Goal: Answer question/provide support

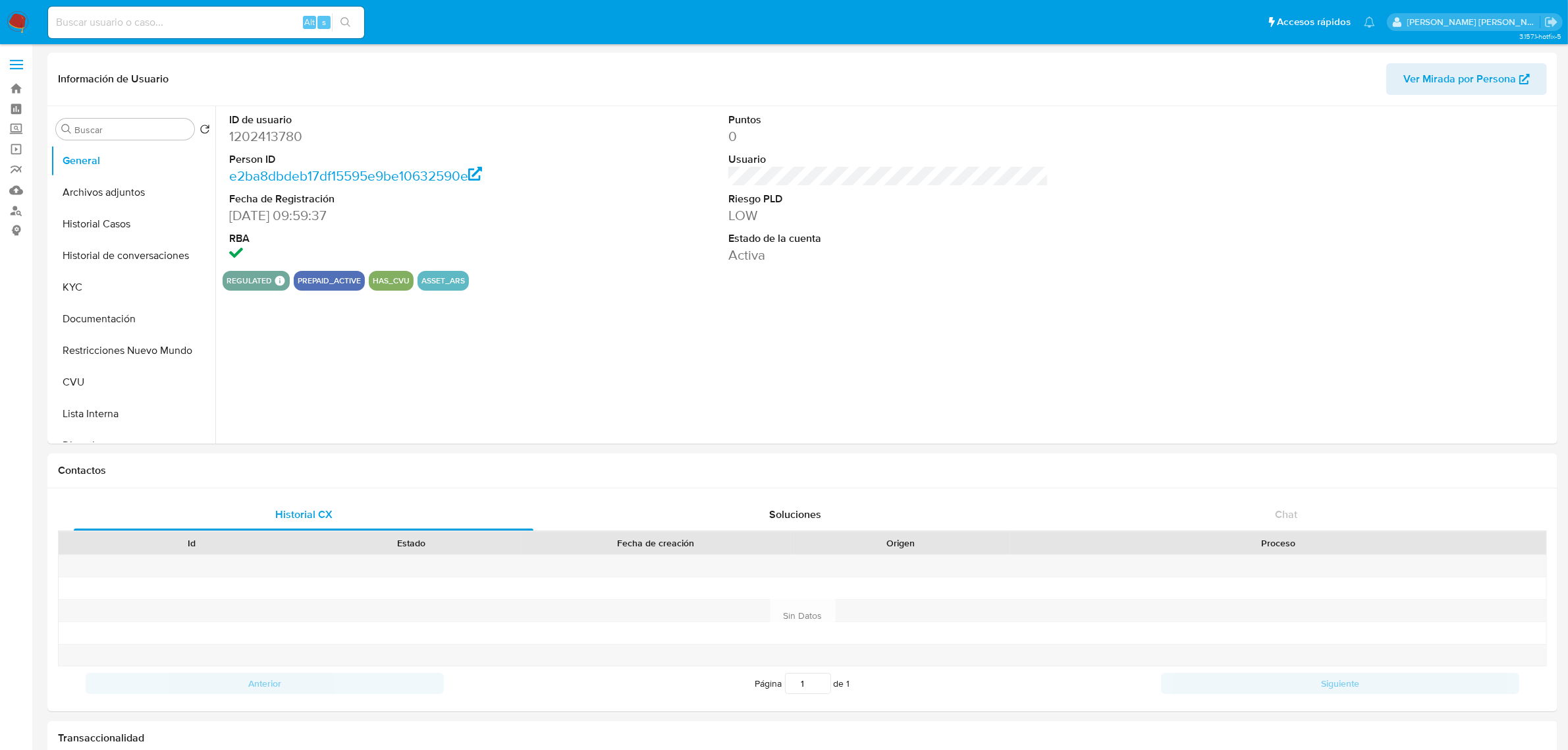
select select "10"
click at [130, 294] on button "KYC" at bounding box center [128, 287] width 154 height 32
select select "10"
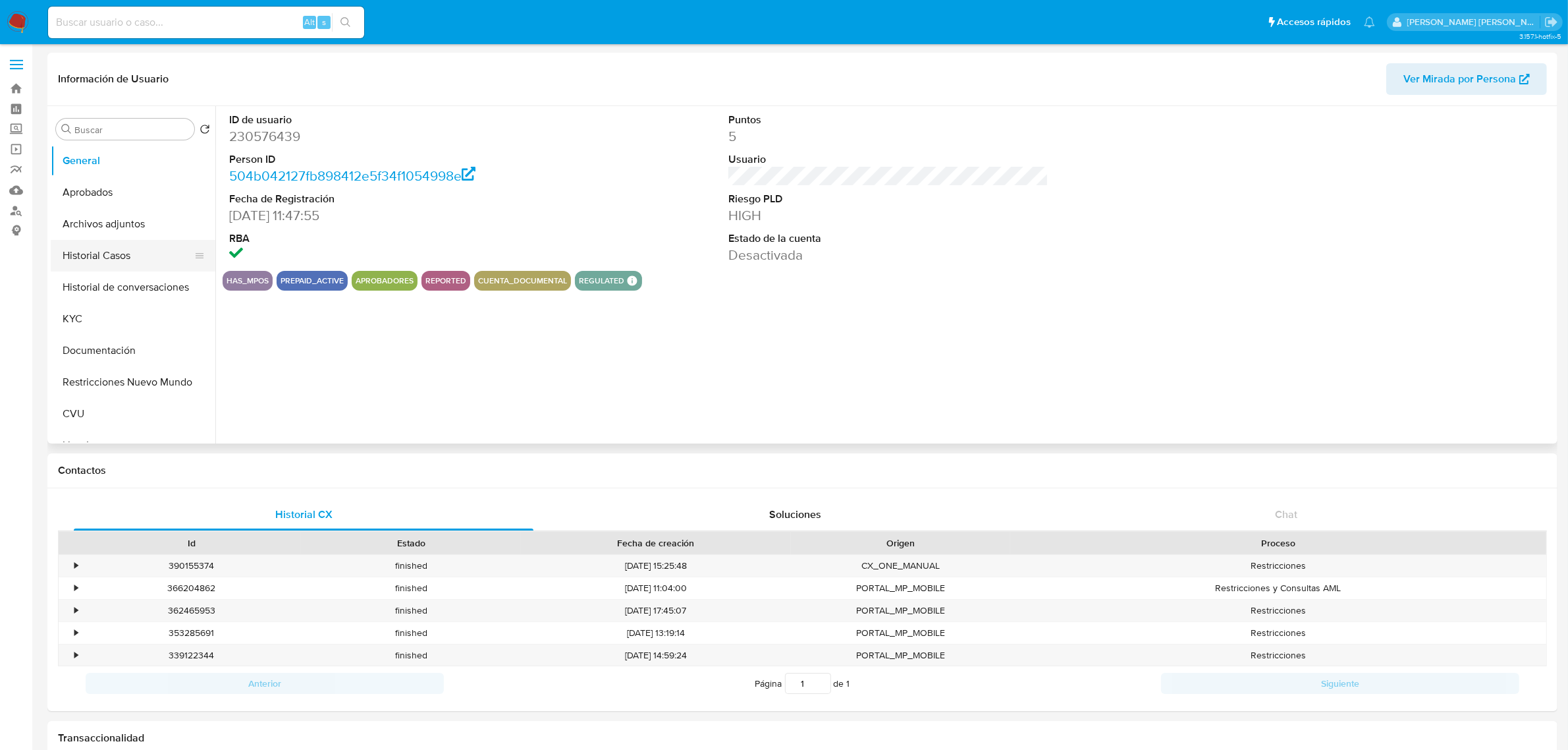
select select "10"
click at [141, 238] on button "Archivos adjuntos" at bounding box center [128, 224] width 154 height 32
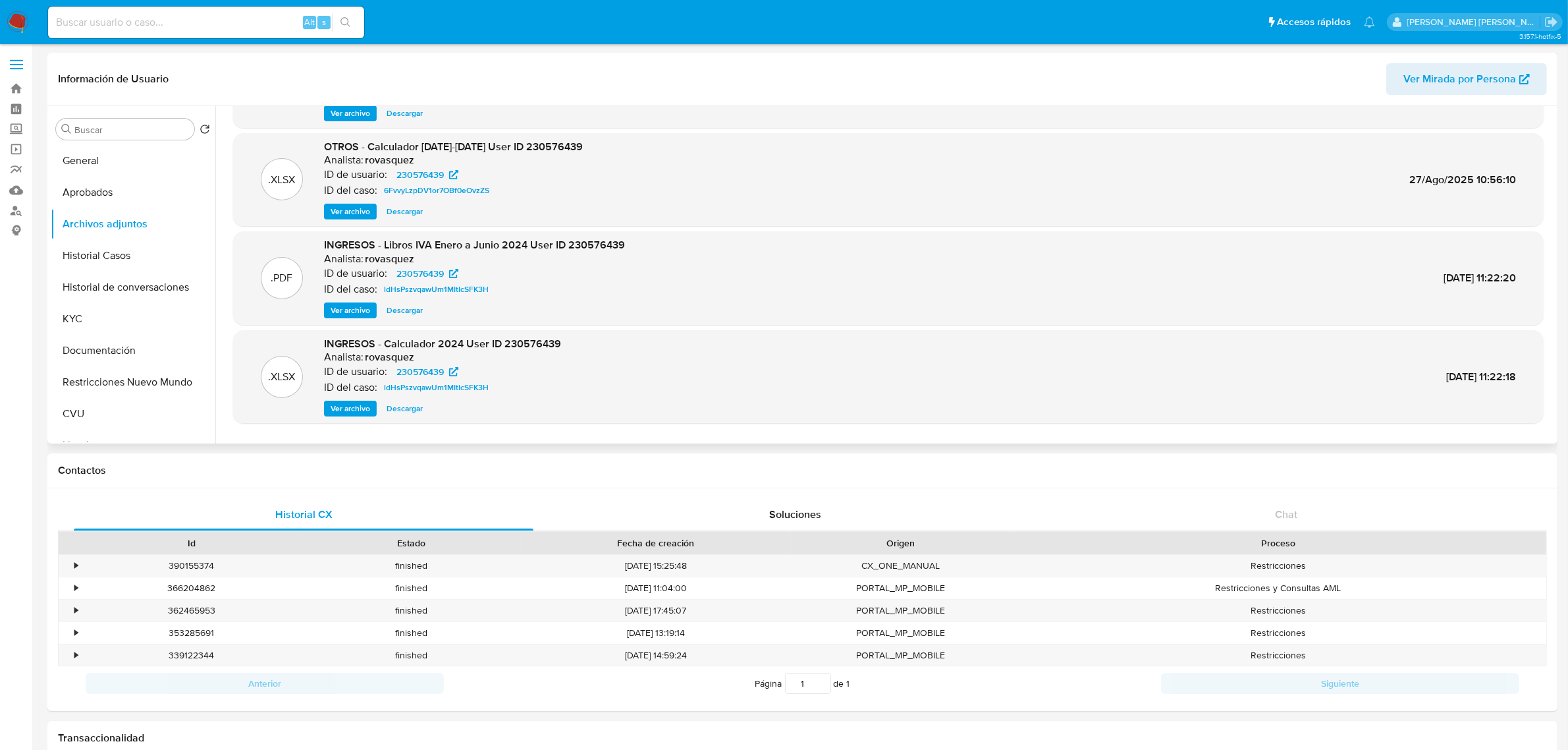
scroll to position [110, 0]
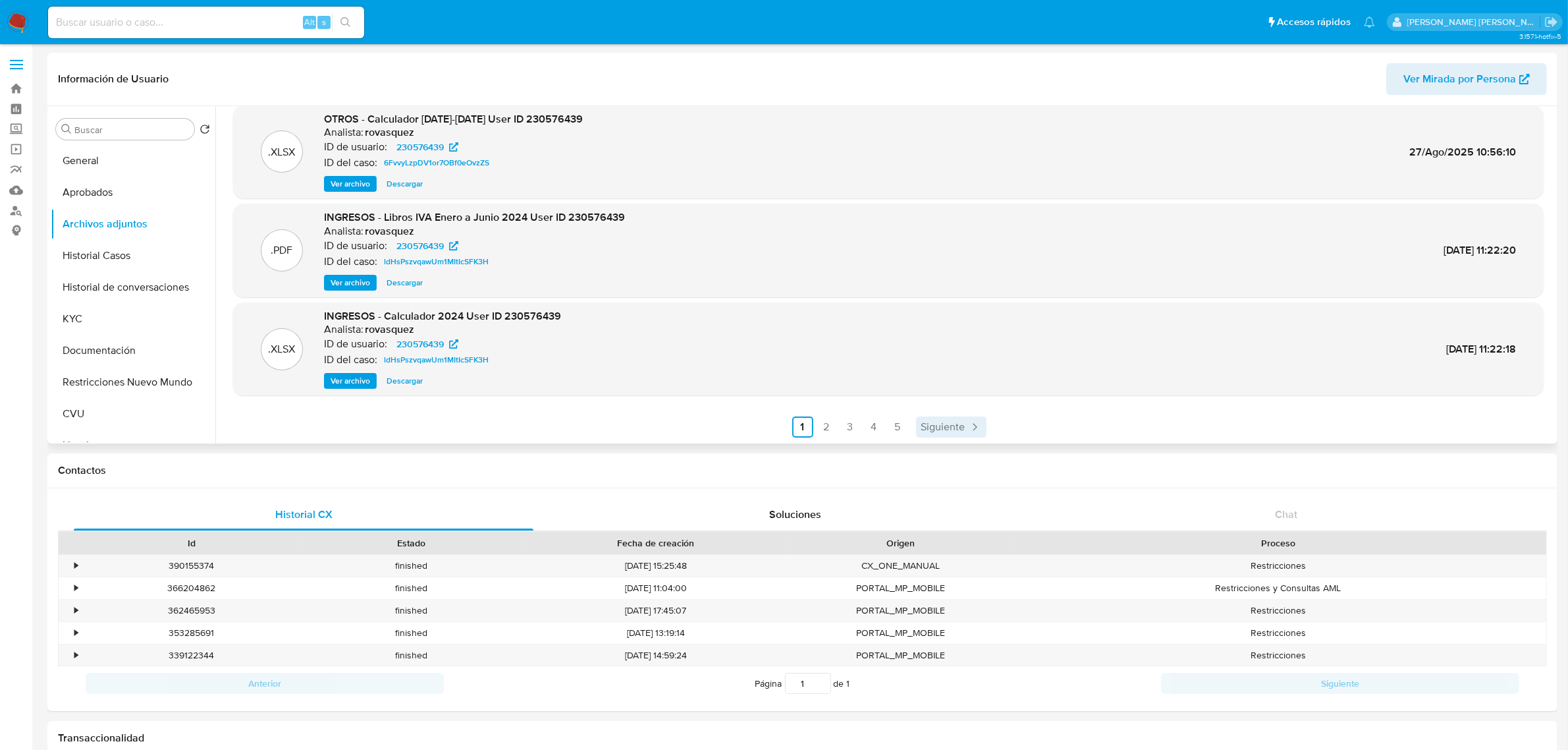
click at [949, 425] on span "Siguiente" at bounding box center [943, 427] width 44 height 10
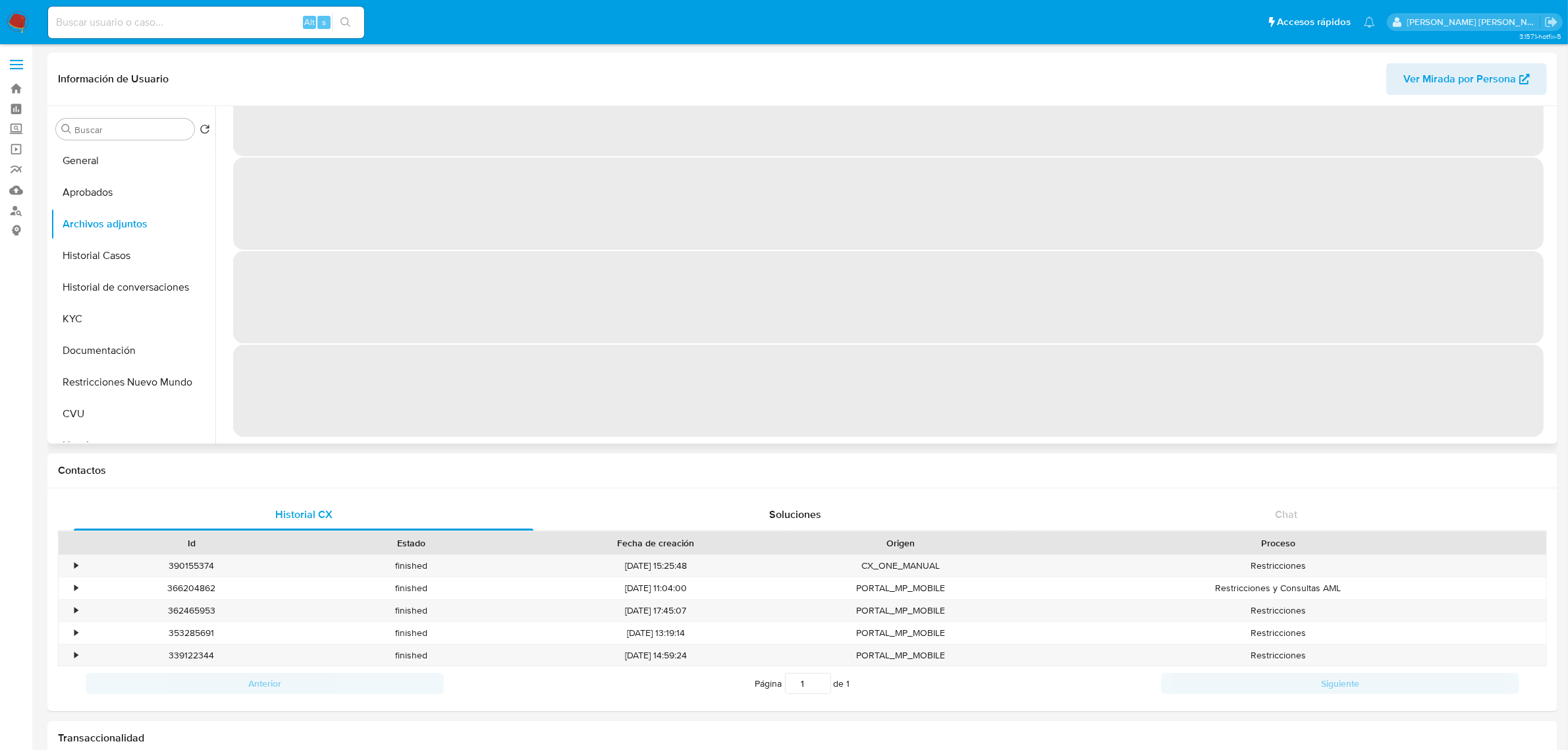
scroll to position [0, 0]
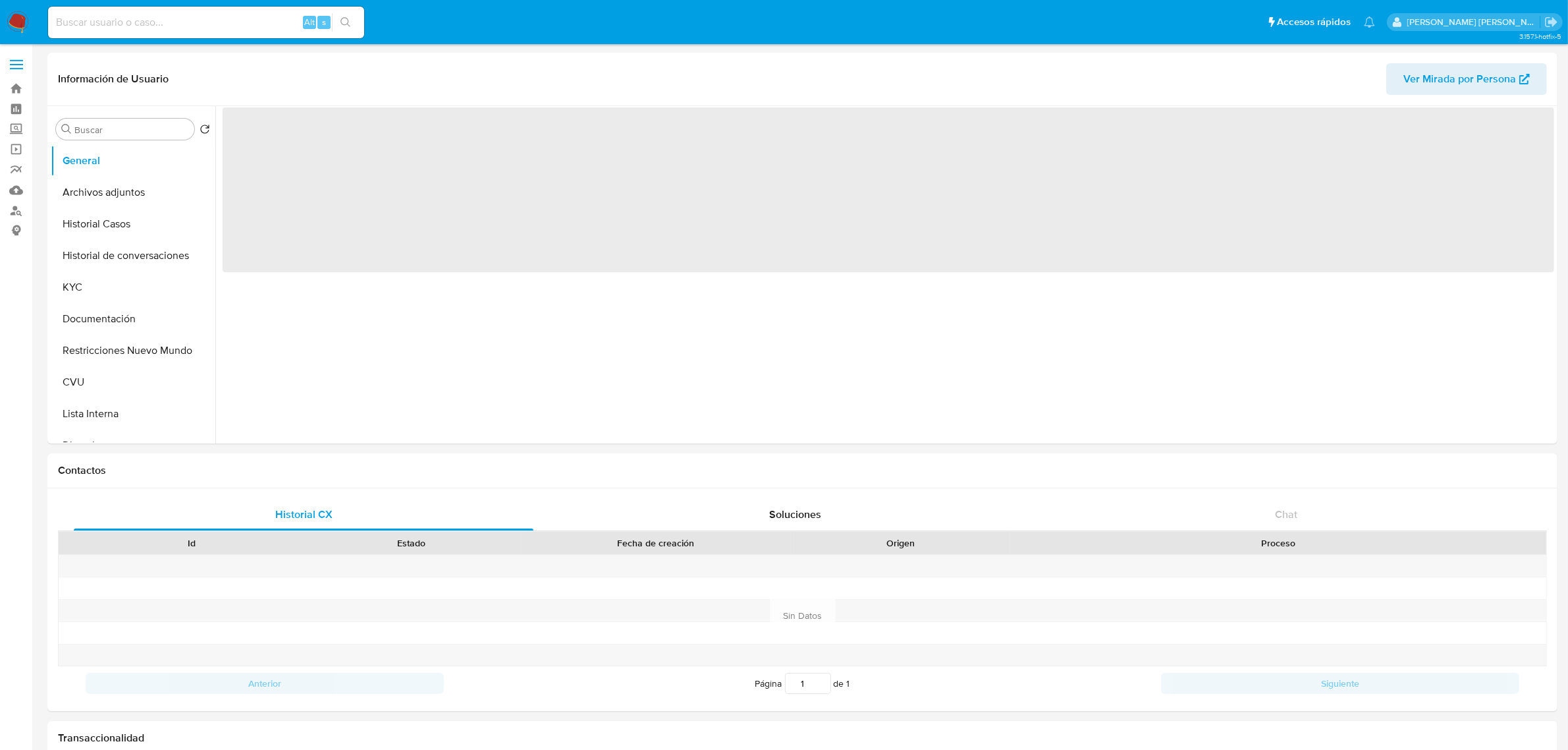
select select "10"
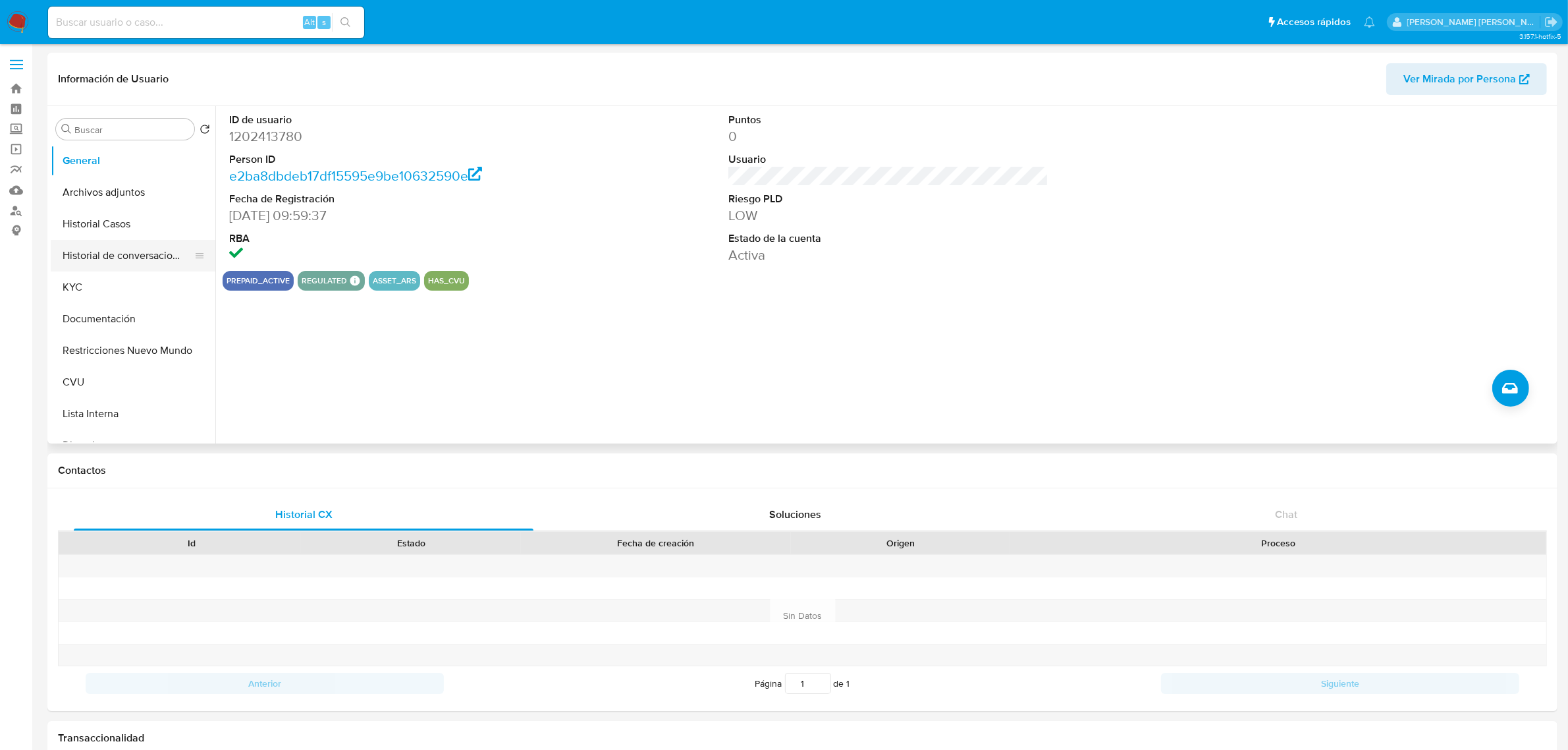
click at [112, 261] on button "Historial de conversaciones" at bounding box center [128, 256] width 154 height 32
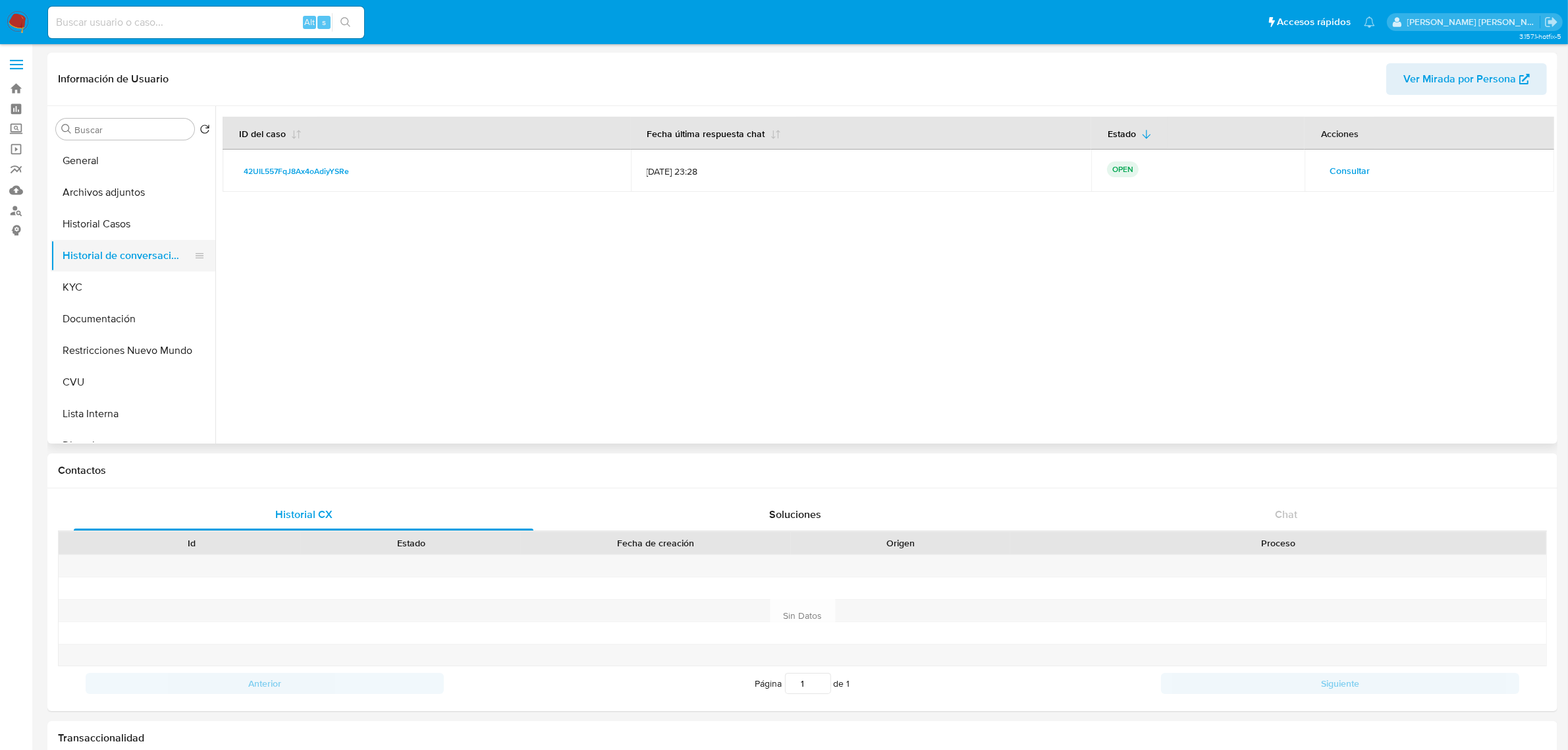
click at [79, 270] on button "Historial de conversaciones" at bounding box center [128, 256] width 154 height 32
click at [82, 284] on button "KYC" at bounding box center [128, 287] width 154 height 32
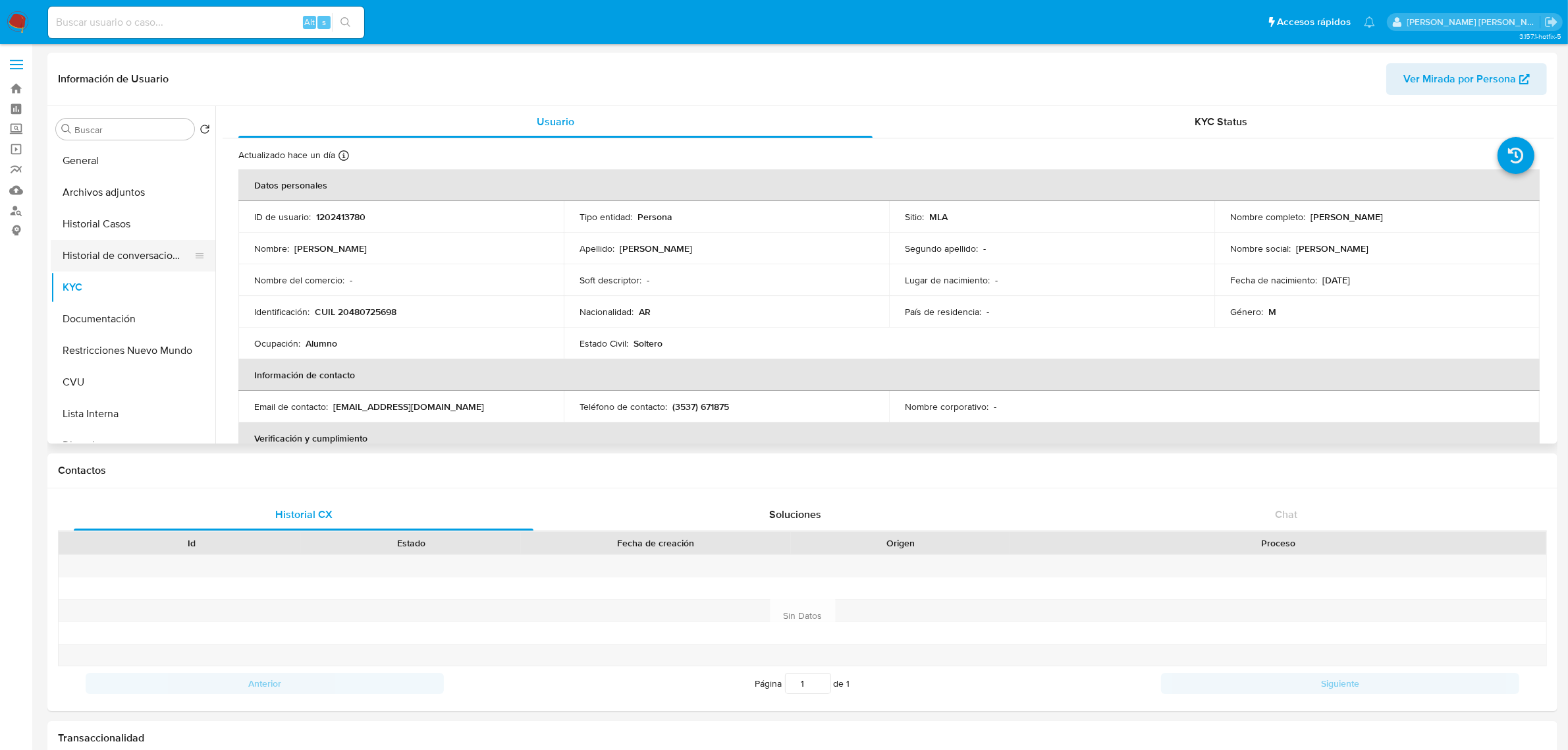
click at [139, 257] on button "Historial de conversaciones" at bounding box center [128, 256] width 154 height 32
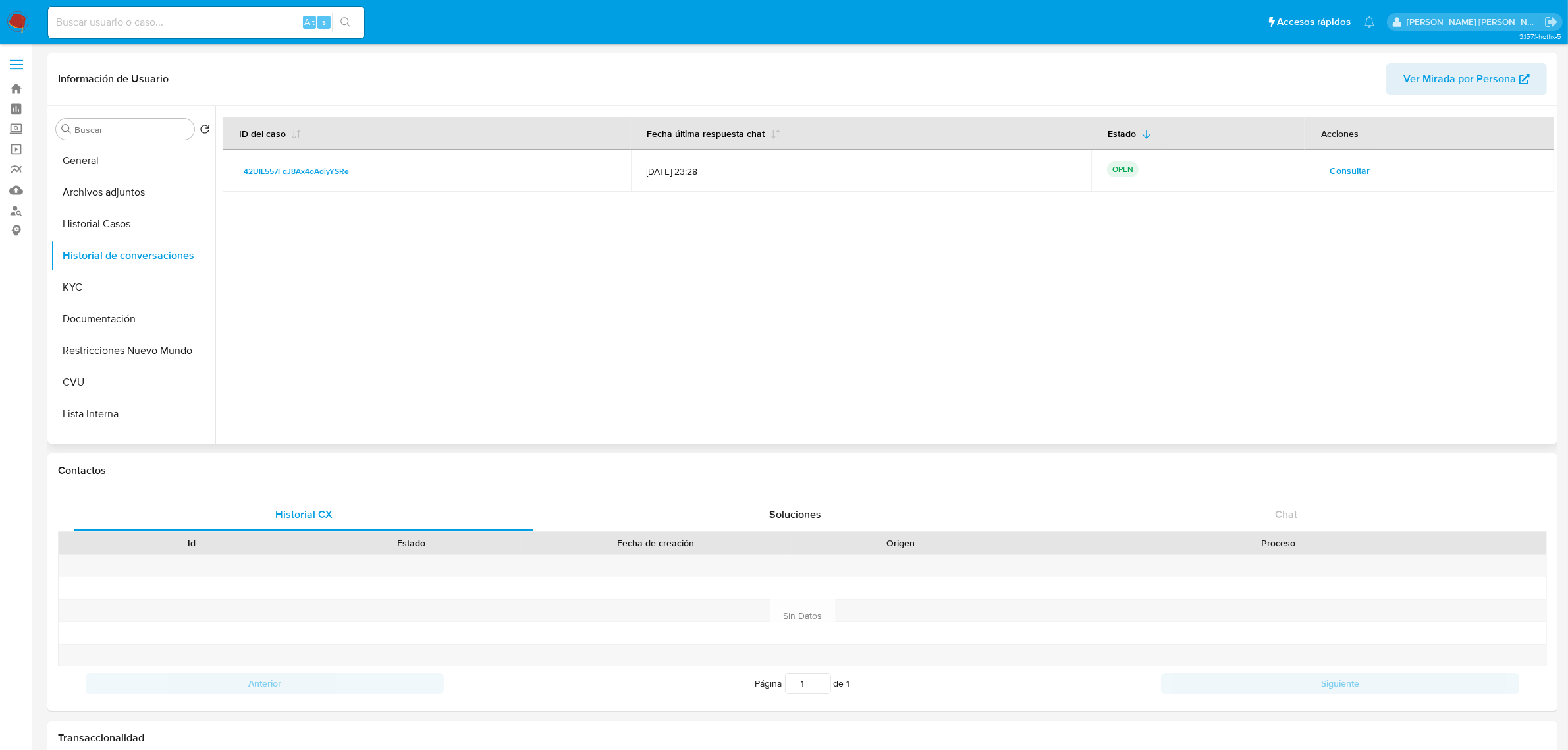
click at [1345, 176] on span "Consultar" at bounding box center [1350, 170] width 40 height 19
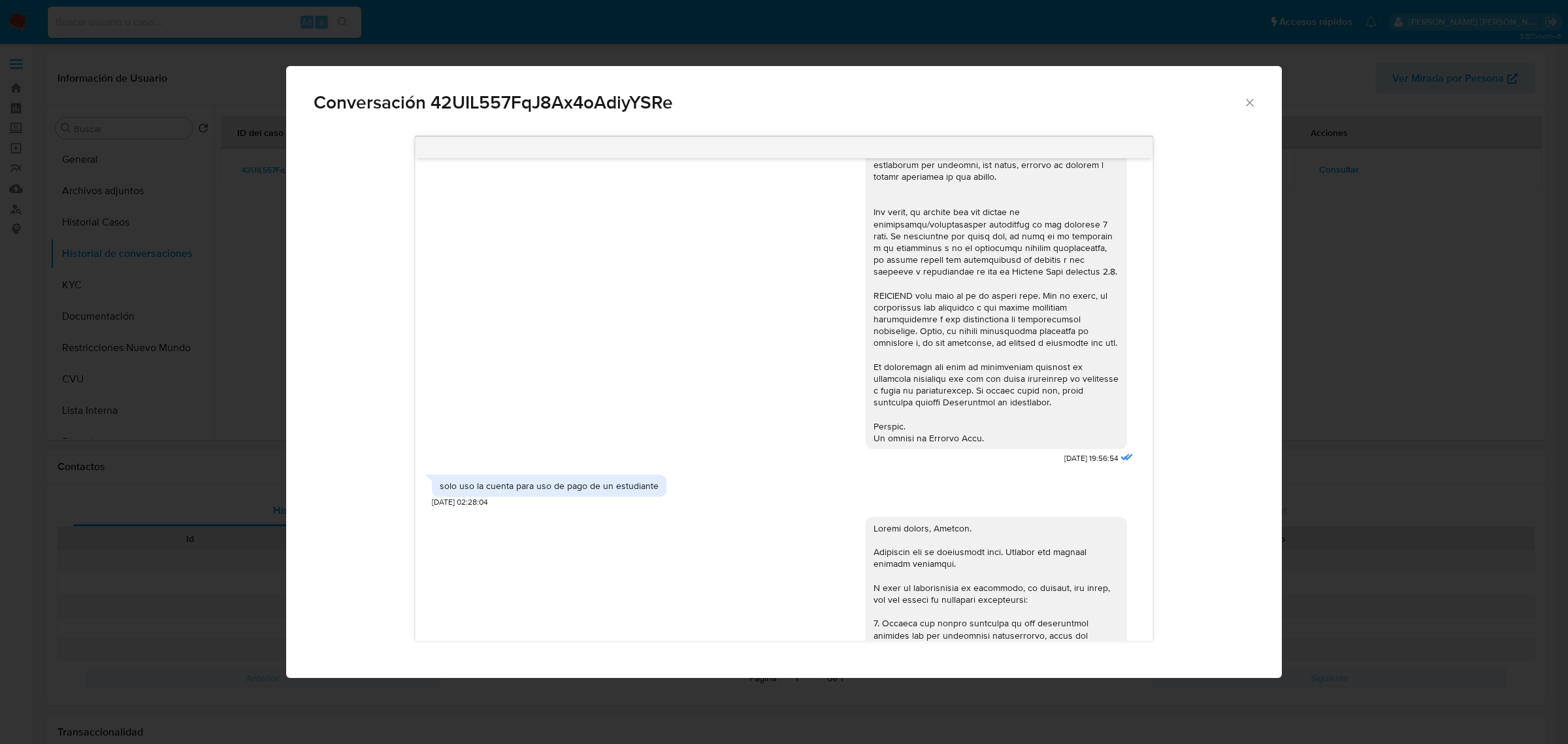
scroll to position [572, 0]
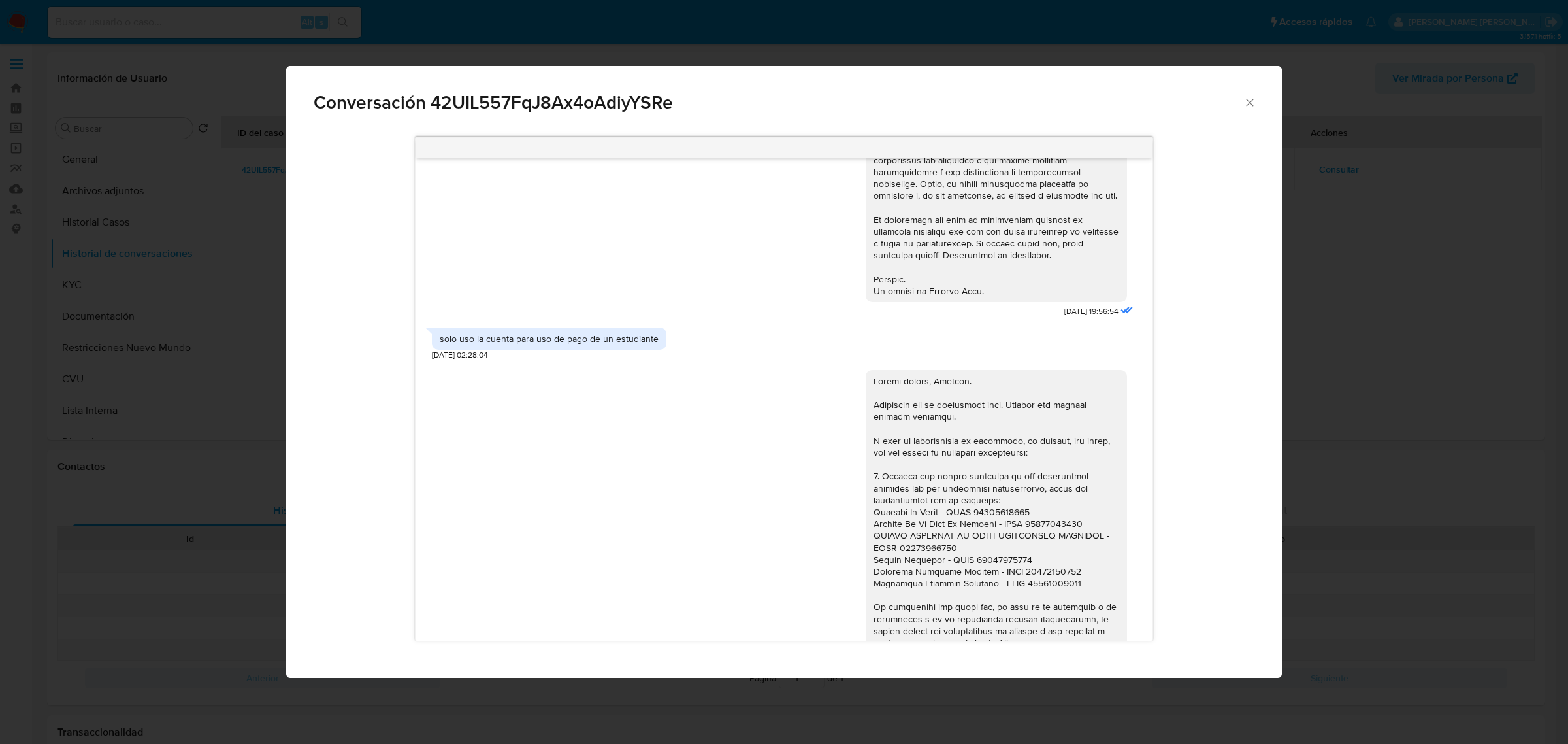
click at [1064, 317] on span "17/07/2025 19:56:54" at bounding box center [1091, 311] width 54 height 11
drag, startPoint x: 1033, startPoint y: 320, endPoint x: 1075, endPoint y: 321, distance: 42.0
click at [524, 345] on div "solo uso la cuenta para uso de pago de un estudiante" at bounding box center [549, 338] width 219 height 12
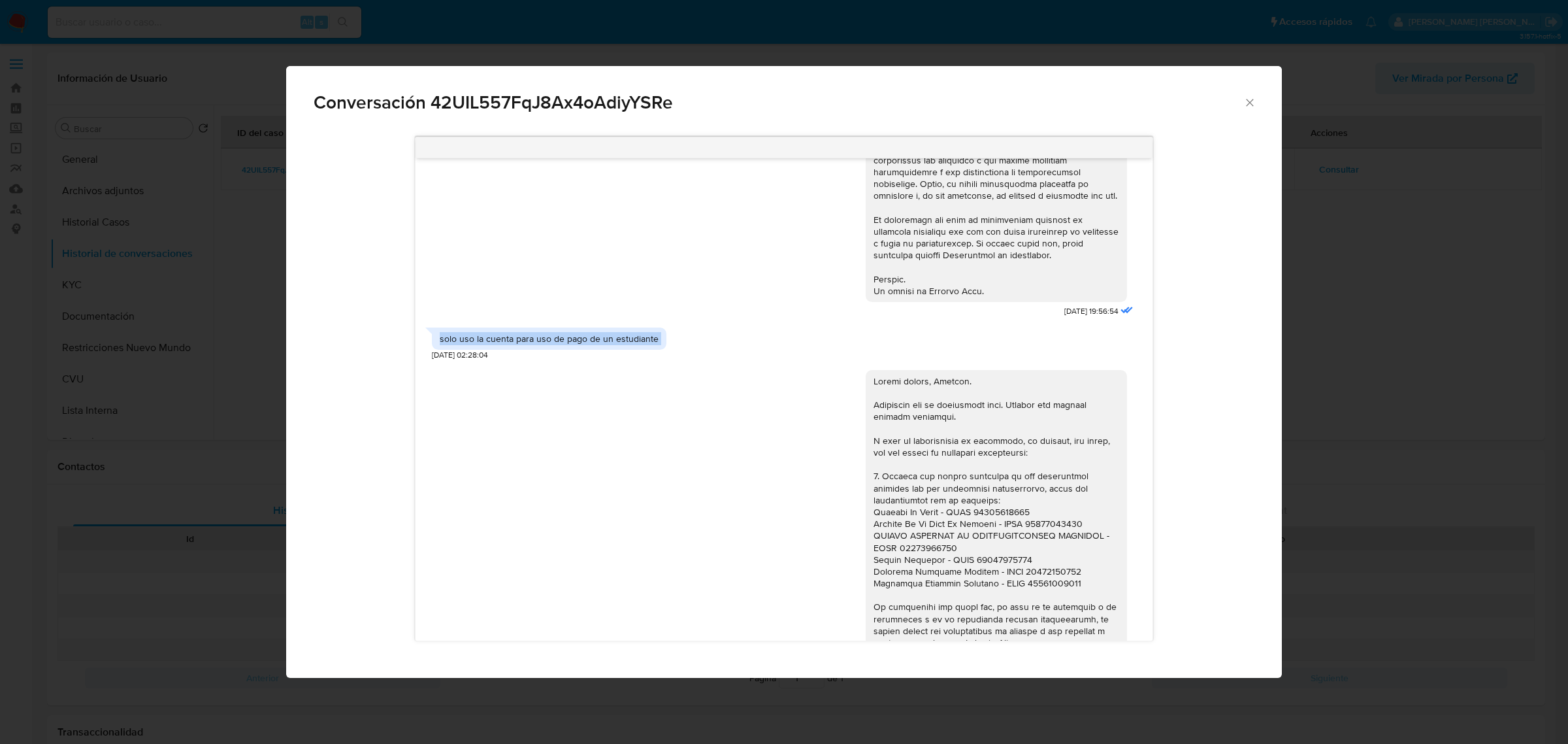
click at [524, 345] on div "solo uso la cuenta para uso de pago de un estudiante" at bounding box center [549, 338] width 219 height 12
copy div "solo uso la cuenta para uso de pago de un estudiante"
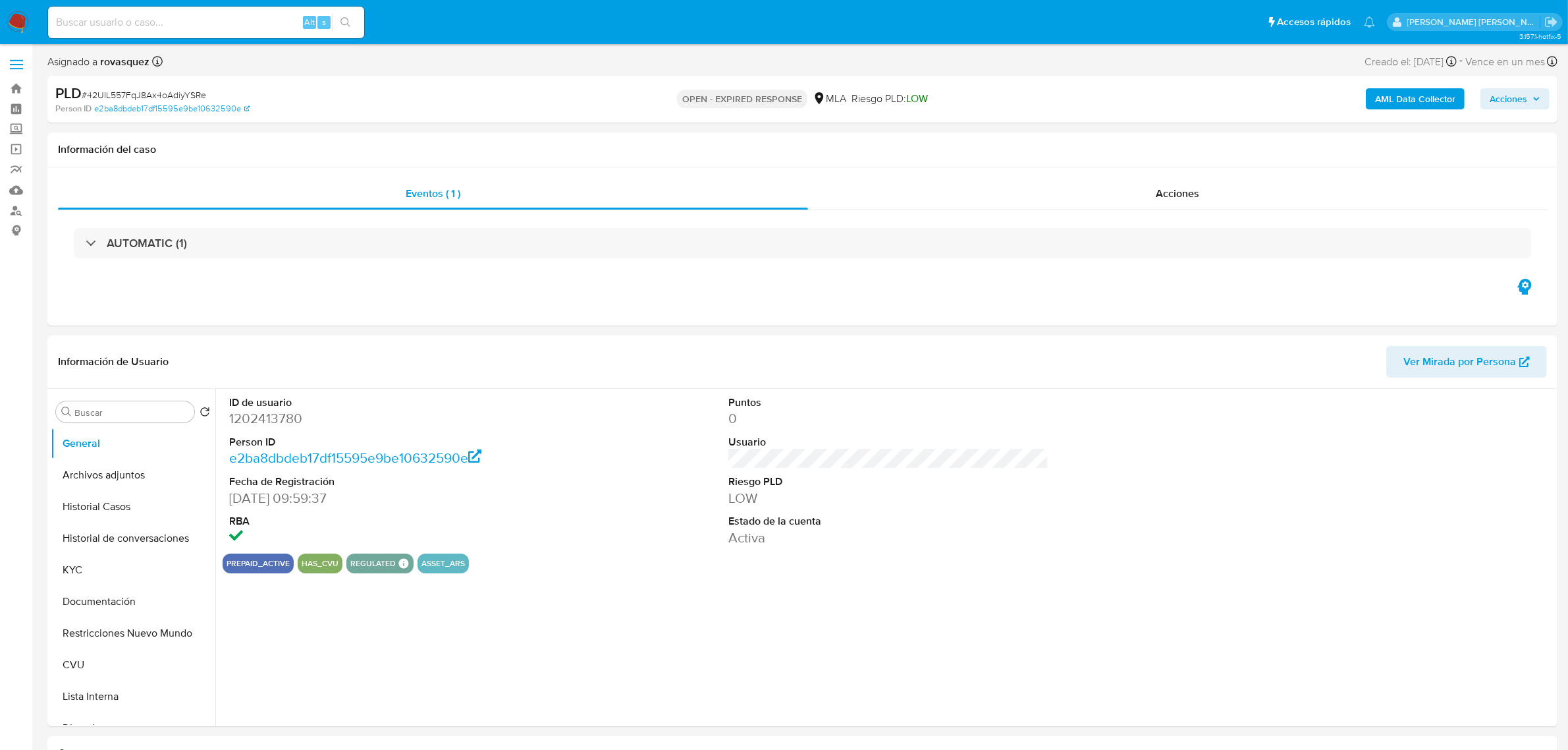
select select "10"
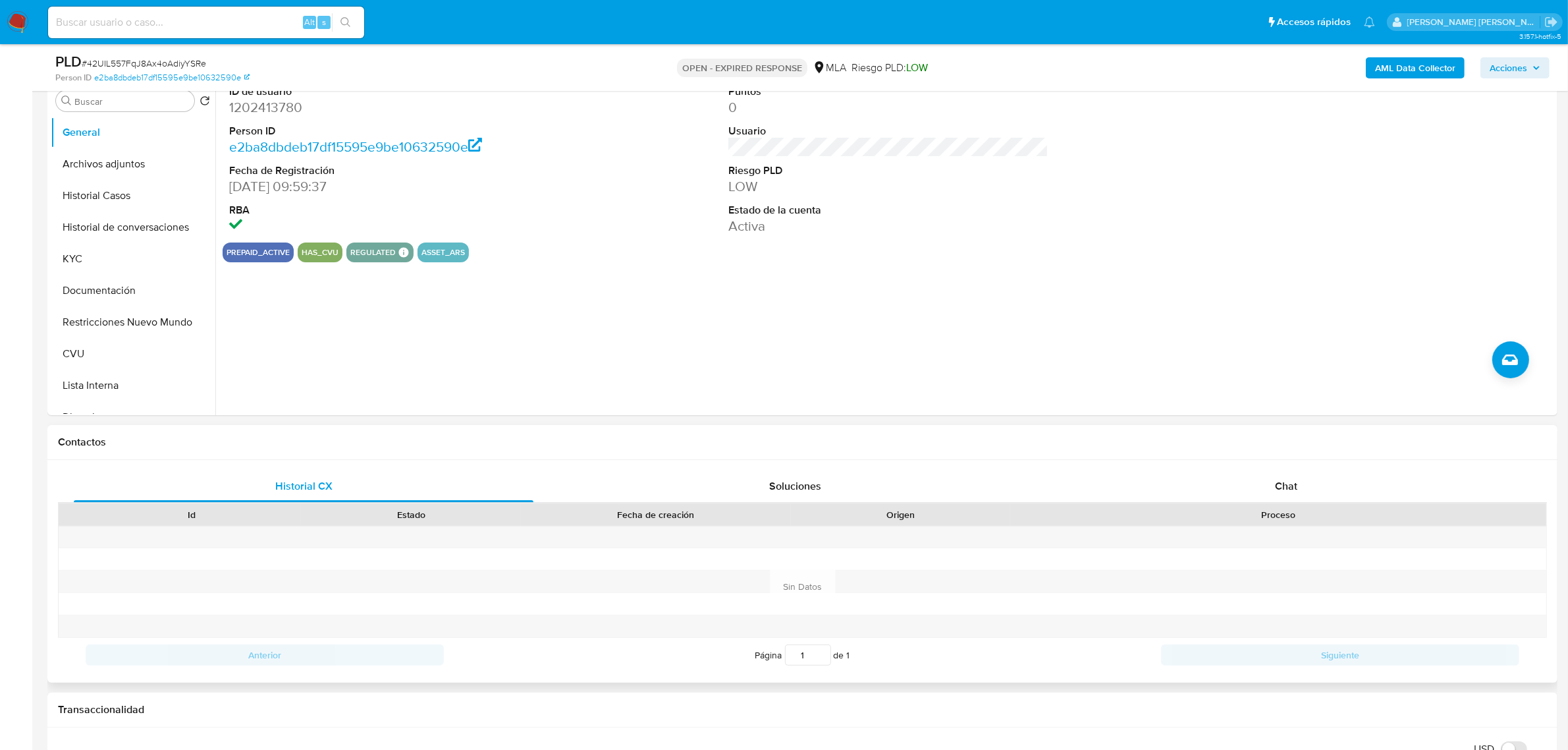
scroll to position [330, 0]
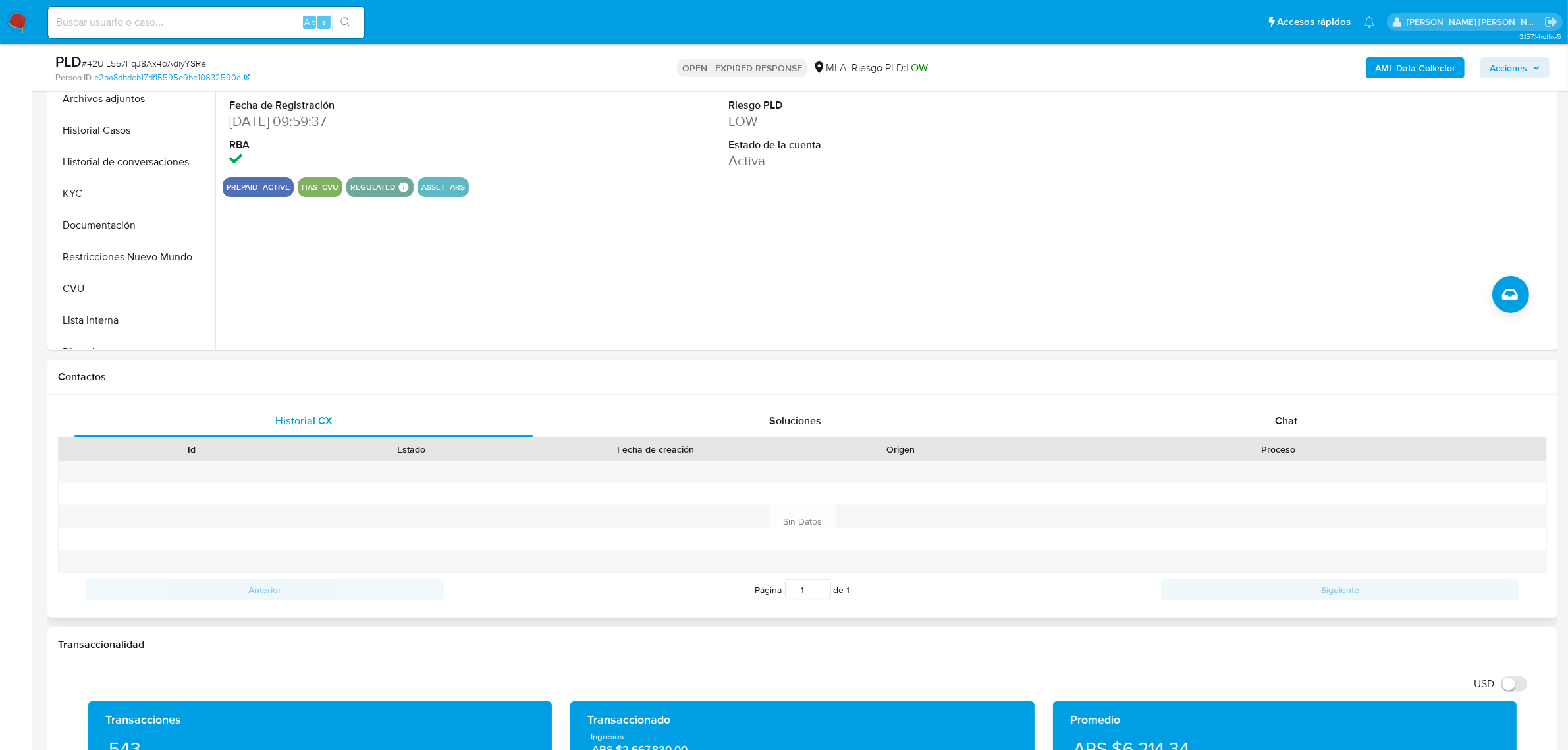
drag, startPoint x: 1301, startPoint y: 420, endPoint x: 1029, endPoint y: 442, distance: 272.9
click at [1301, 420] on div "Chat" at bounding box center [1286, 421] width 460 height 32
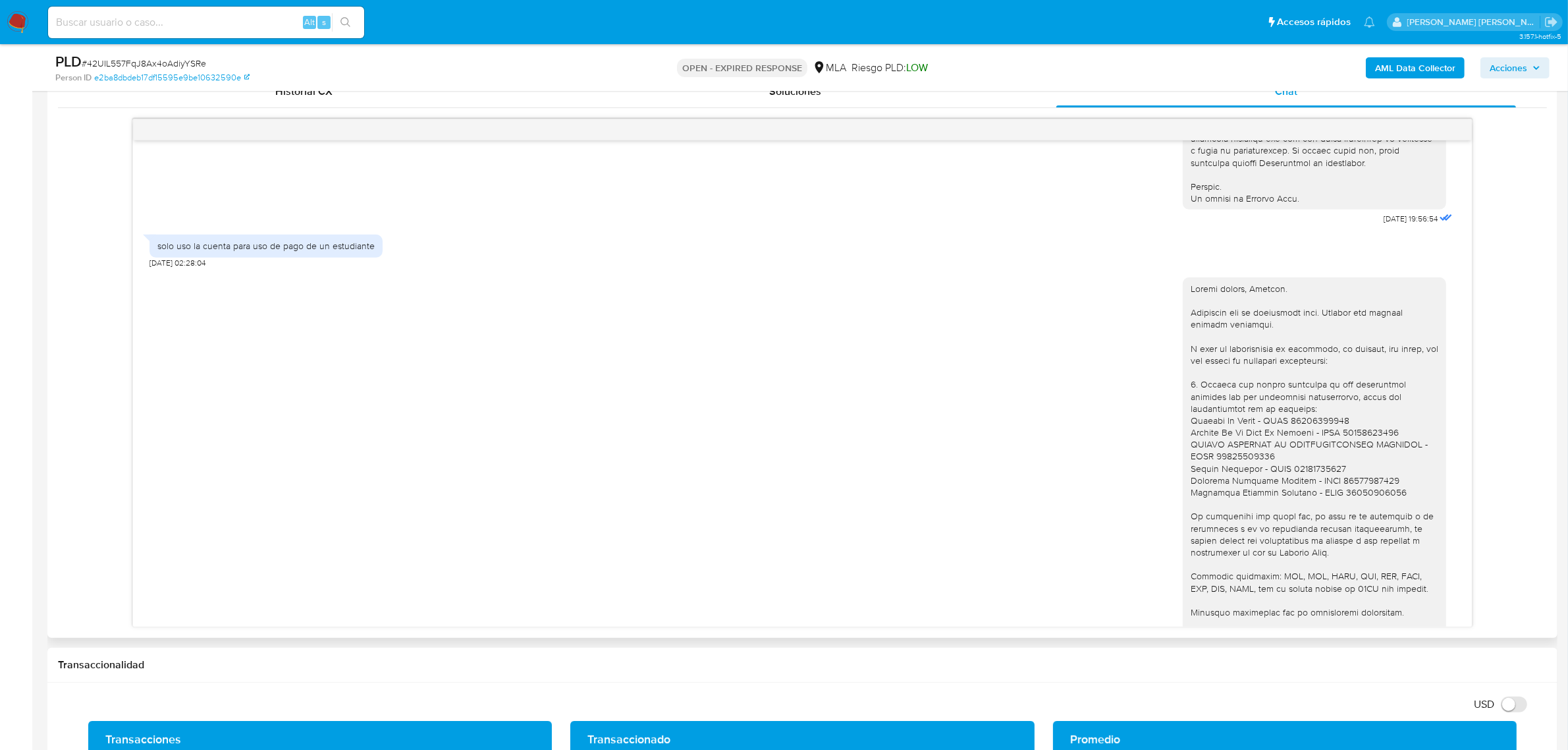
scroll to position [747, 0]
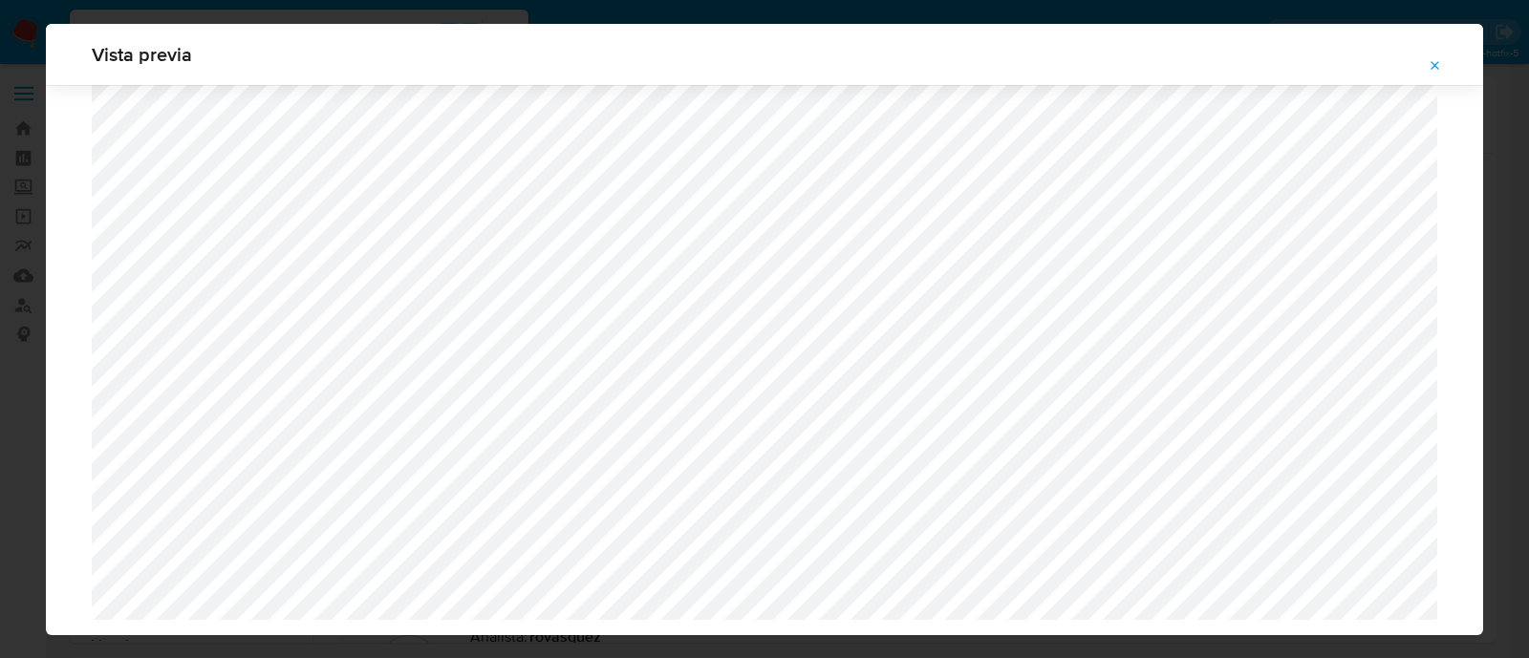
select select "10"
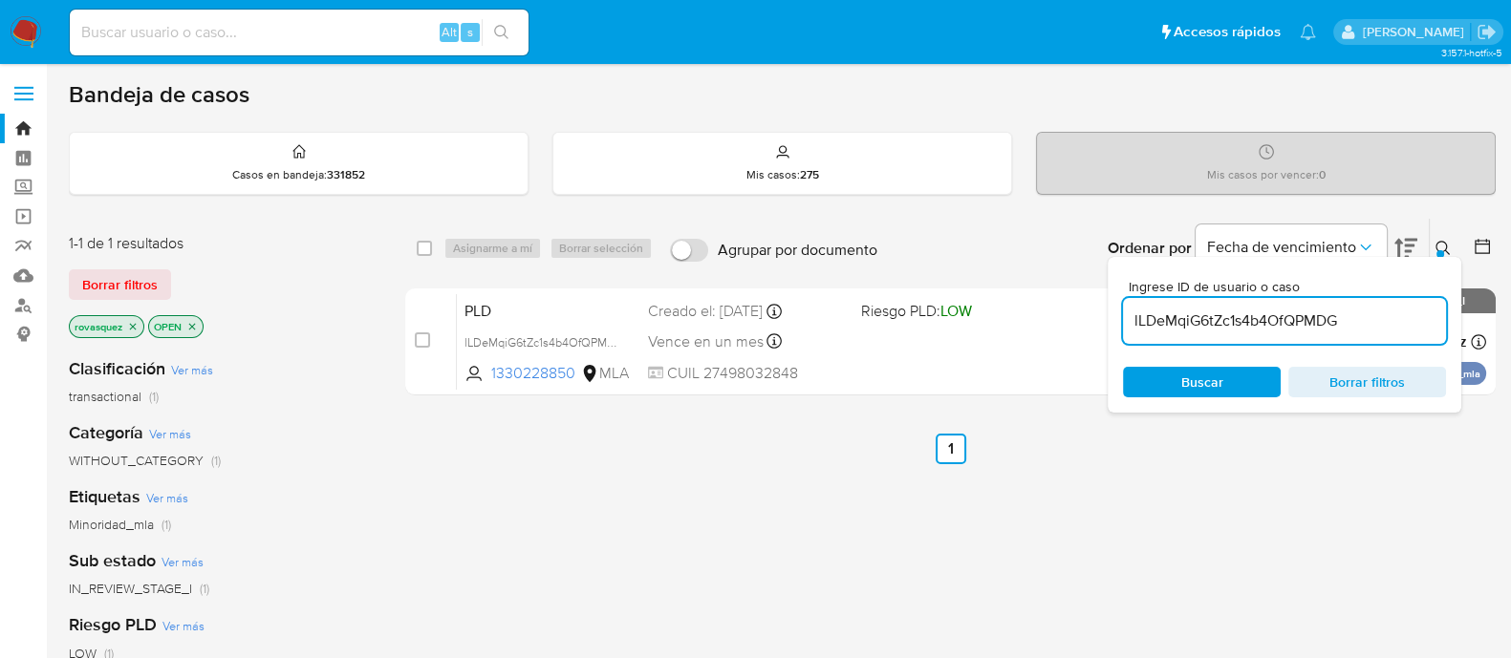
click at [1222, 323] on input "lLDeMqiG6tZc1s4b4OfQPMDG" at bounding box center [1284, 321] width 323 height 25
paste input "42UIL557FqJ8Ax4oAdiyYSRe"
type input "42UIL557FqJ8Ax4oAdiyYSRe"
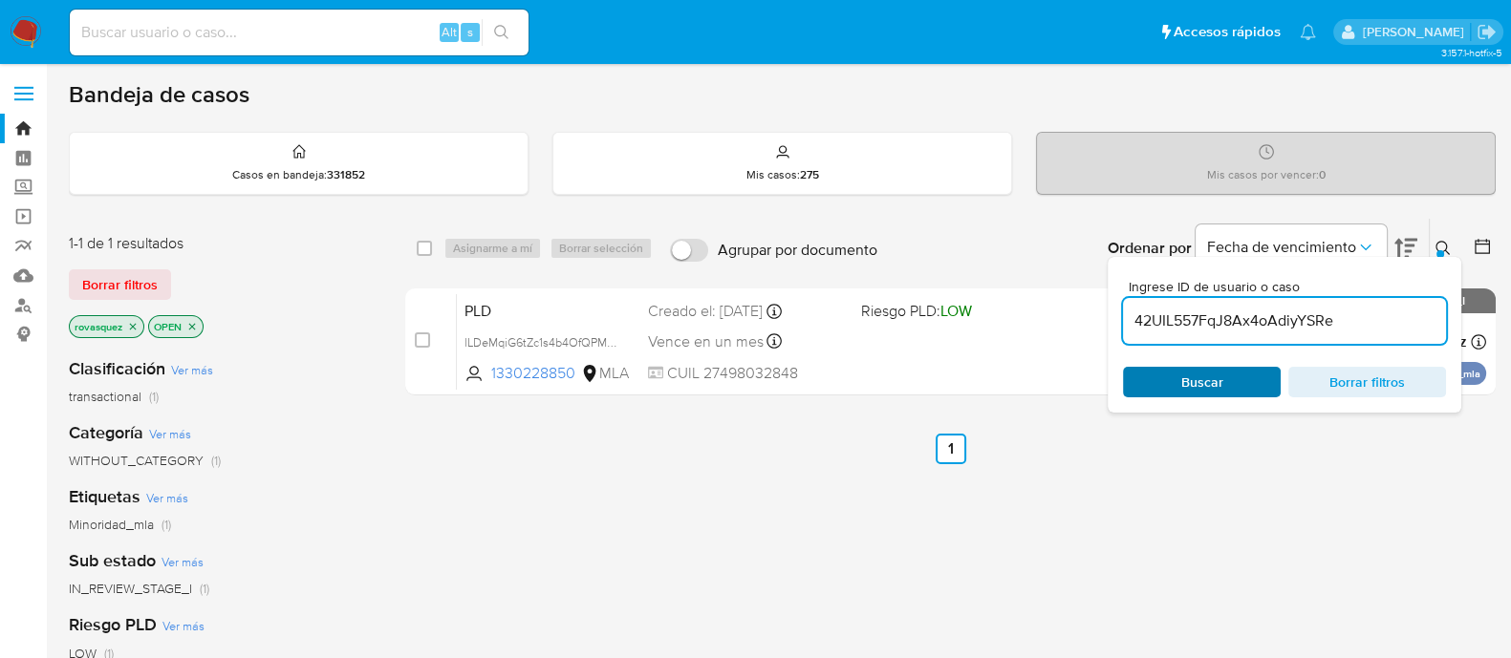
click at [1212, 390] on span "Buscar" at bounding box center [1202, 382] width 42 height 31
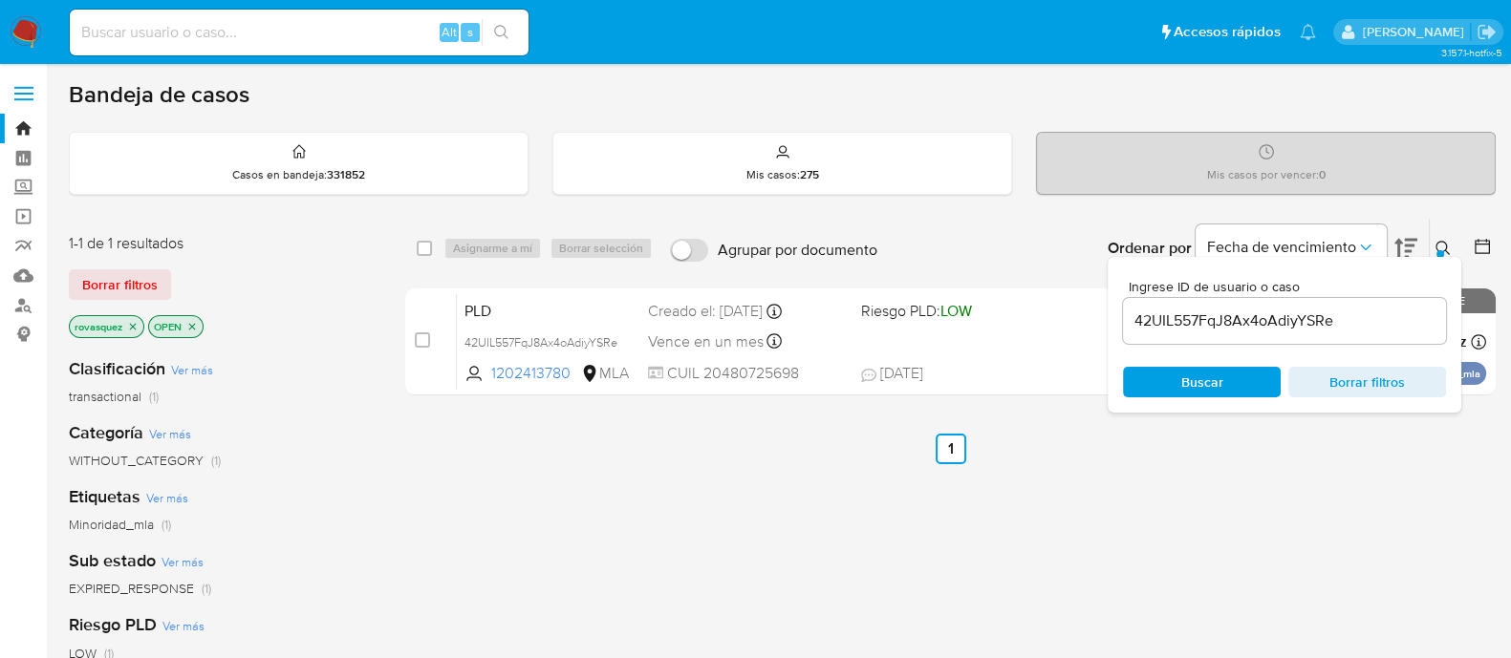
click at [423, 336] on input "checkbox" at bounding box center [422, 340] width 15 height 15
checkbox input "true"
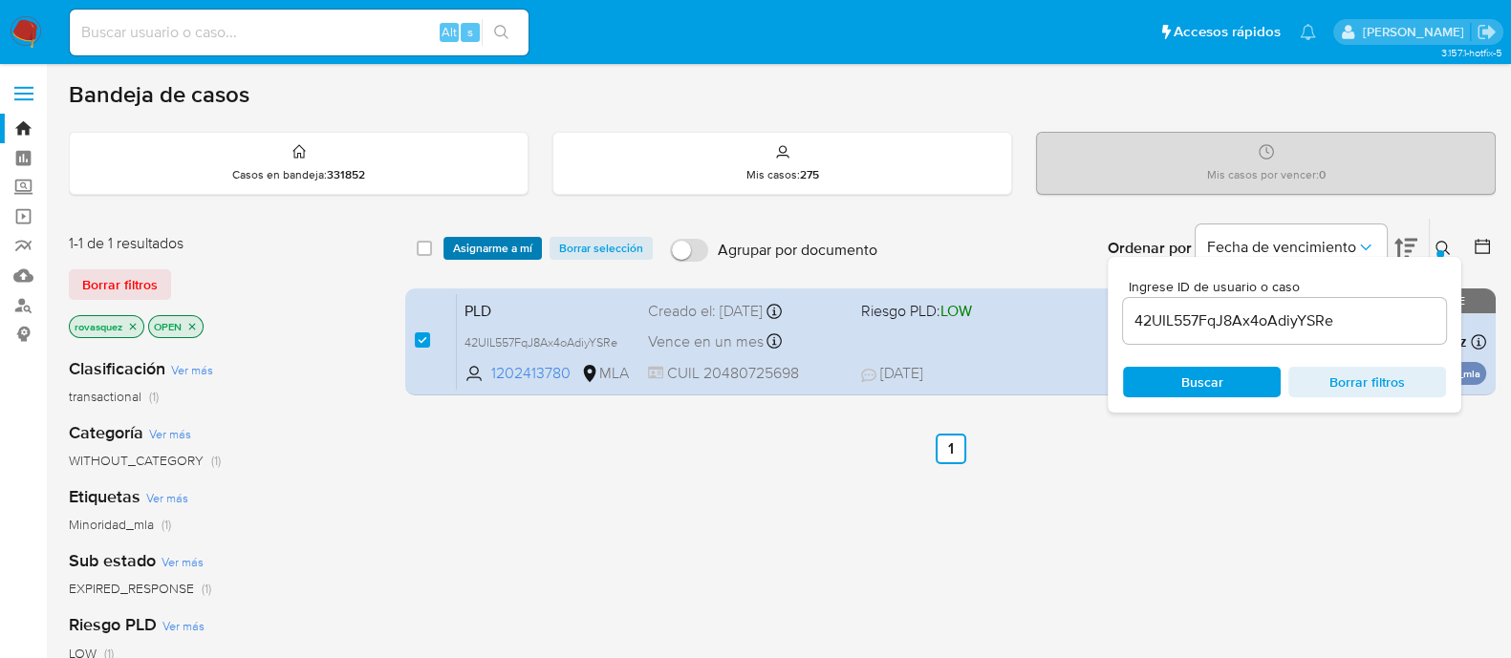
click at [508, 254] on span "Asignarme a mí" at bounding box center [492, 248] width 79 height 19
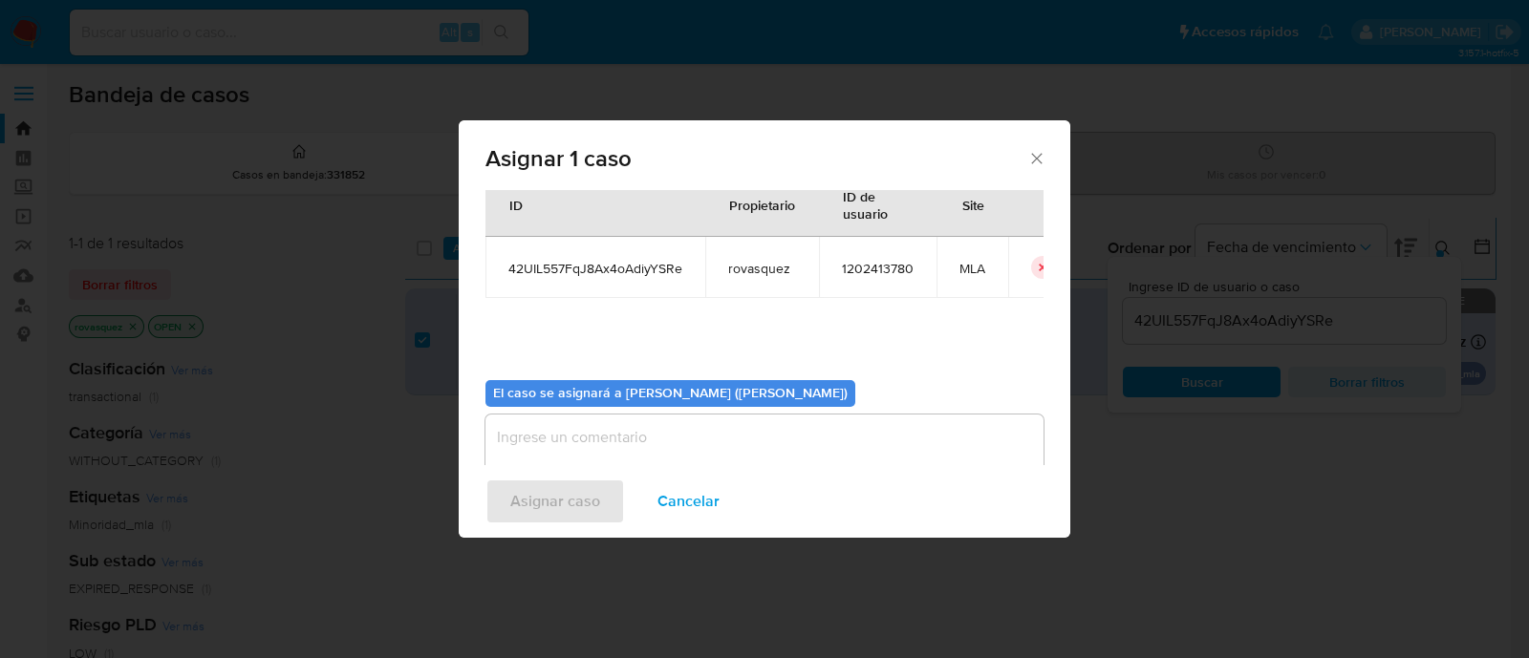
scroll to position [98, 0]
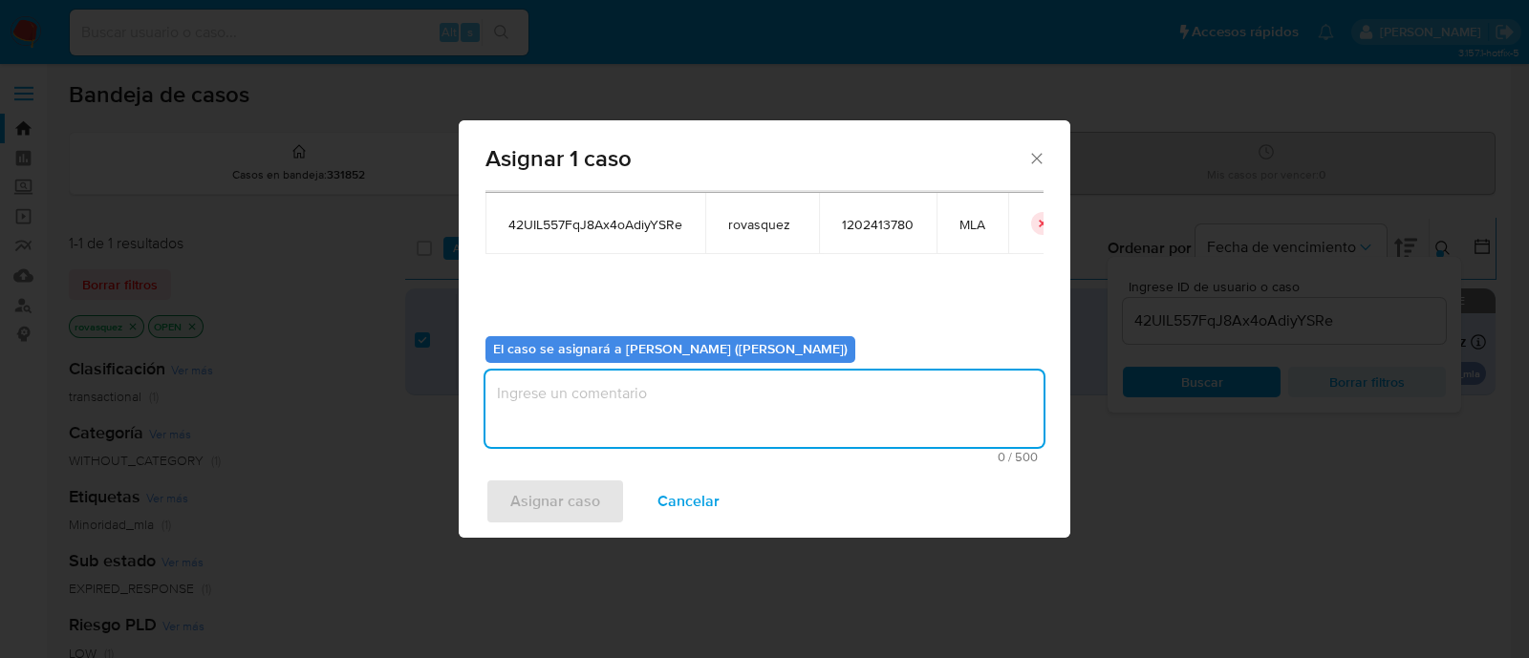
click at [736, 418] on textarea "assign-modal" at bounding box center [764, 409] width 558 height 76
type textarea "."
click at [605, 511] on button "Asignar caso" at bounding box center [555, 502] width 140 height 46
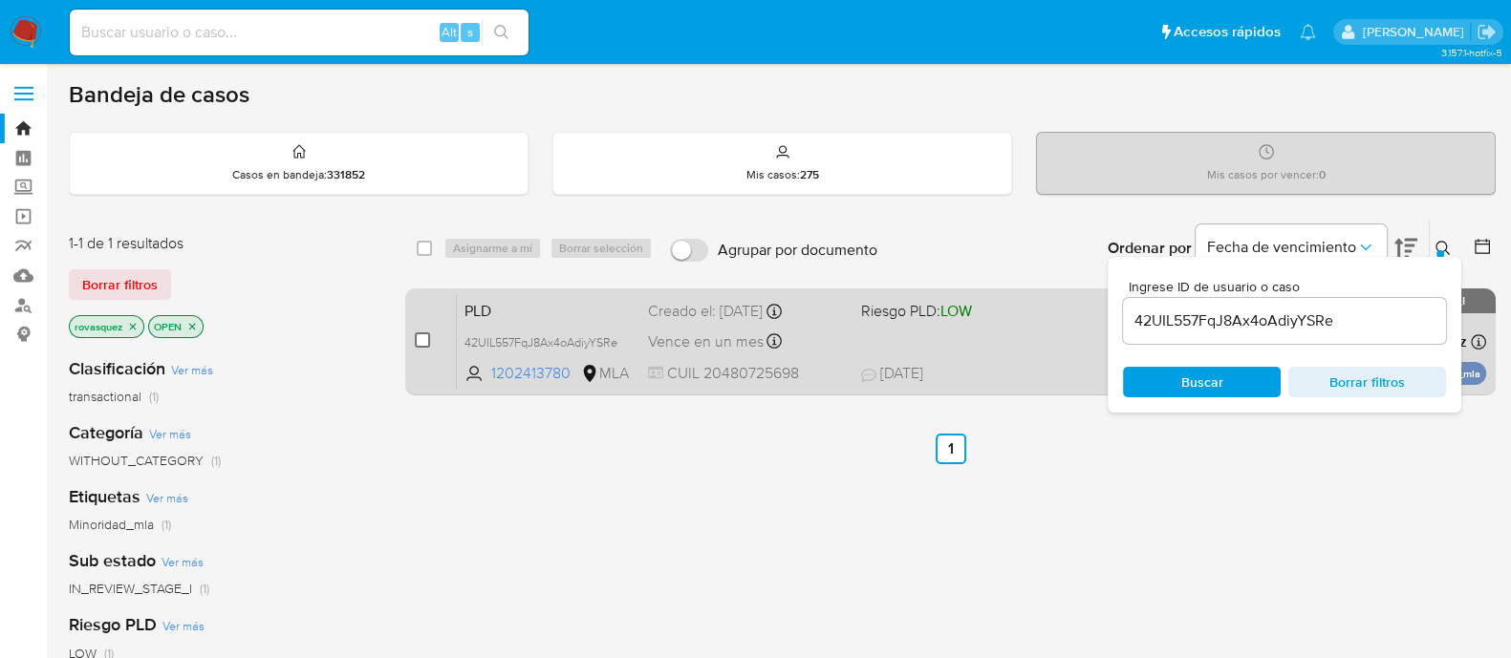
click at [423, 342] on input "checkbox" at bounding box center [422, 340] width 15 height 15
checkbox input "true"
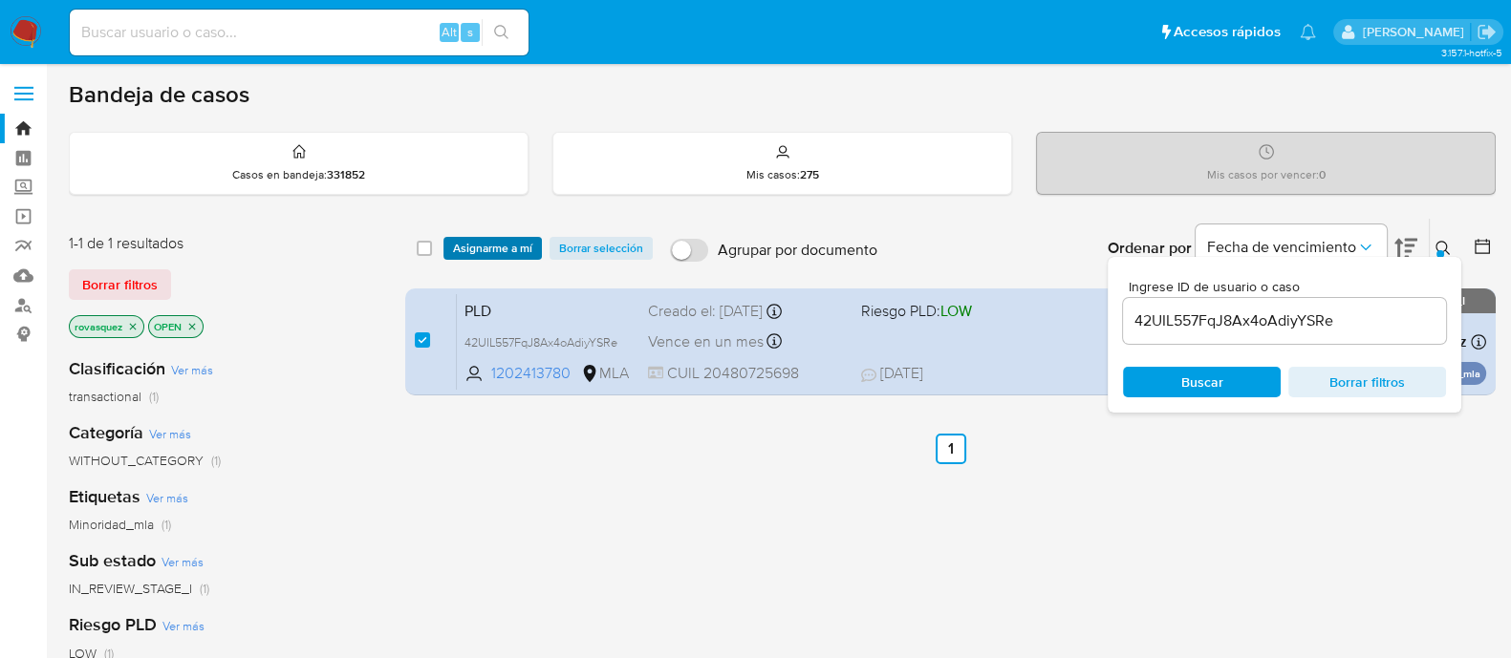
click at [481, 239] on span "Asignarme a mí" at bounding box center [492, 248] width 79 height 19
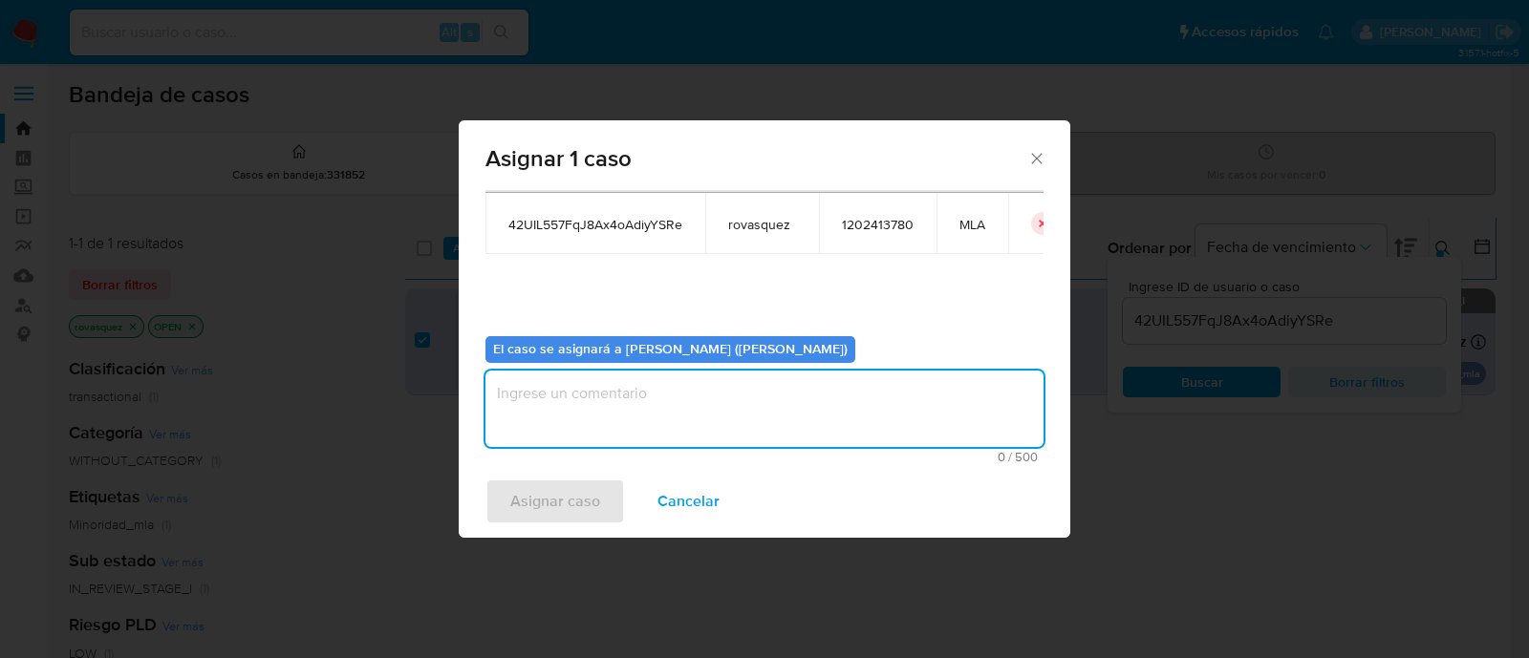
click at [593, 442] on textarea "assign-modal" at bounding box center [764, 409] width 558 height 76
type textarea "."
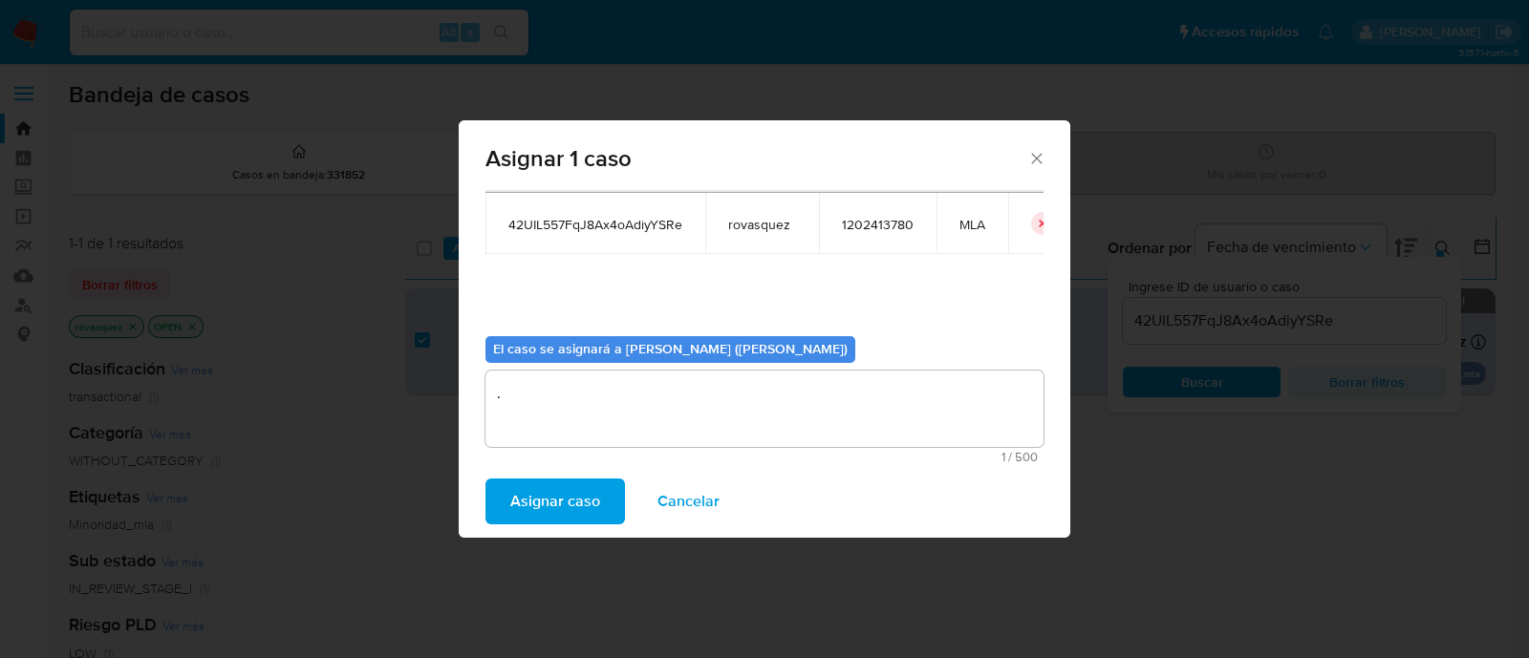
click at [569, 490] on span "Asignar caso" at bounding box center [555, 502] width 90 height 42
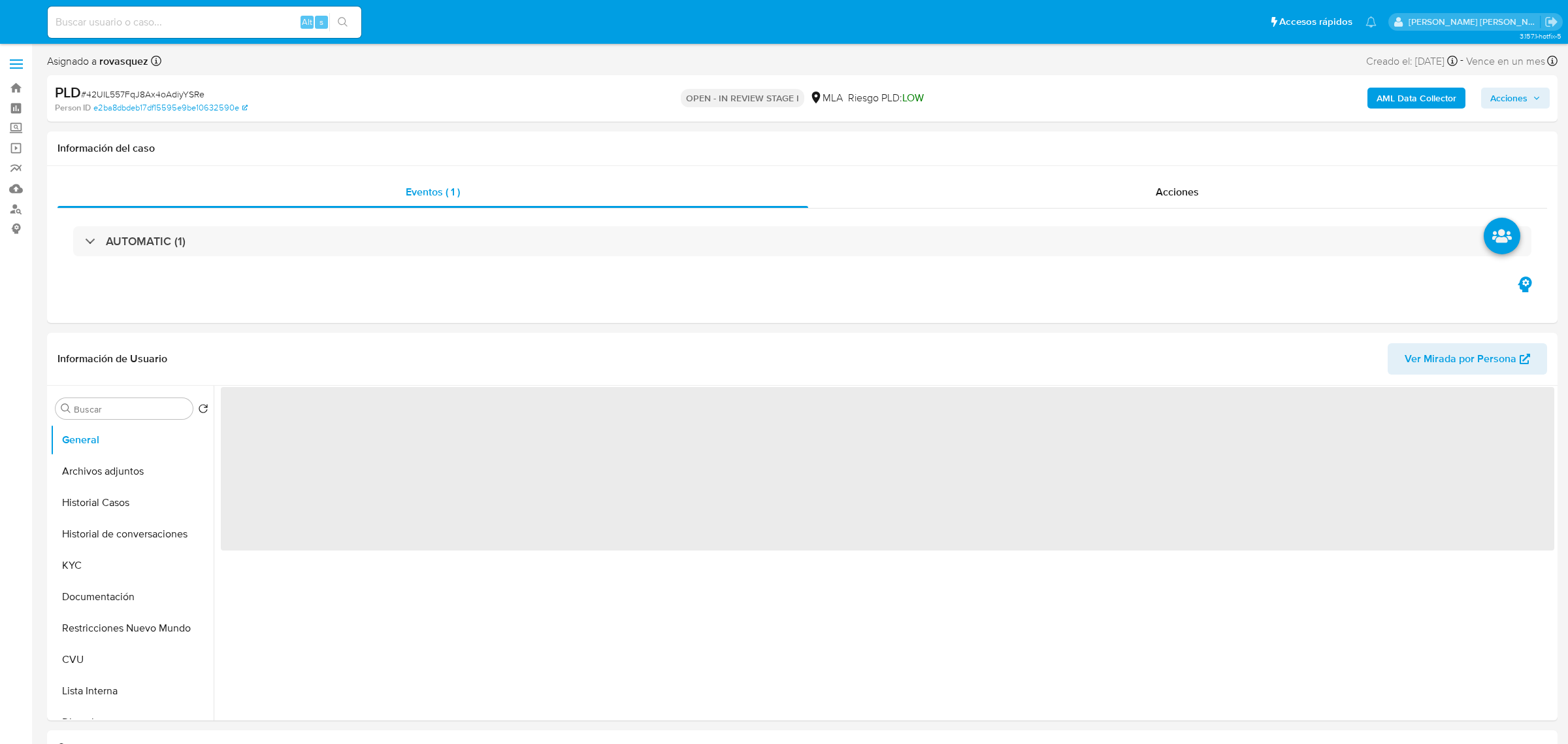
select select "10"
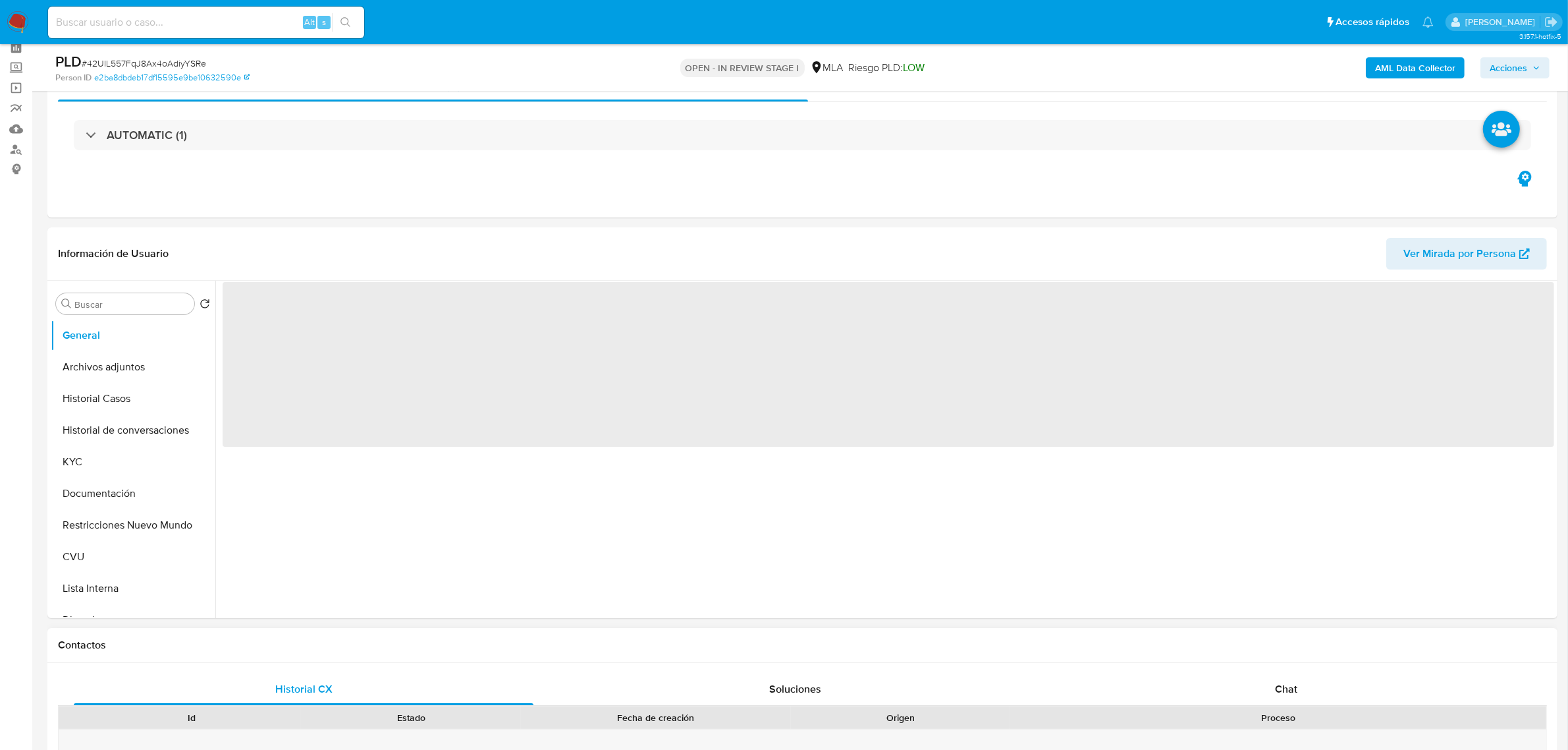
scroll to position [247, 0]
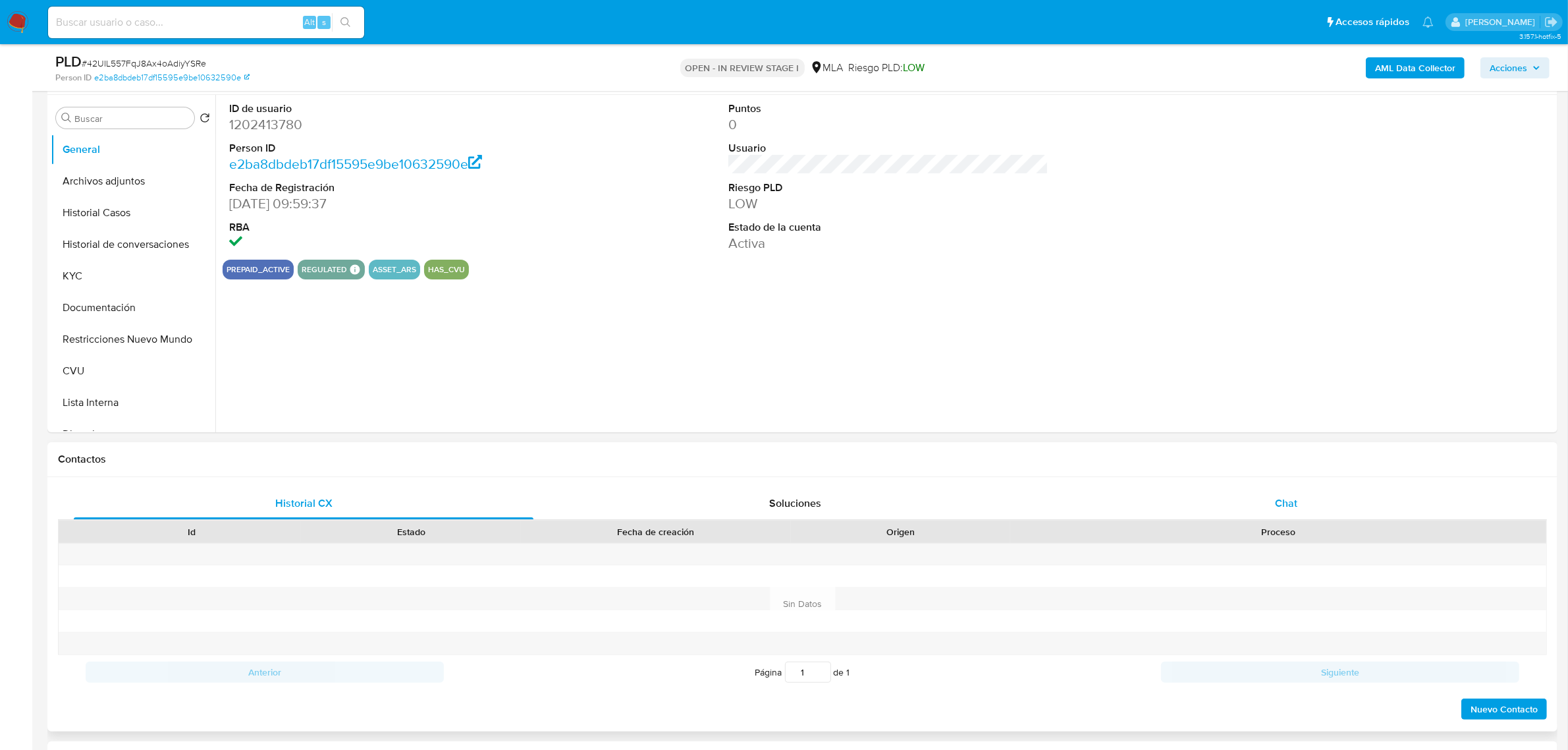
click at [1314, 492] on div "Chat" at bounding box center [1286, 503] width 460 height 32
select select "10"
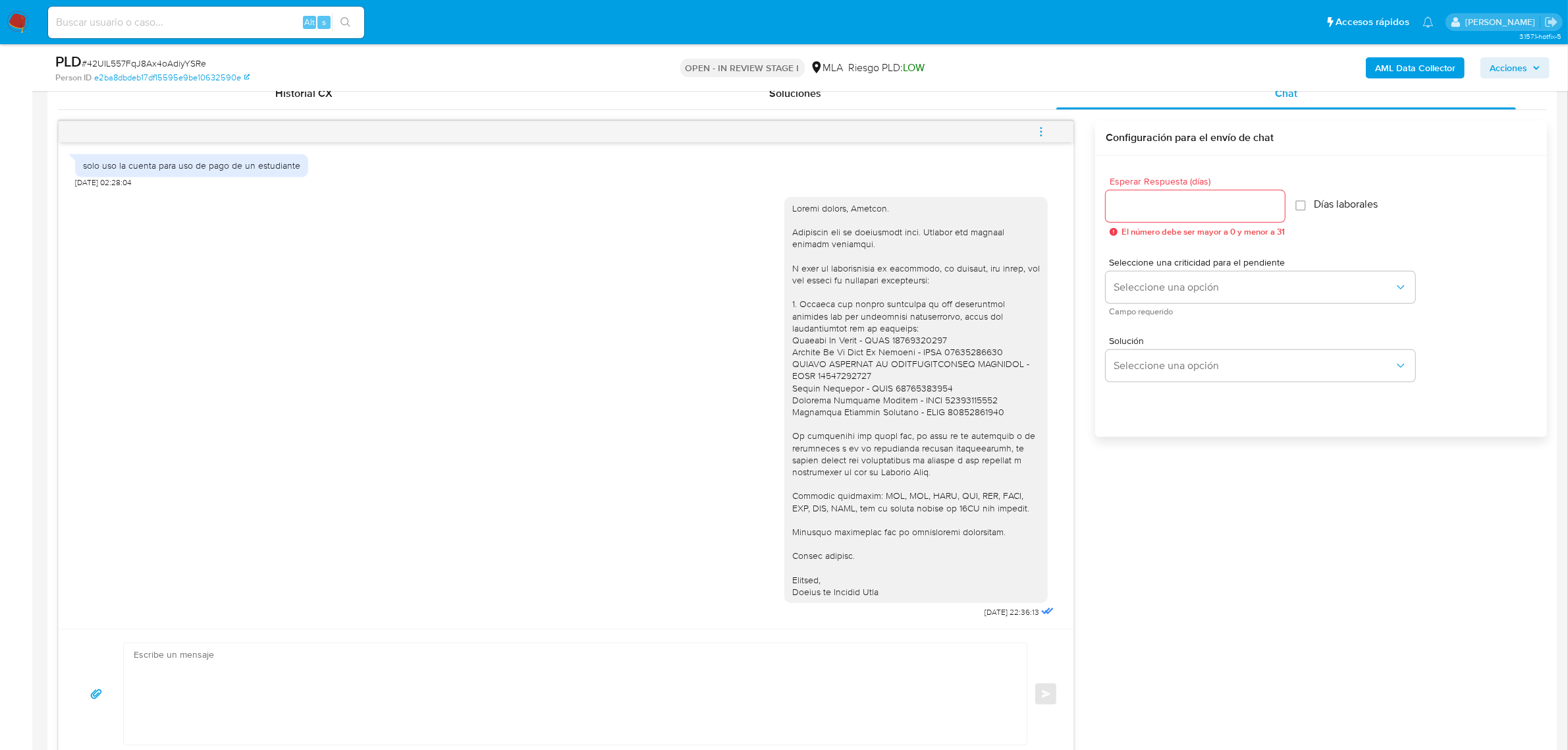
scroll to position [659, 0]
click at [525, 707] on textarea at bounding box center [572, 691] width 876 height 101
click at [344, 680] on textarea at bounding box center [572, 691] width 876 height 101
paste textarea "Hola, Muchas gracias por la respuesta. Analizamos tu caso y notamos que la info…"
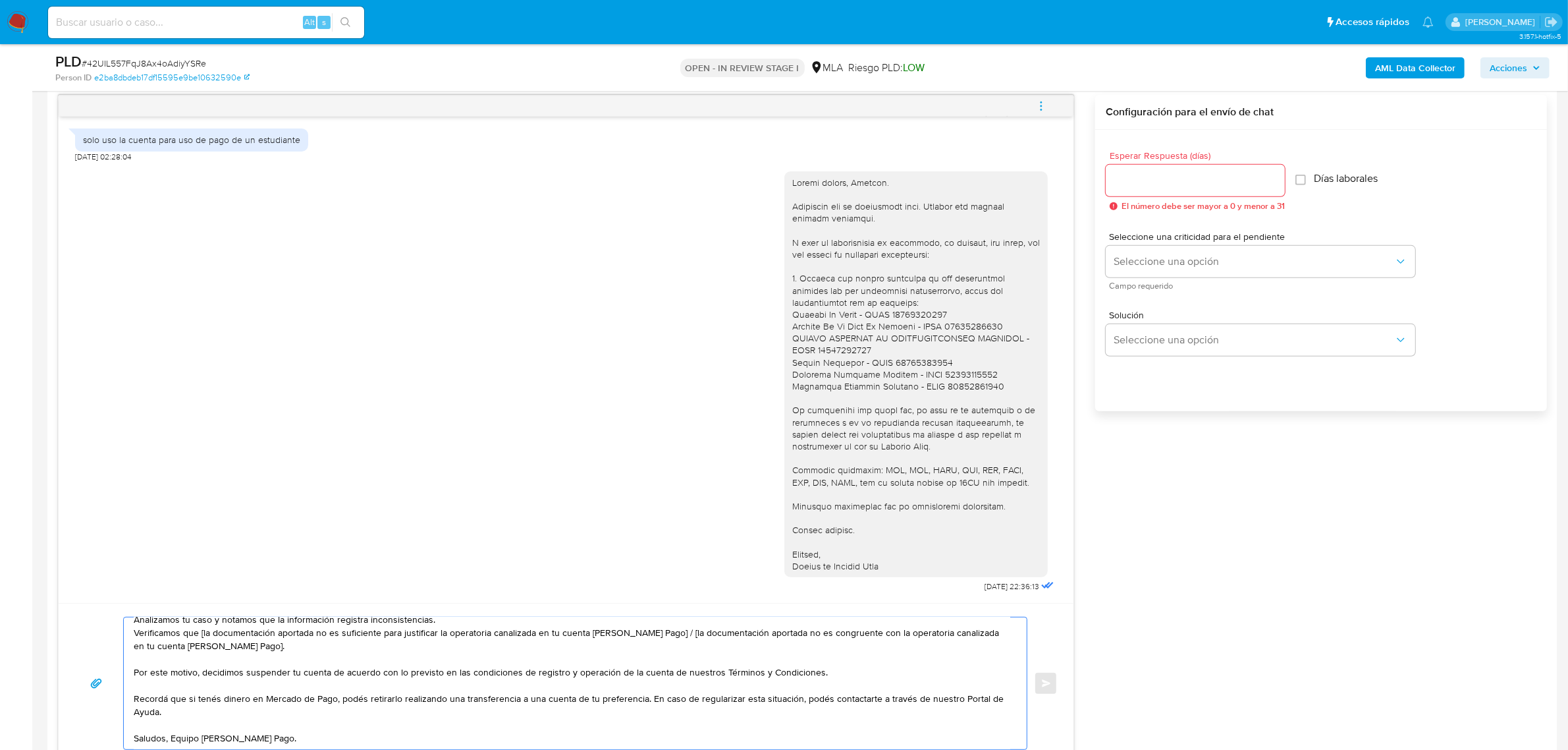
scroll to position [48, 0]
click at [171, 742] on textarea "Hola, Muchas gracias por la respuesta. Analizamos tu caso y notamos que la info…" at bounding box center [572, 682] width 876 height 132
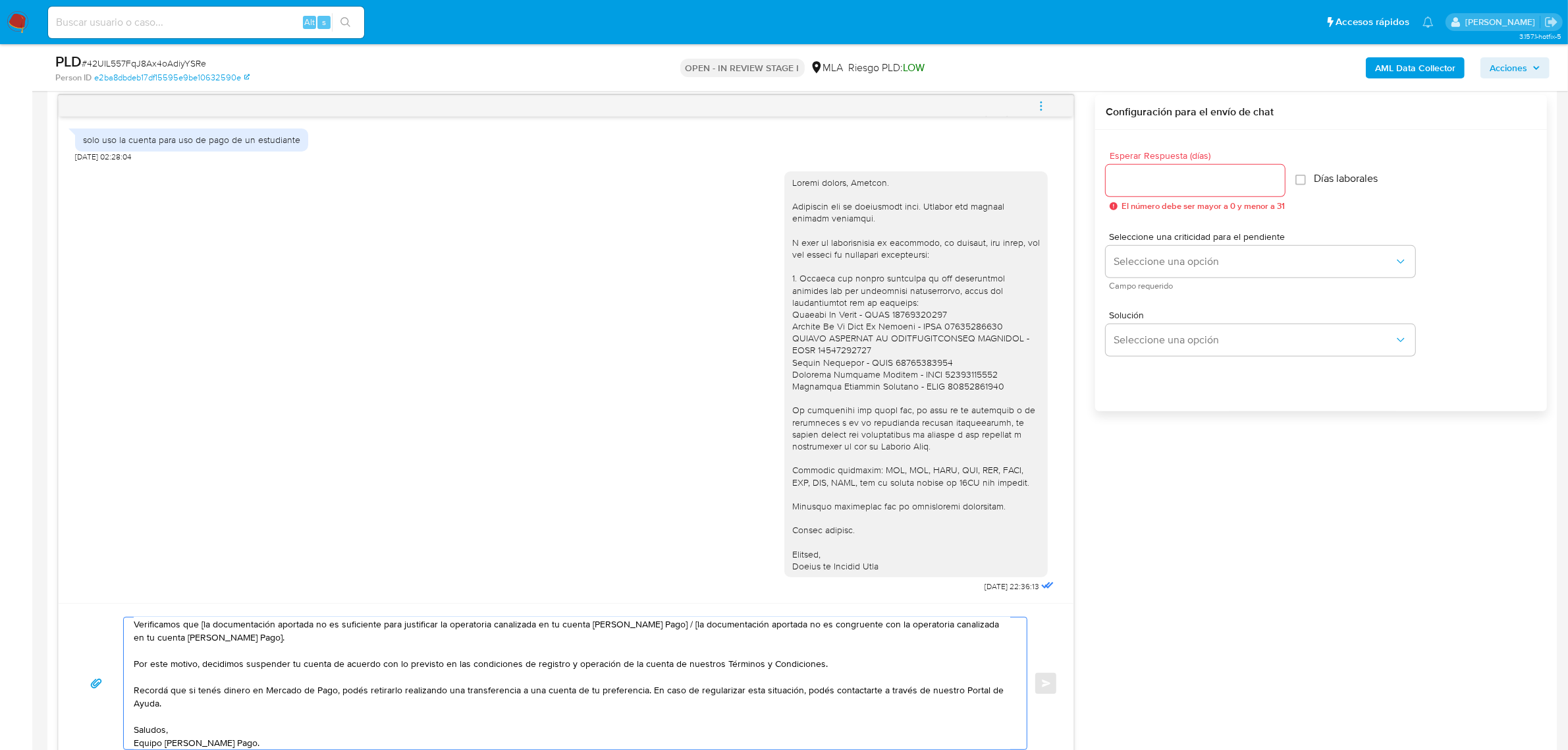
scroll to position [0, 0]
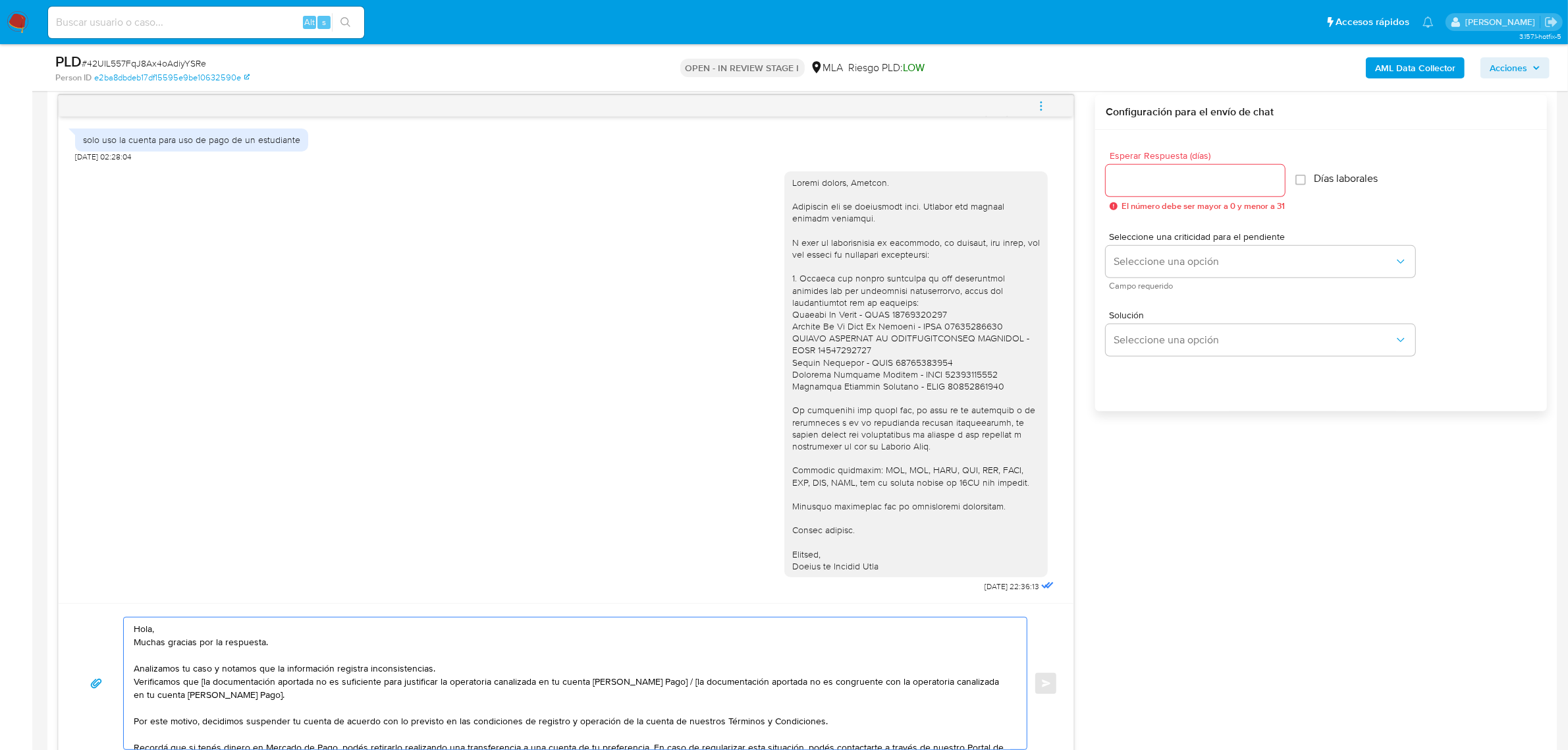
click at [194, 630] on textarea "Hola, Muchas gracias por la respuesta. Analizamos tu caso y notamos que la info…" at bounding box center [572, 682] width 876 height 132
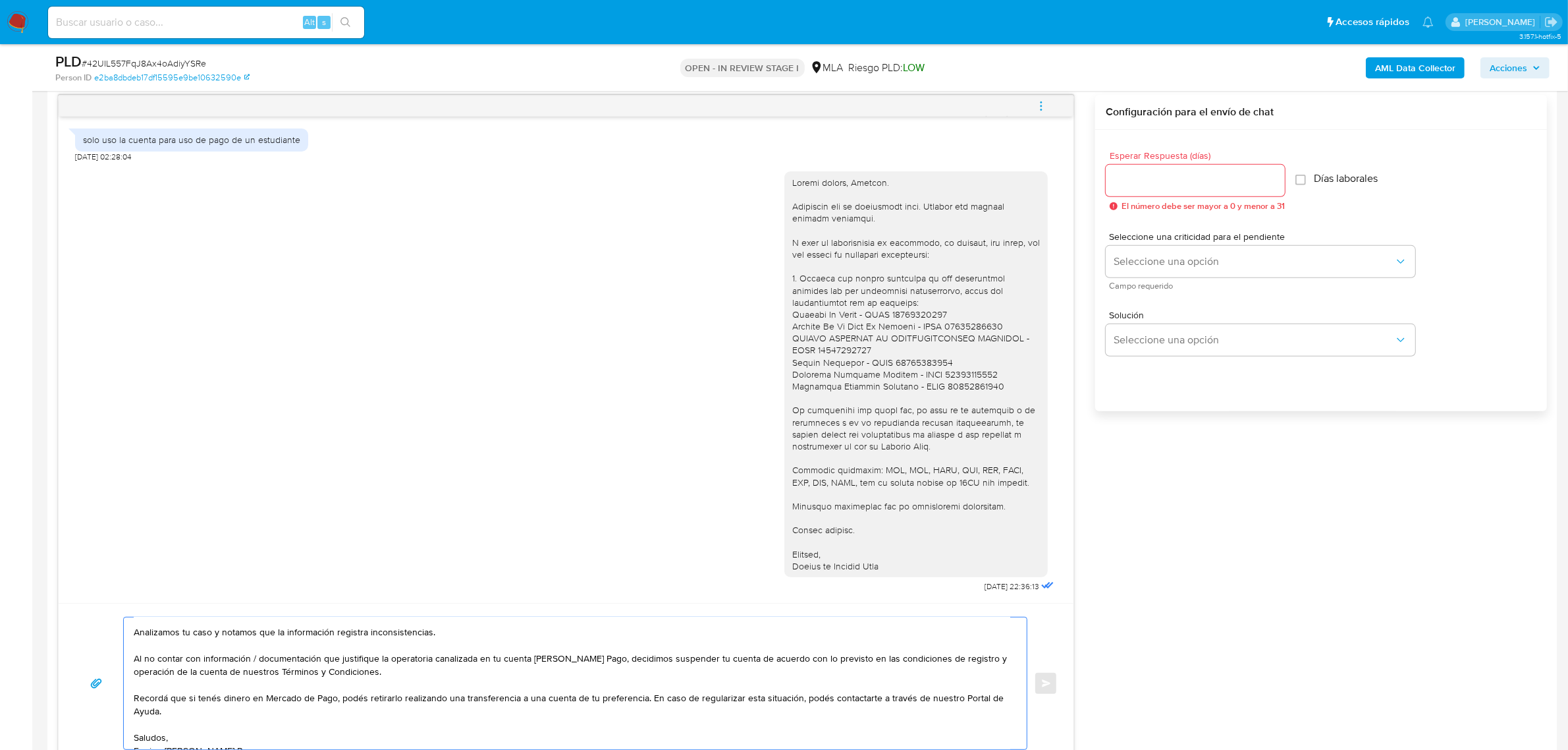
scroll to position [35, 0]
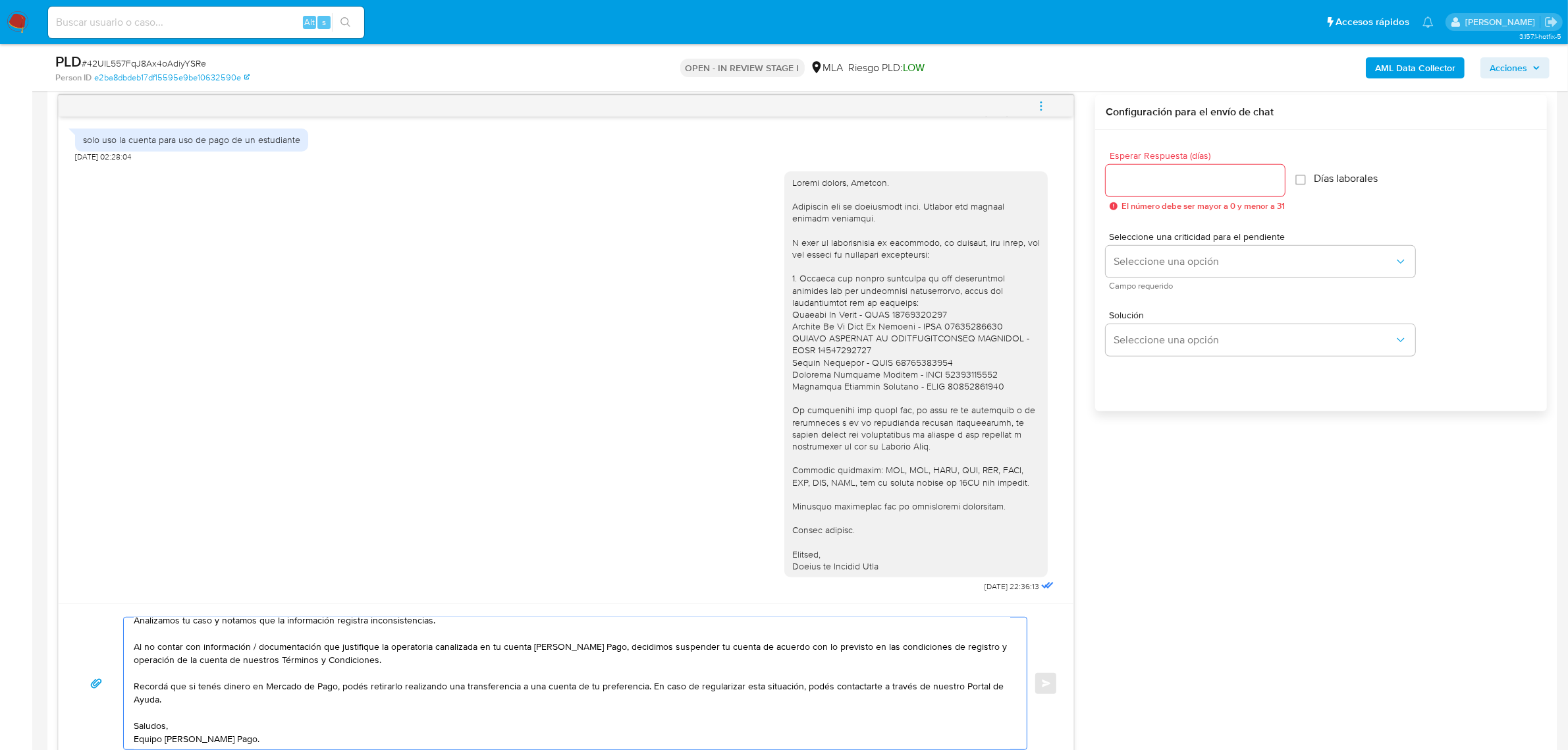
drag, startPoint x: 646, startPoint y: 689, endPoint x: 654, endPoint y: 709, distance: 21.5
click at [654, 709] on textarea "Hola, Agustin. Analizamos tu caso y notamos que la información registra inconsi…" at bounding box center [572, 682] width 876 height 132
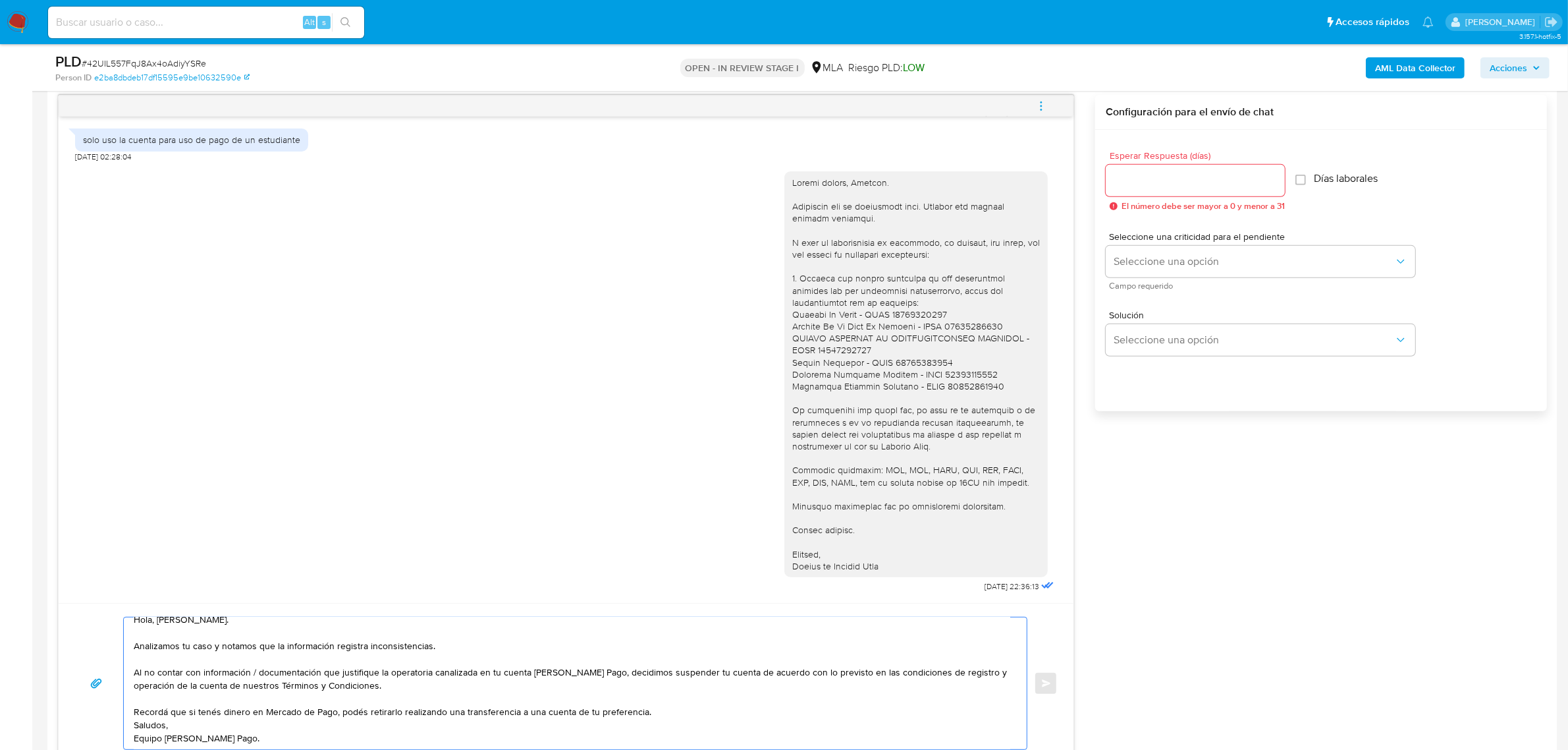
scroll to position [8, 0]
paste textarea "En caso de regularizar esta situación, podés contactarte a través de nuestro Po…"
click at [195, 716] on textarea "Hola, Agustin. Analizamos tu caso y notamos que la información registra inconsi…" at bounding box center [572, 682] width 876 height 132
click at [796, 376] on div at bounding box center [916, 374] width 247 height 395
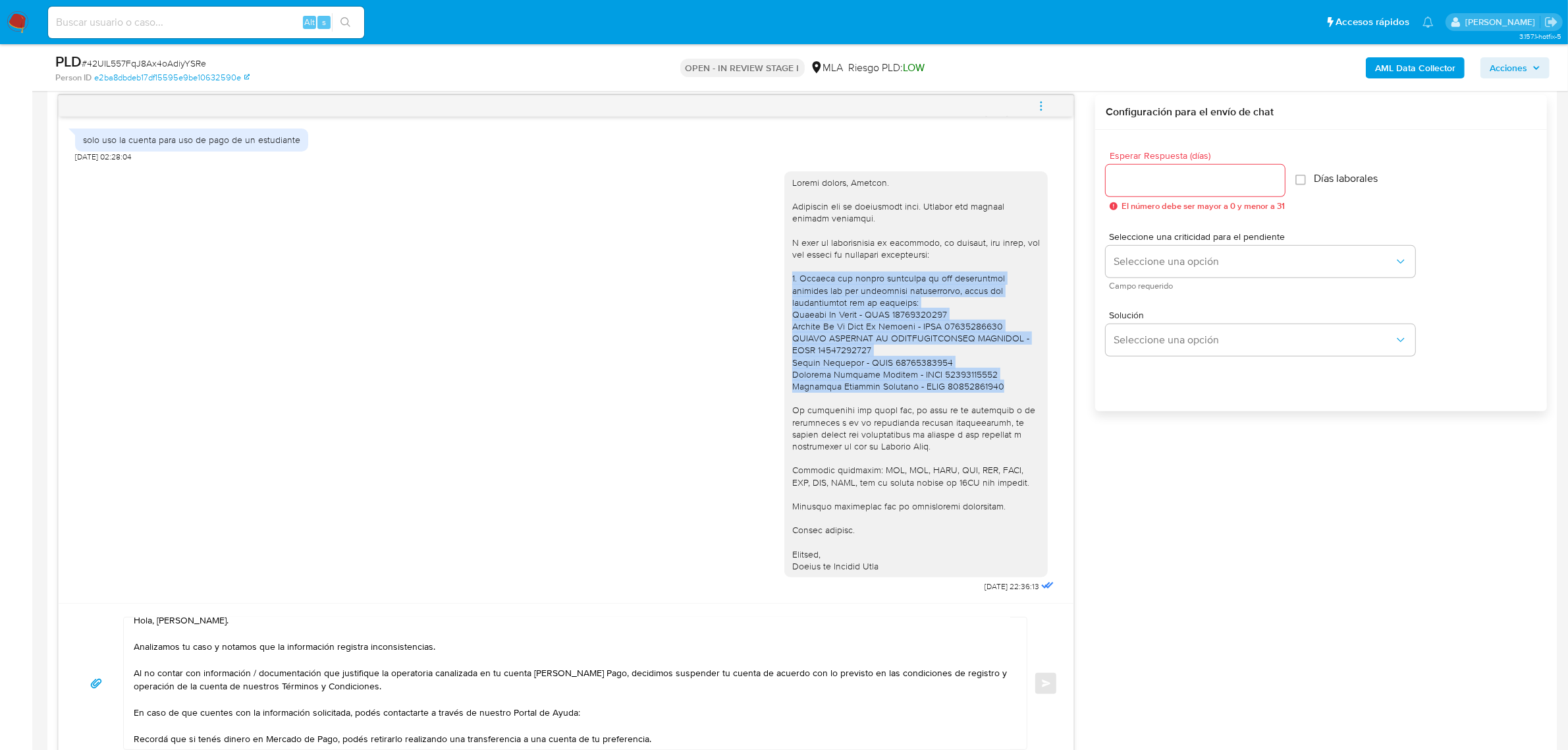
drag, startPoint x: 981, startPoint y: 389, endPoint x: 777, endPoint y: 283, distance: 229.9
click at [784, 283] on div at bounding box center [916, 374] width 263 height 406
copy div "1. Detalle del motivo económico de las operaciones cursadas con las siguientes …"
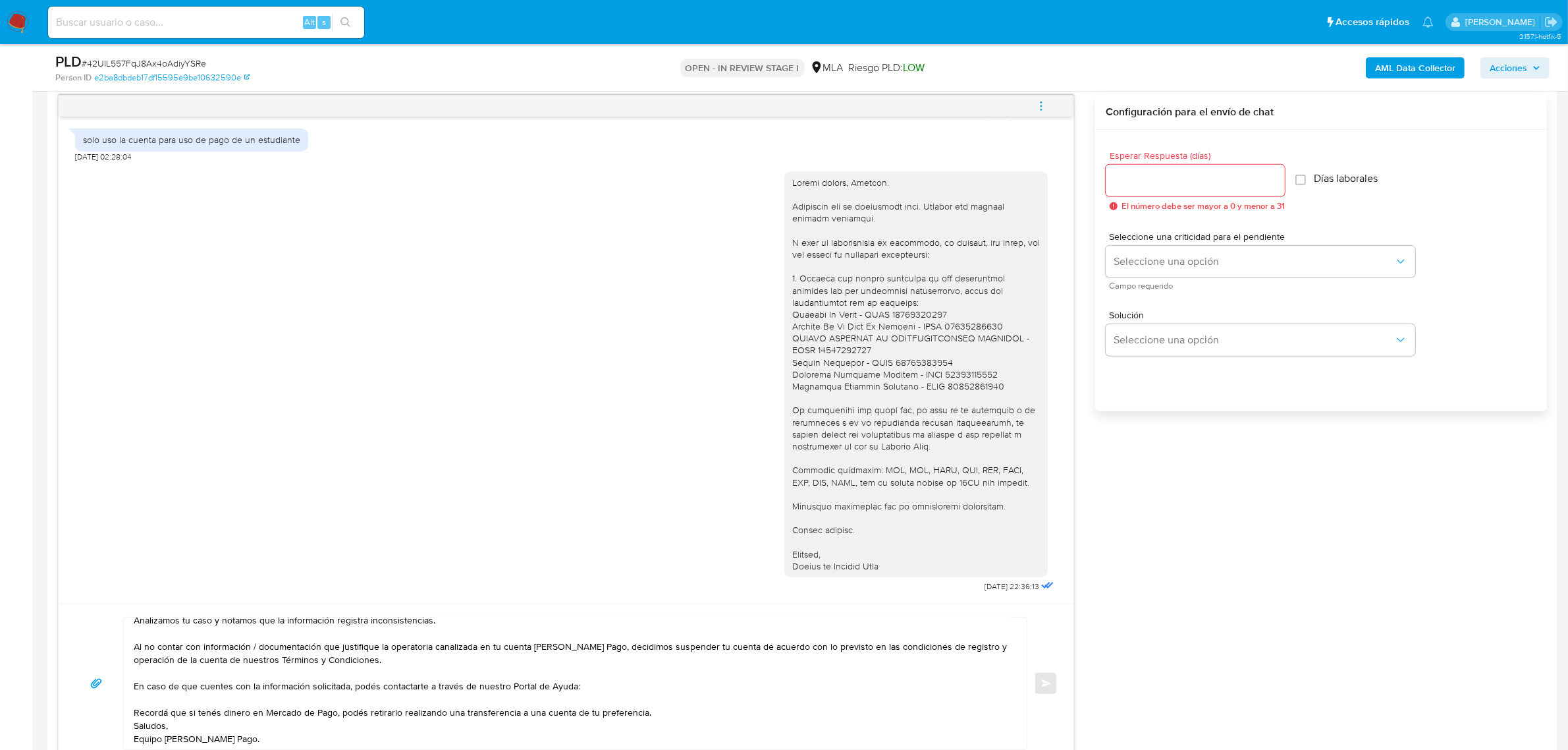
click at [475, 700] on textarea "Hola, Agustin. Analizamos tu caso y notamos que la información registra inconsi…" at bounding box center [572, 682] width 876 height 132
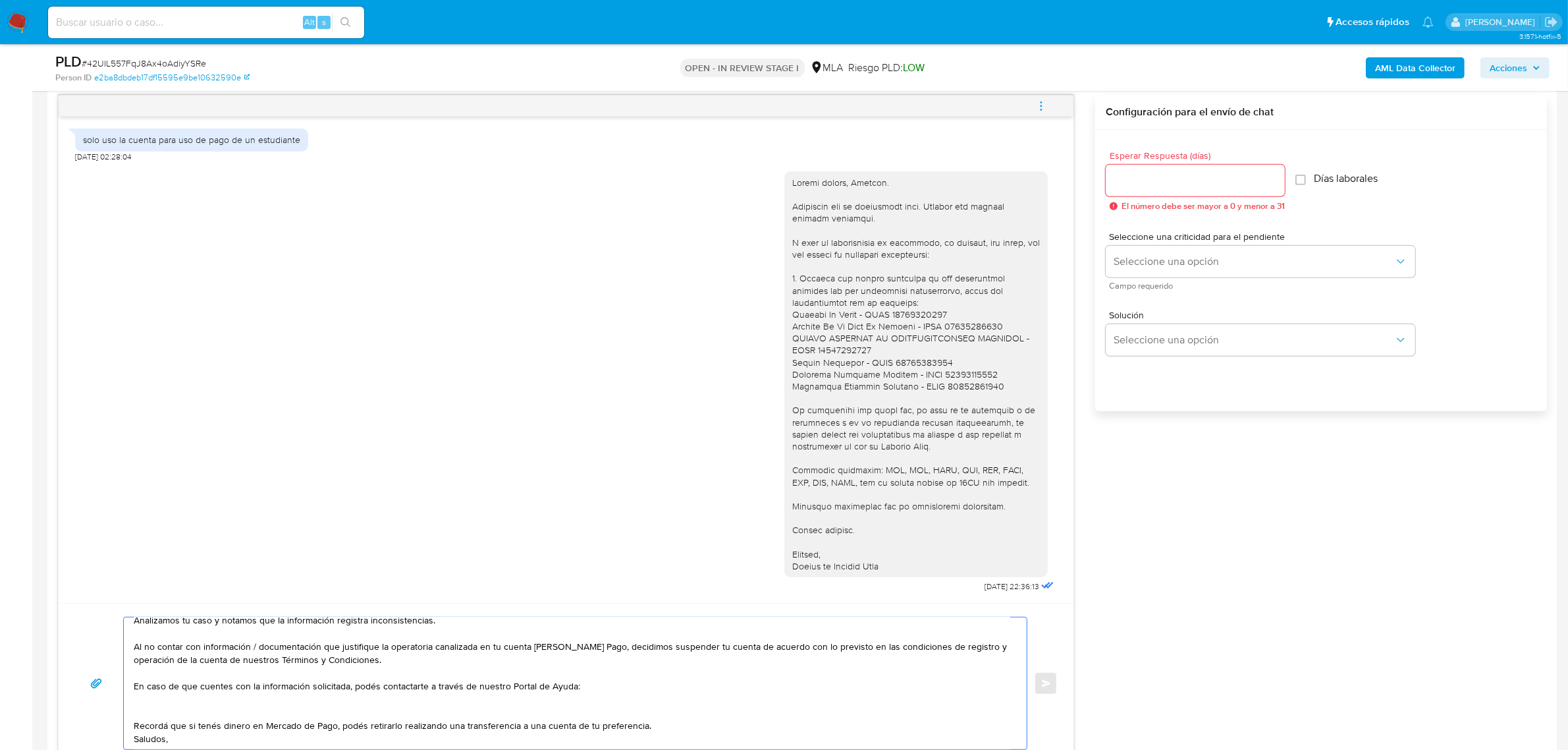
paste textarea "1. Detalle del motivo económico de las operaciones cursadas con las siguientes …"
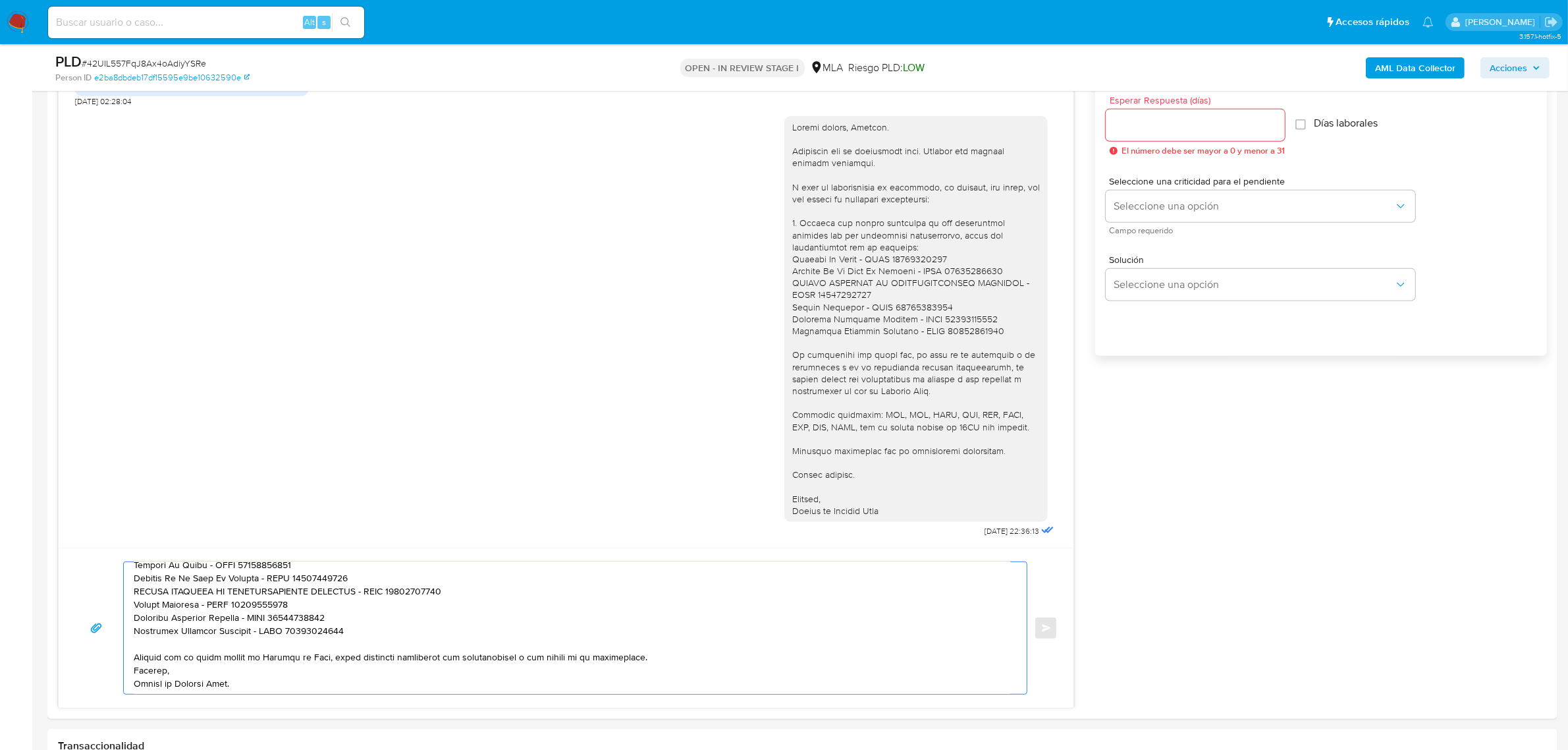
scroll to position [765, 0]
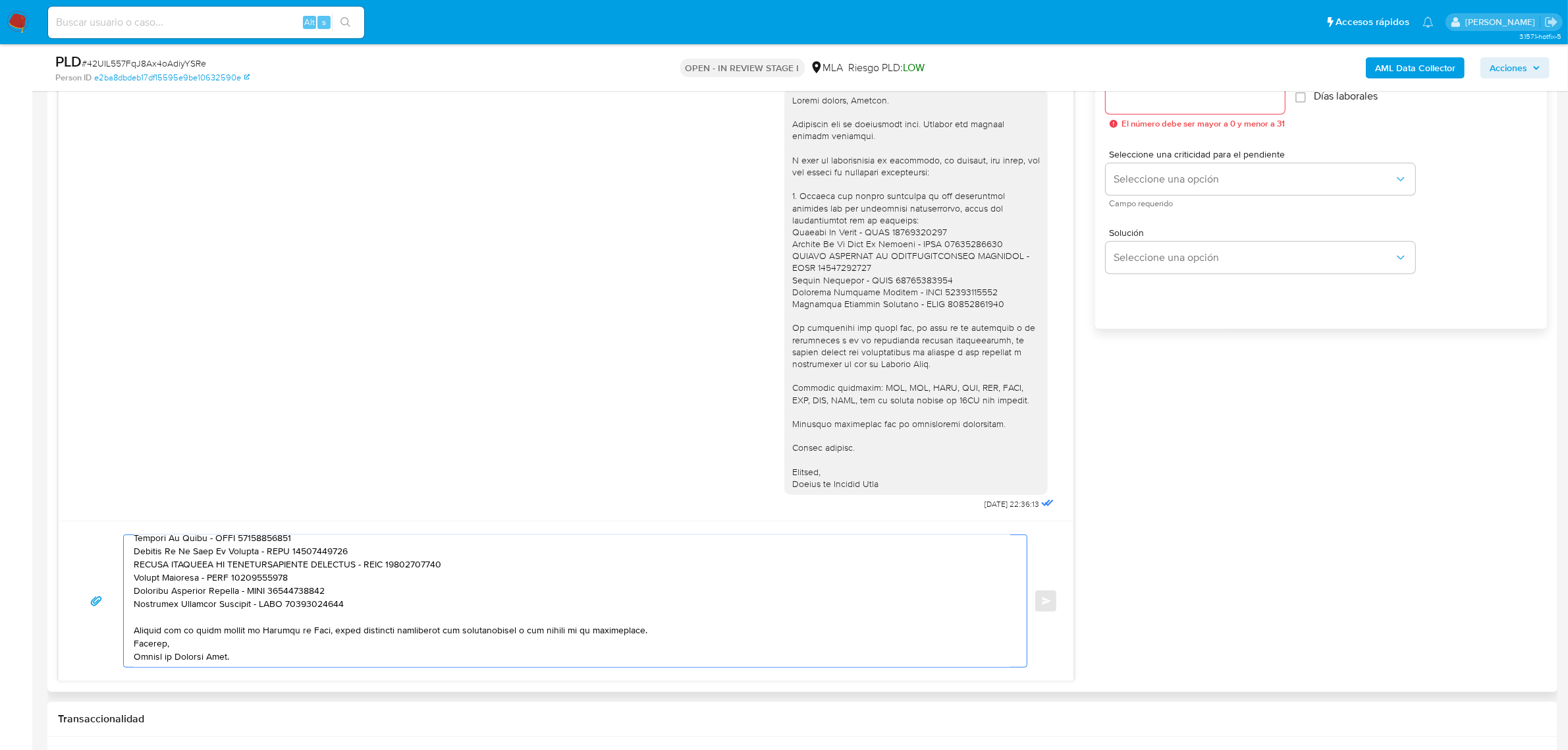
click at [679, 636] on textarea at bounding box center [572, 600] width 876 height 132
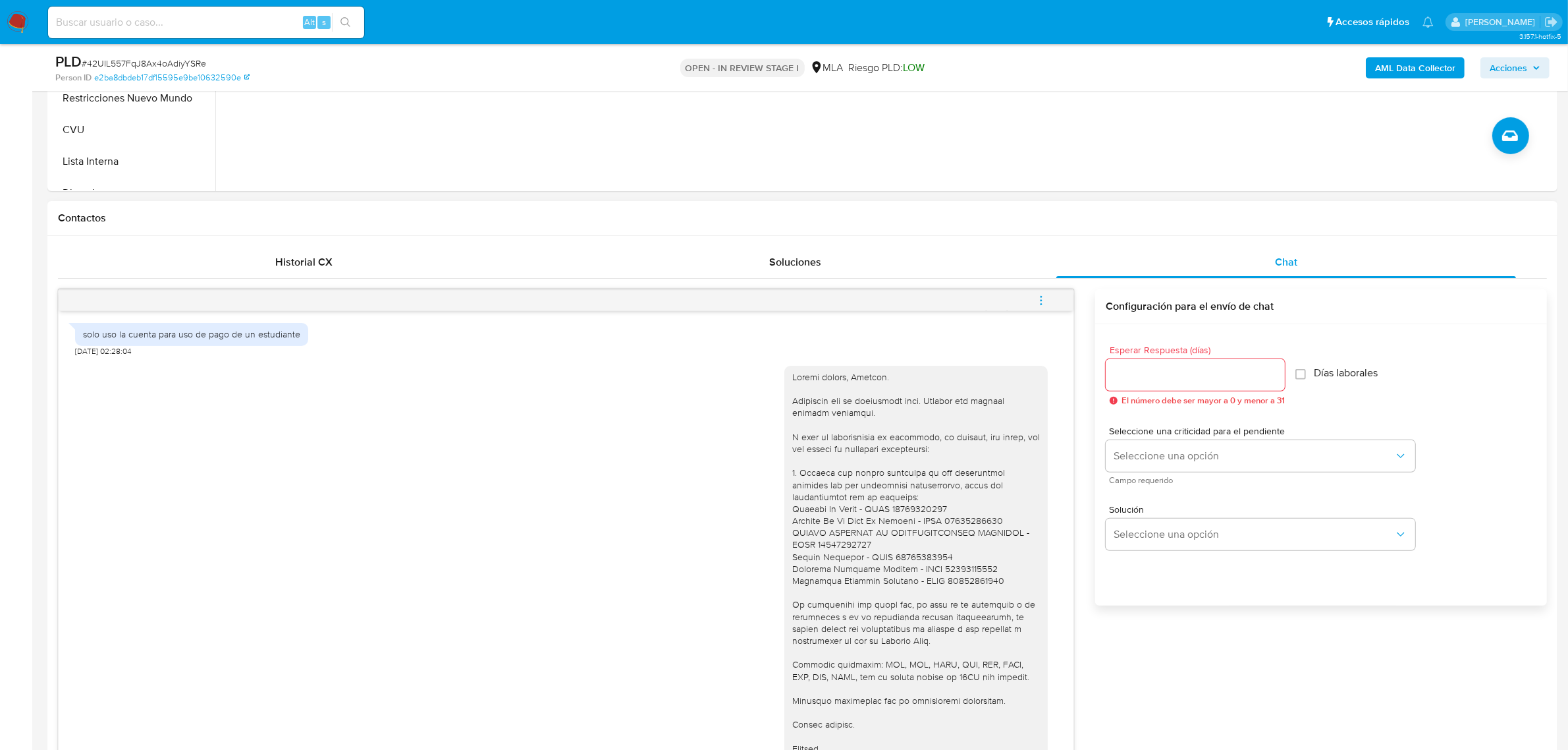
scroll to position [436, 0]
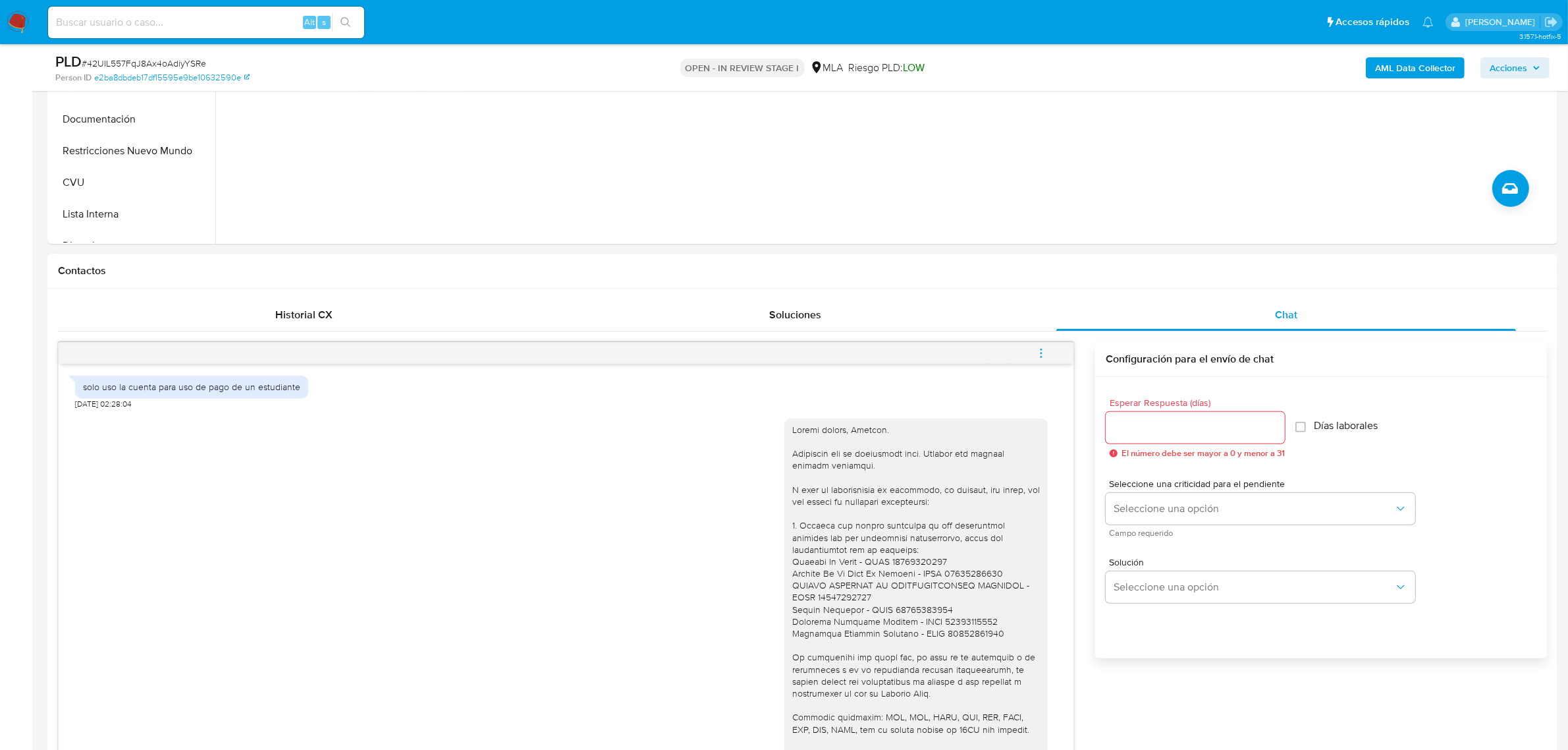
type textarea "Hola, Agustin. Analizamos tu caso y notamos que la información registra inconsi…"
click at [1131, 430] on input "Esperar Respuesta (días)" at bounding box center [1195, 427] width 179 height 17
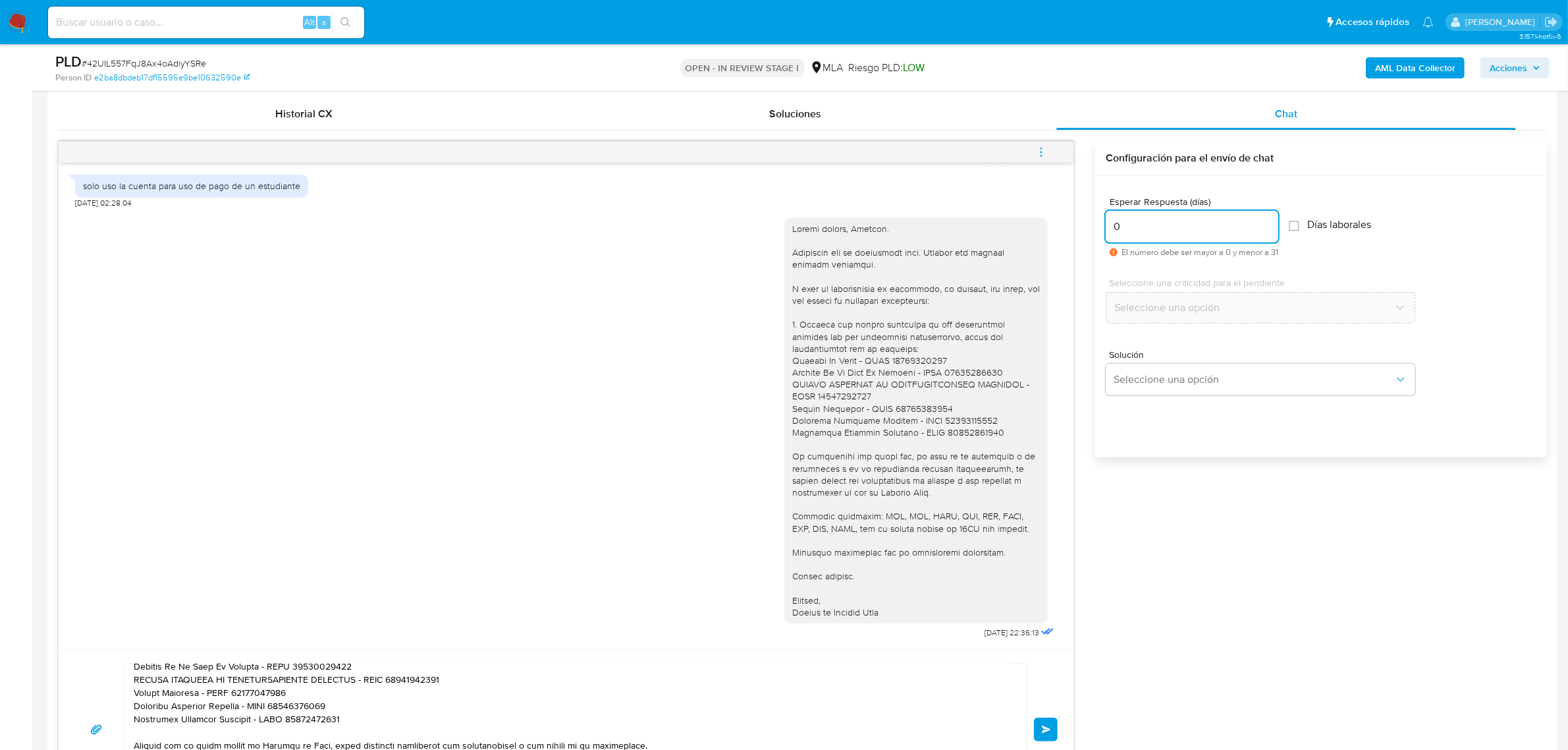
scroll to position [682, 0]
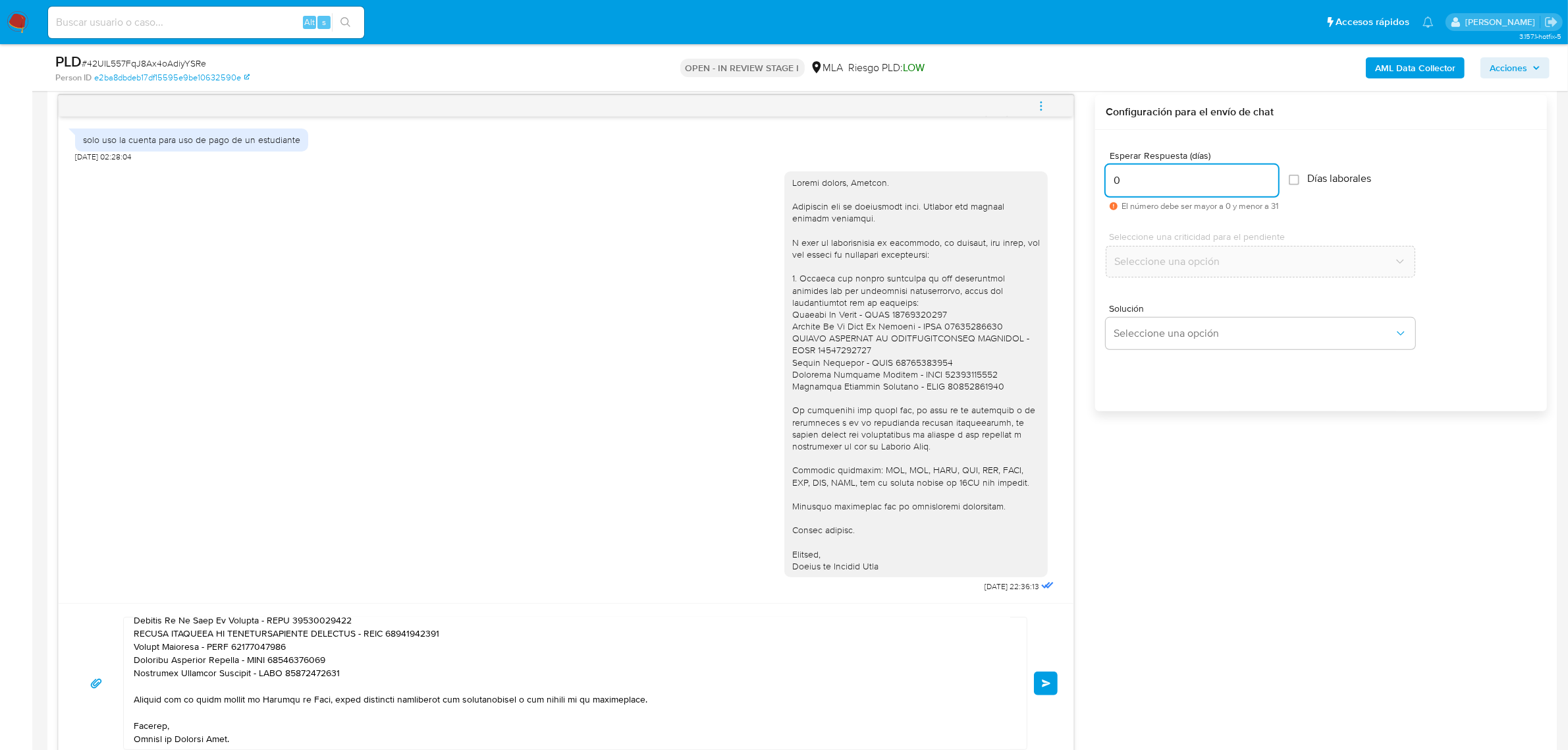
type input "0"
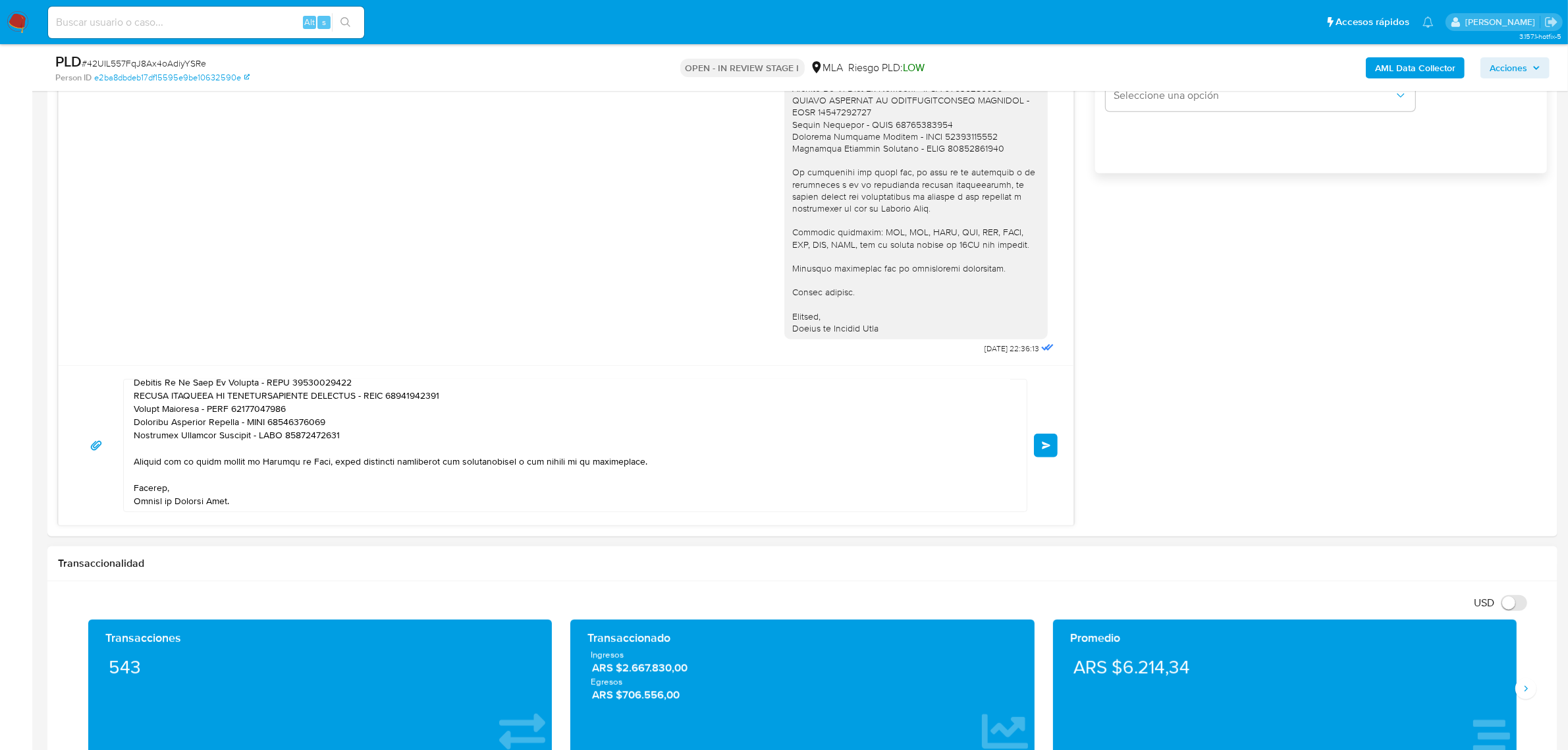
scroll to position [930, 0]
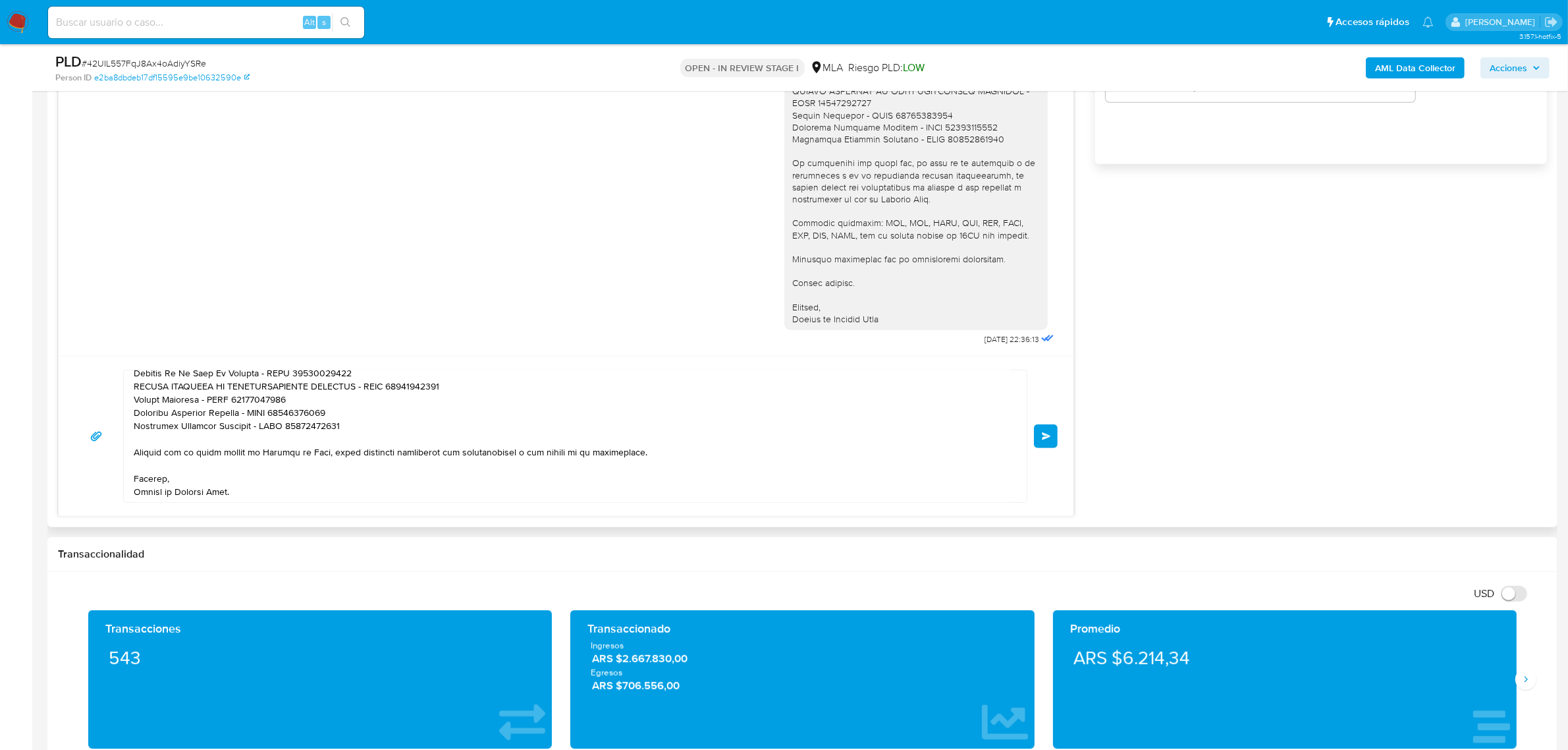
click at [1048, 436] on span "Enviar" at bounding box center [1046, 436] width 9 height 8
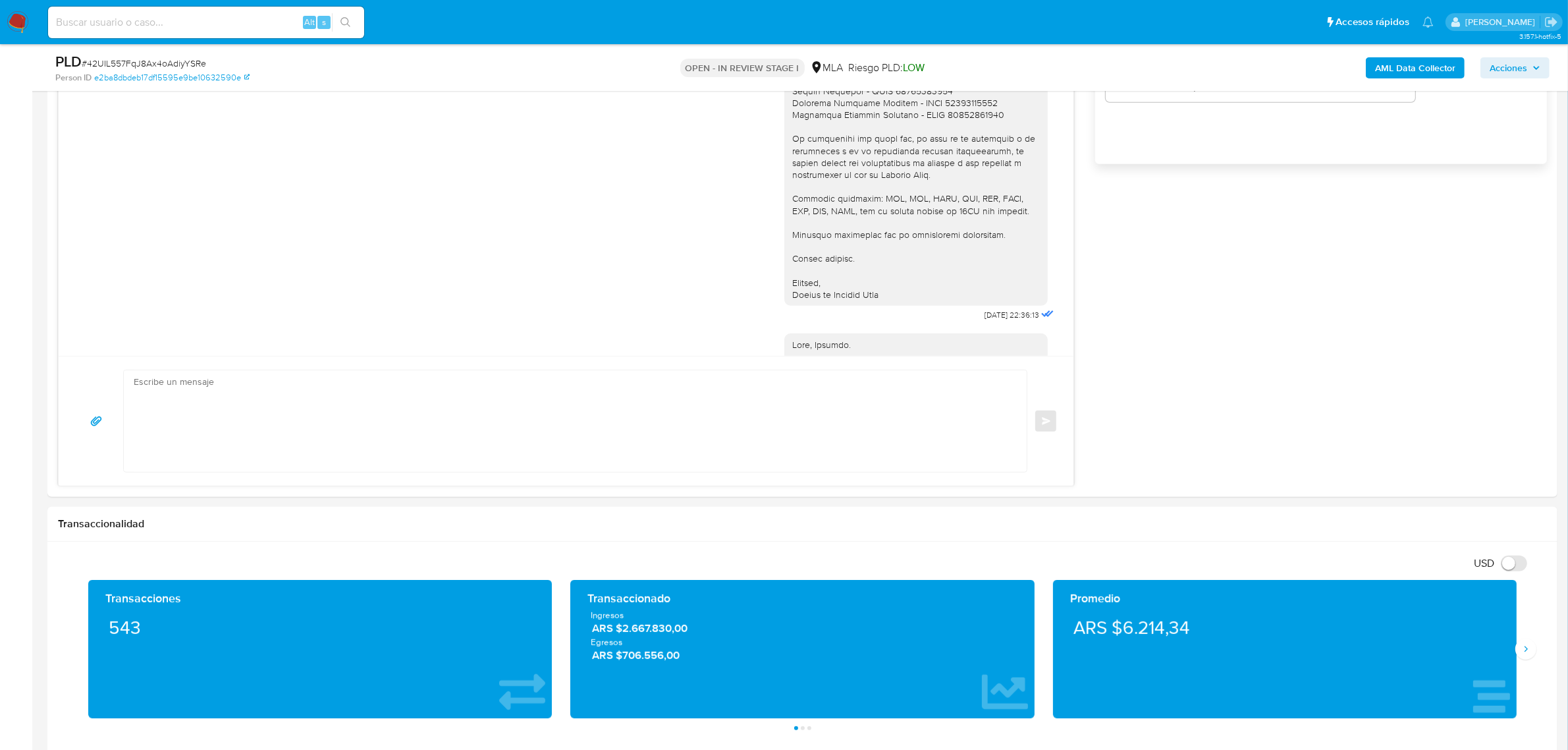
scroll to position [1157, 0]
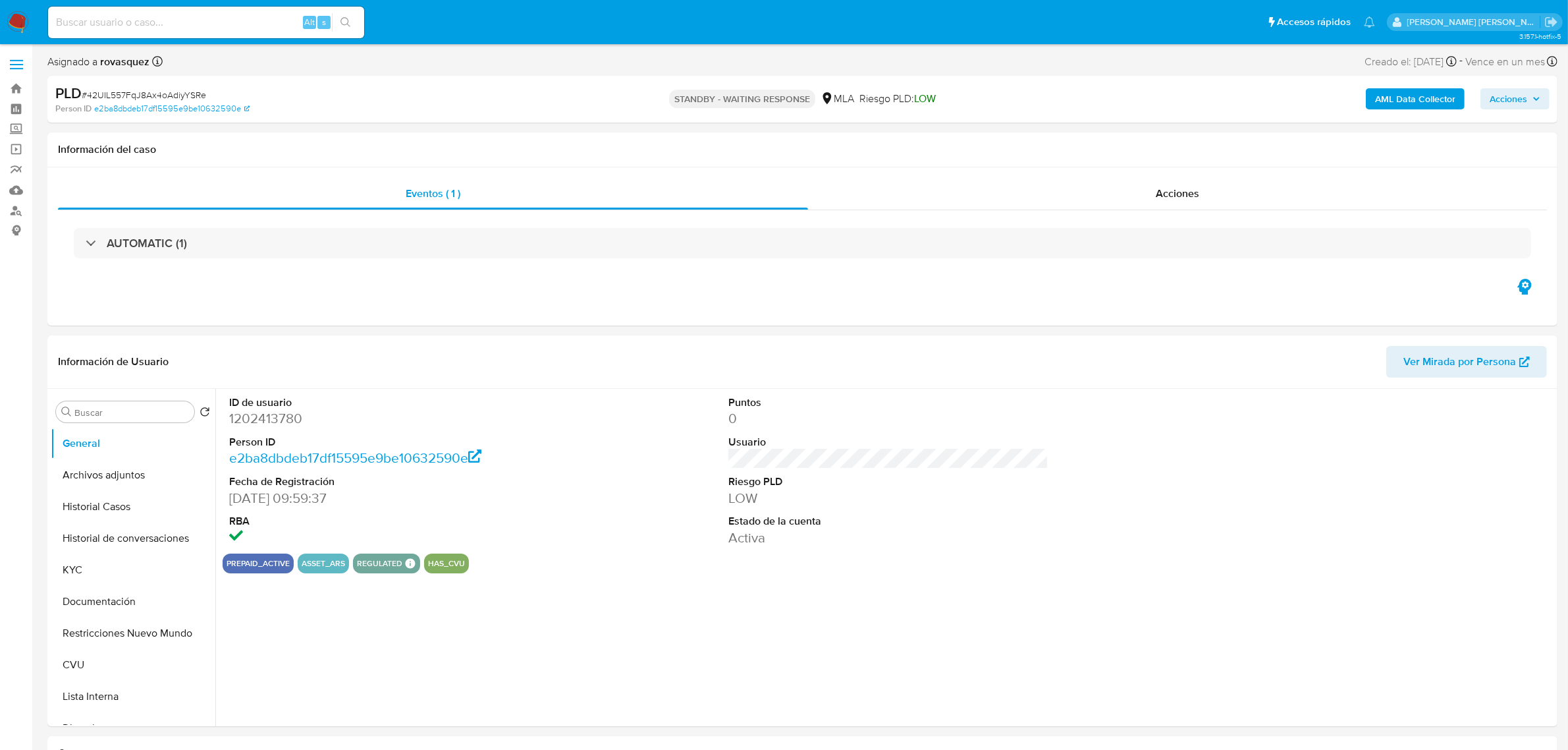
select select "10"
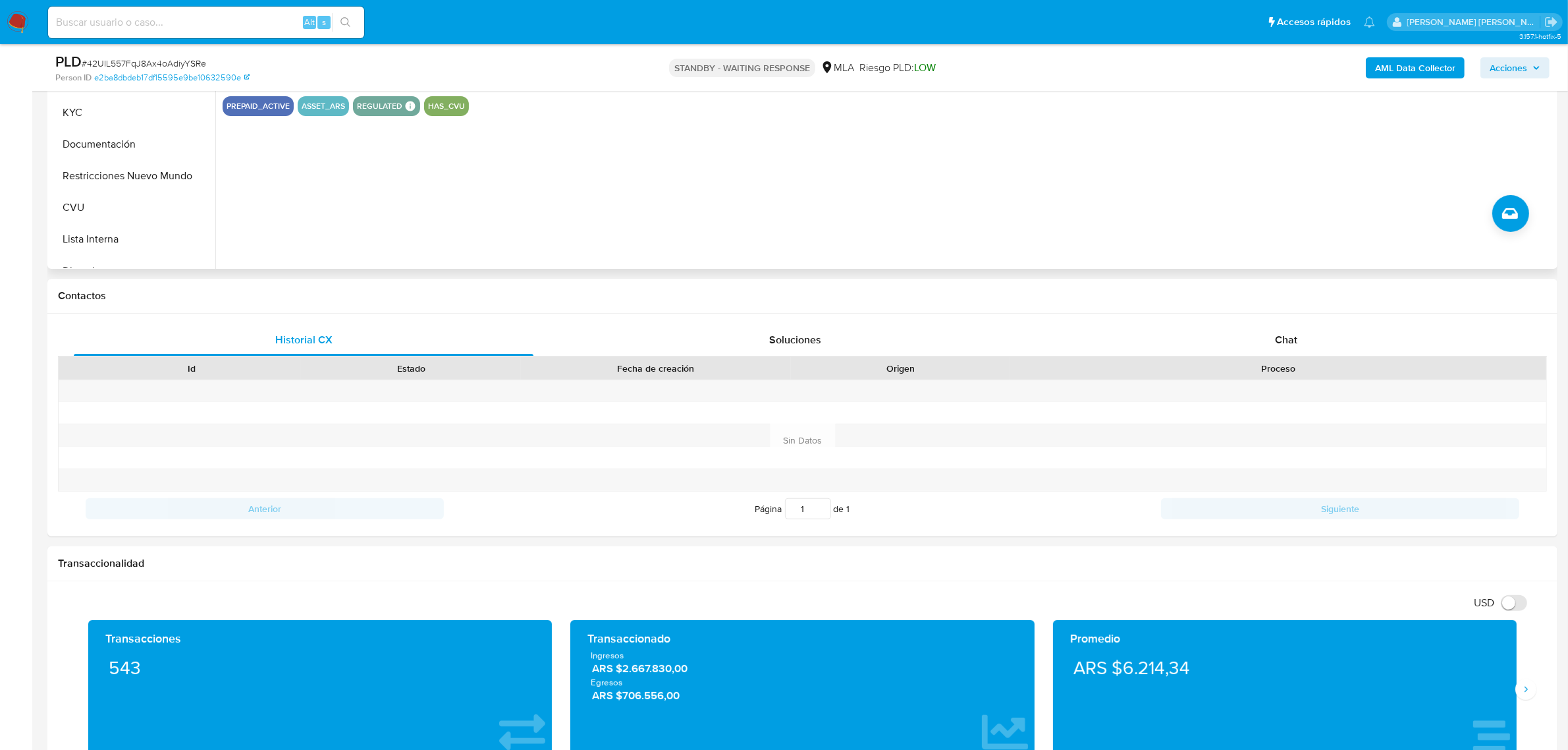
scroll to position [412, 0]
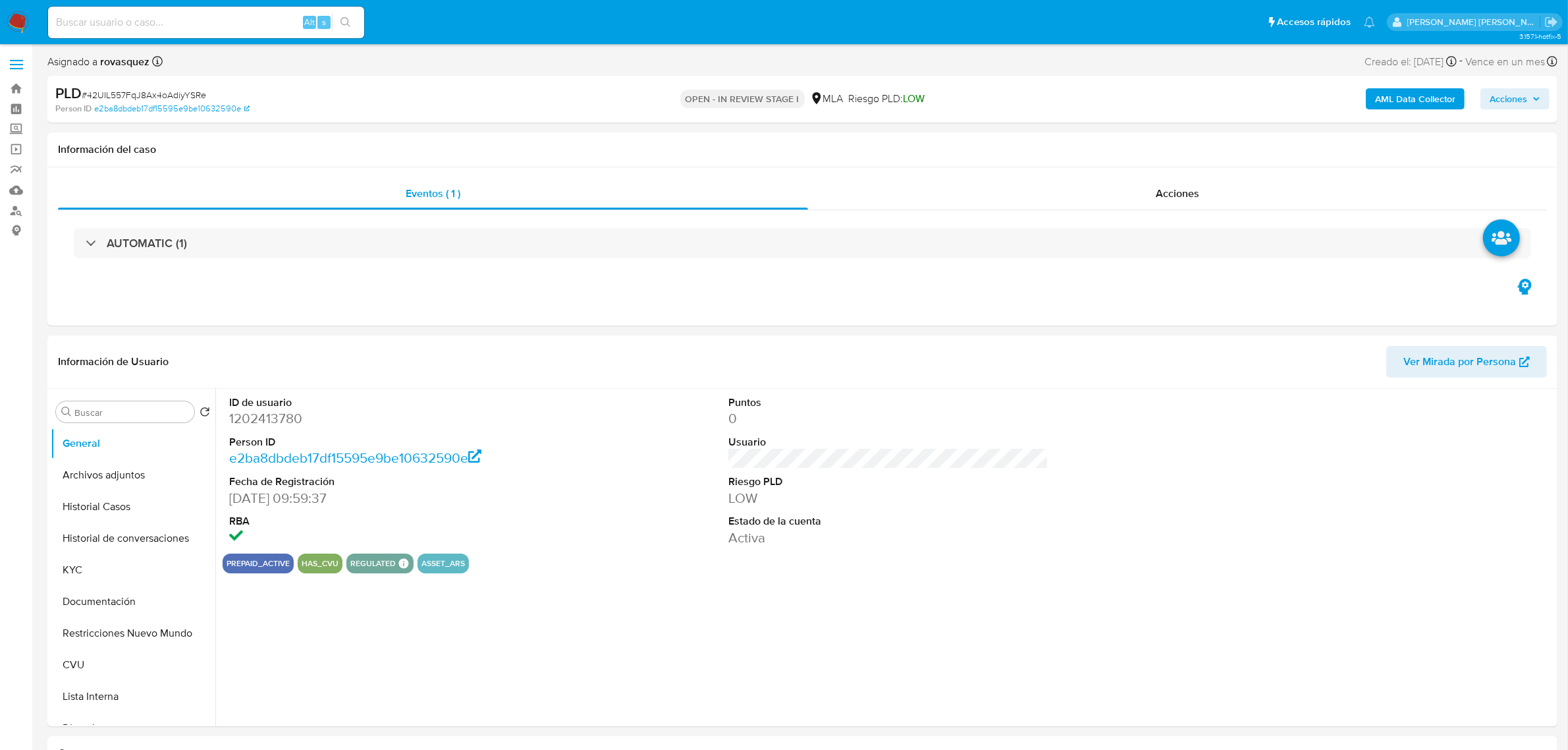
select select "10"
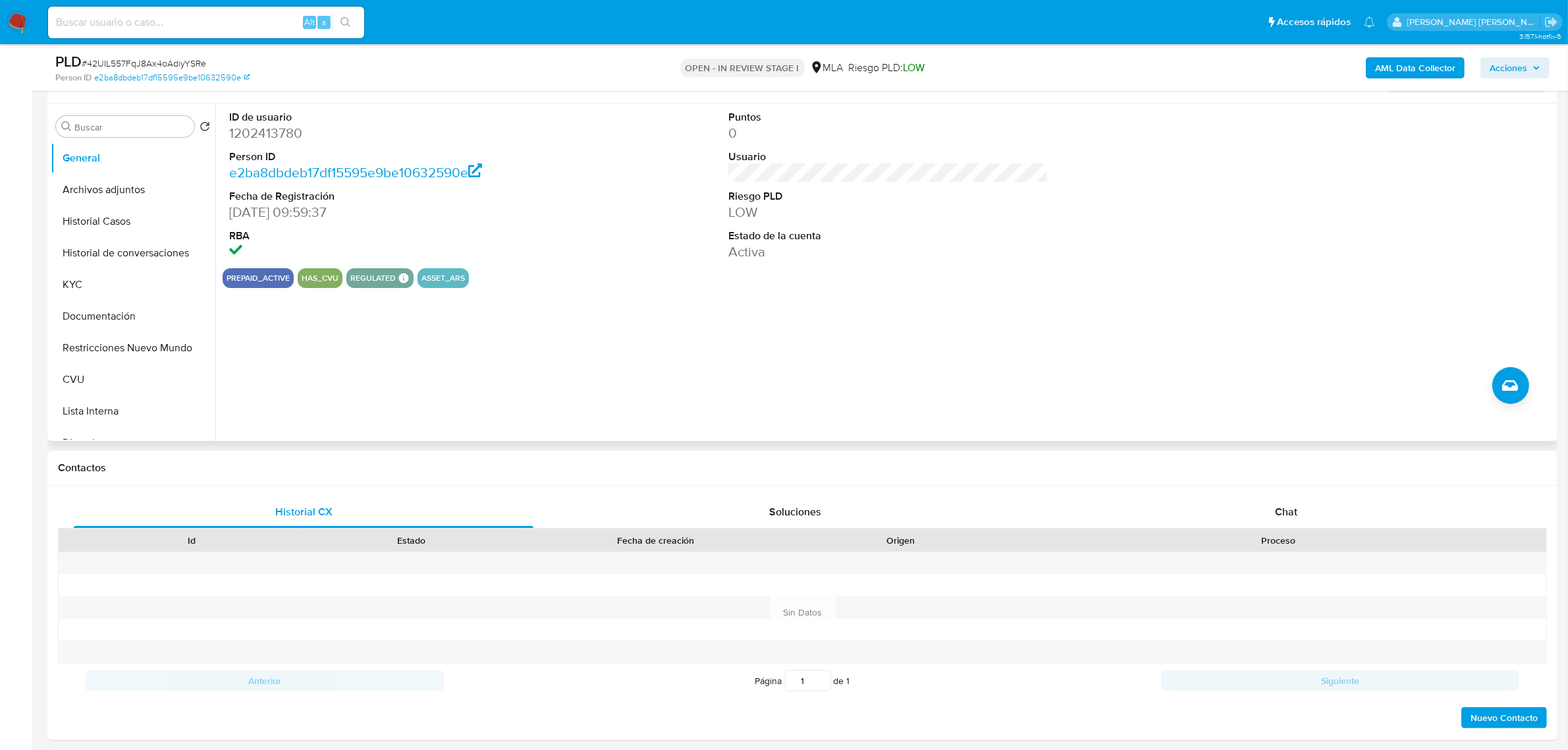
scroll to position [247, 0]
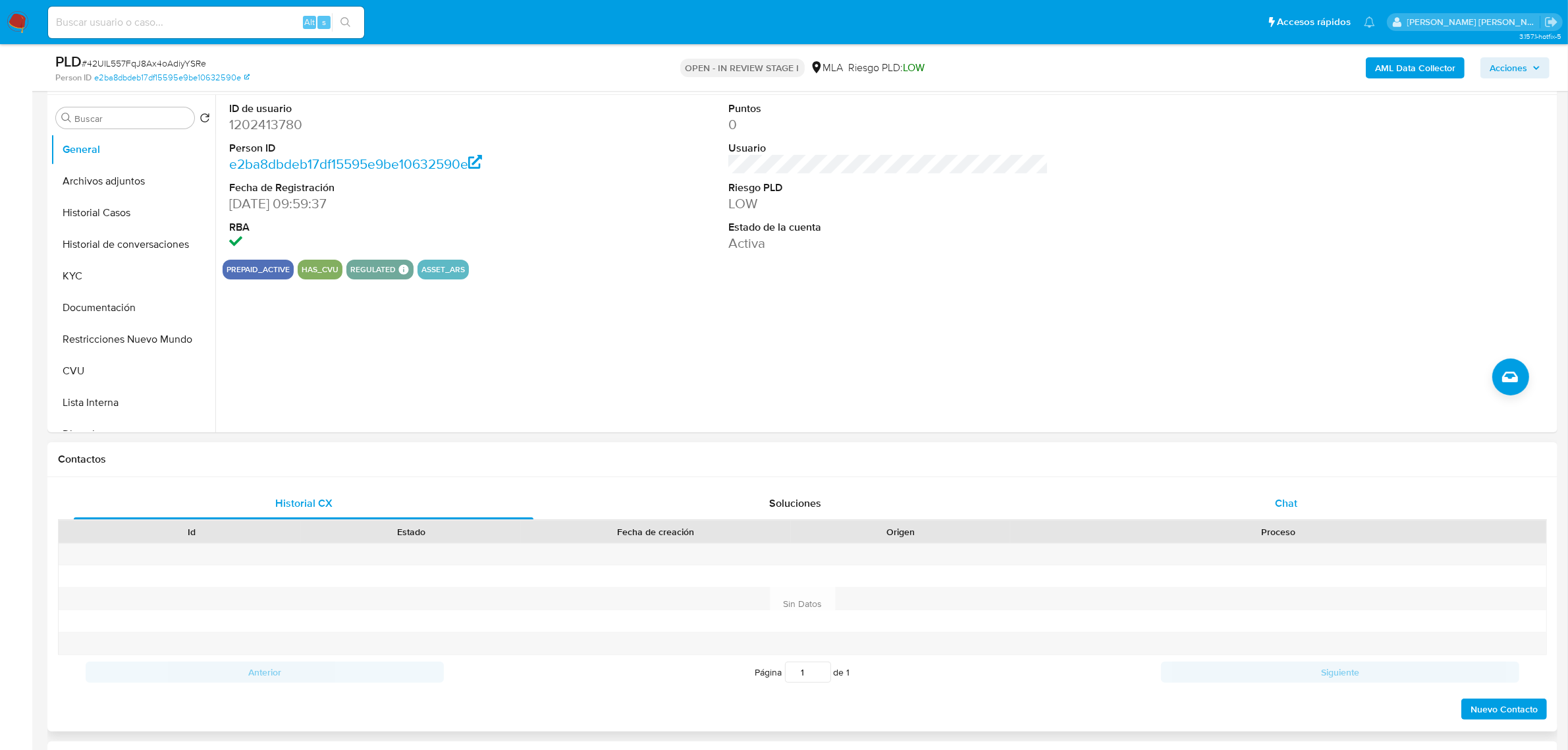
click at [1292, 509] on span "Chat" at bounding box center [1286, 503] width 22 height 15
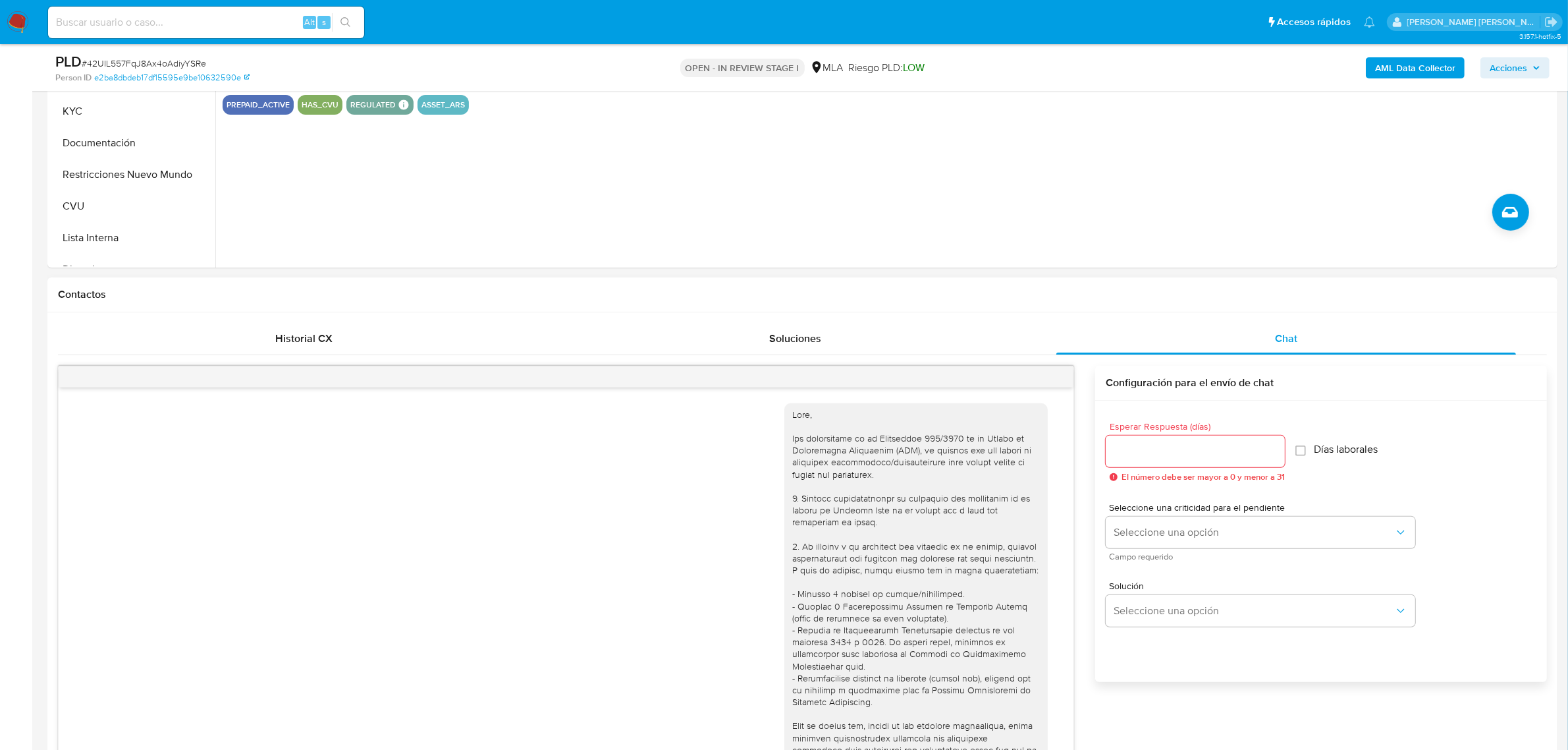
scroll to position [1157, 0]
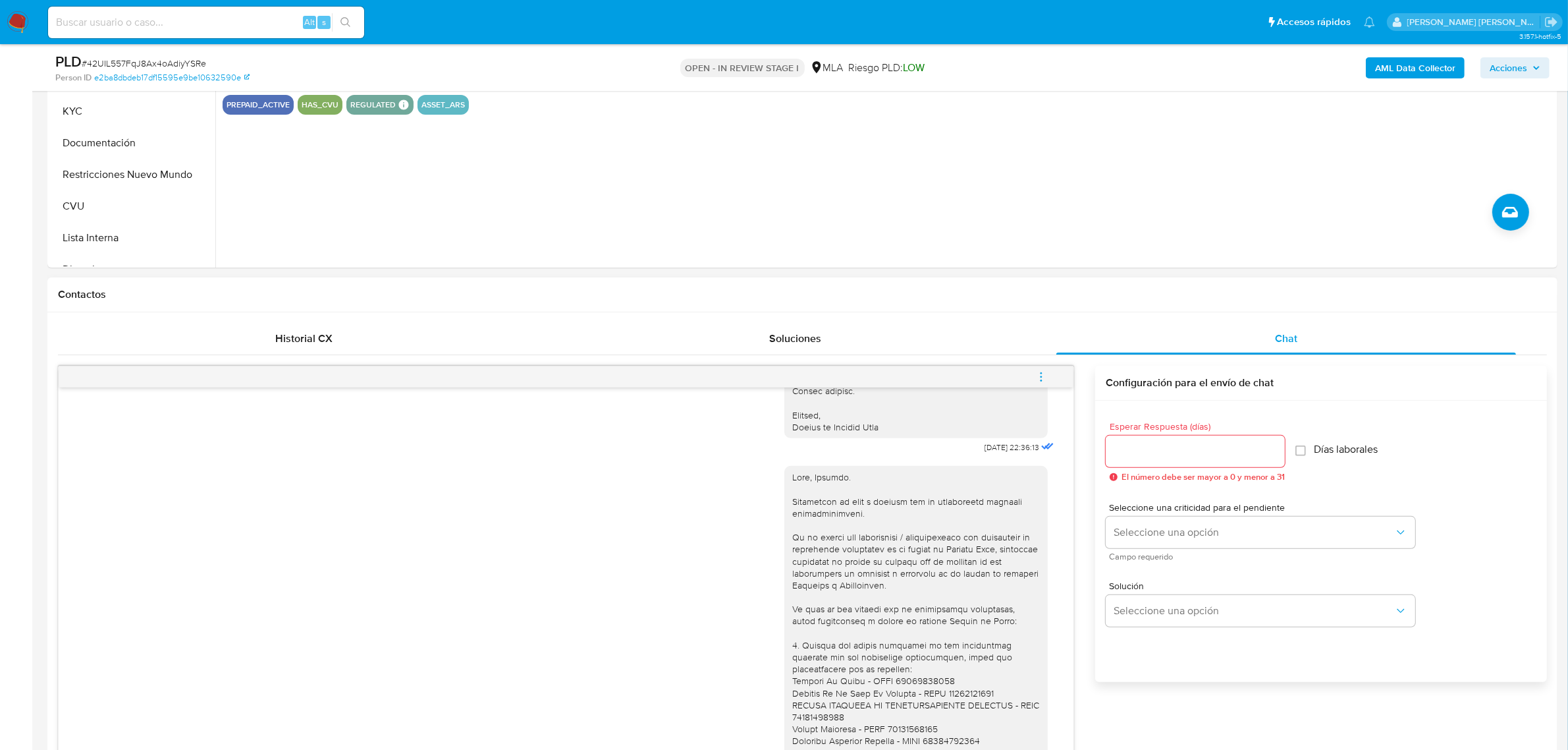
click at [1037, 381] on icon "menu-action" at bounding box center [1040, 376] width 12 height 12
click at [1001, 360] on li "Cerrar conversación" at bounding box center [952, 352] width 135 height 23
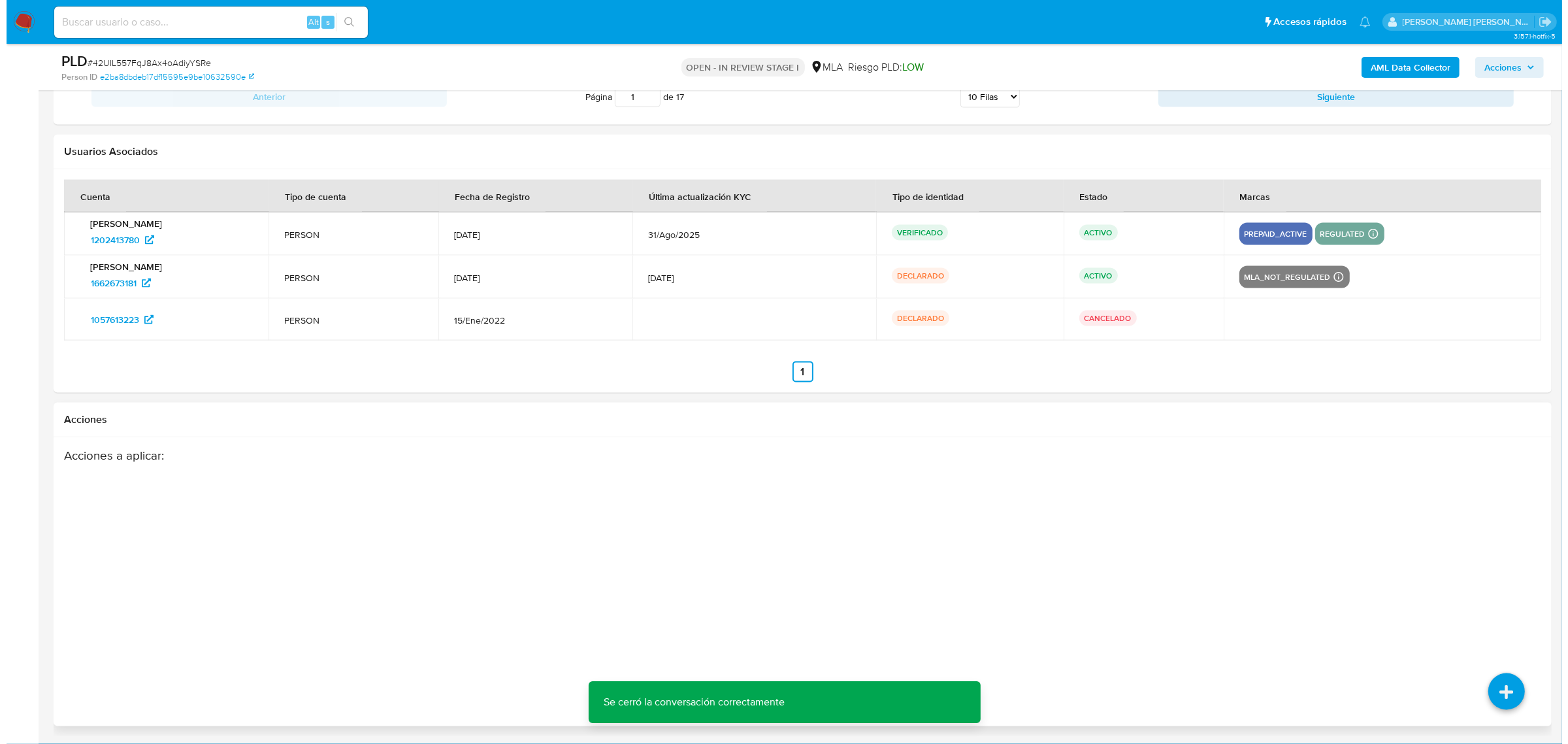
scroll to position [2387, 0]
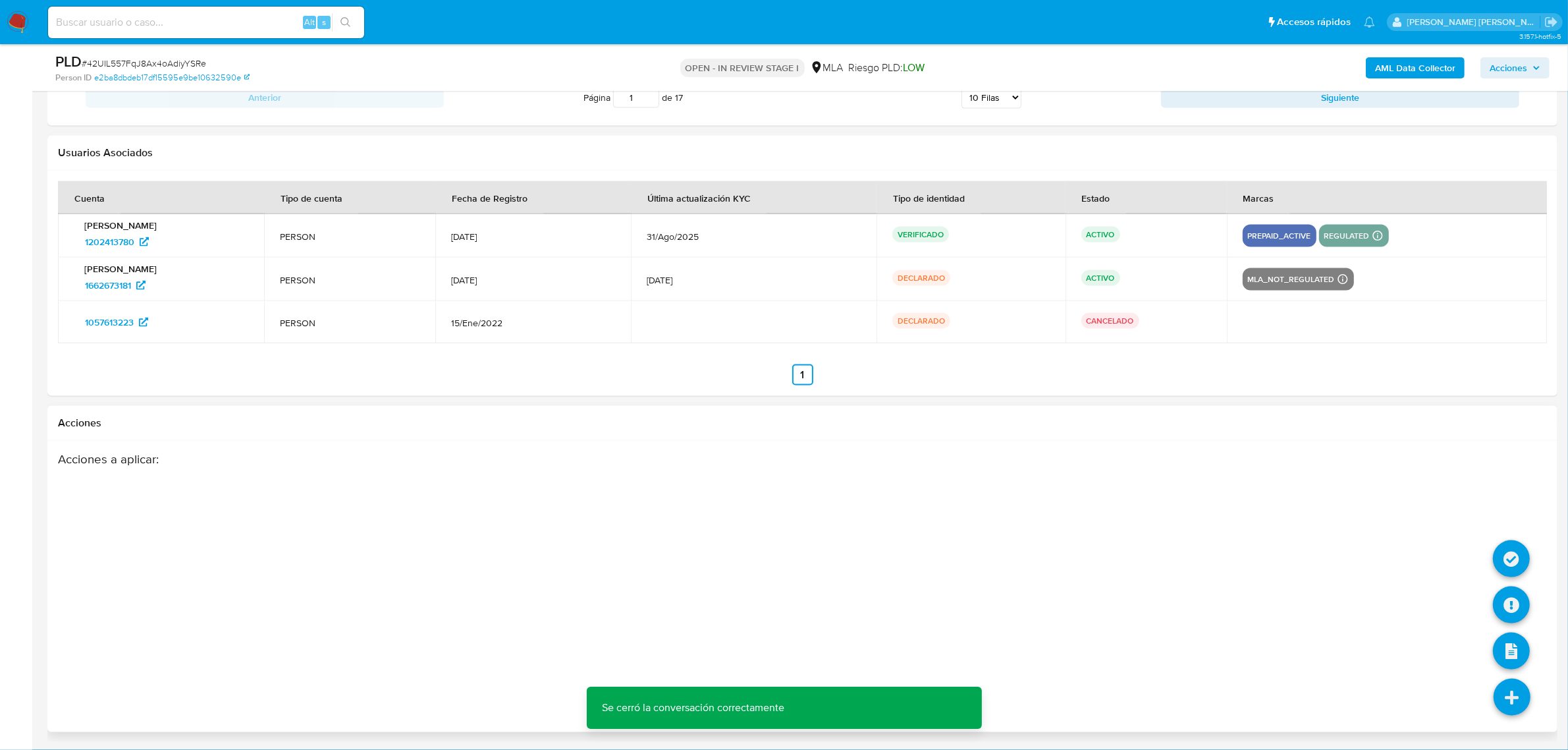
click at [1503, 692] on icon at bounding box center [1512, 697] width 37 height 37
click at [1509, 598] on icon at bounding box center [1512, 605] width 37 height 37
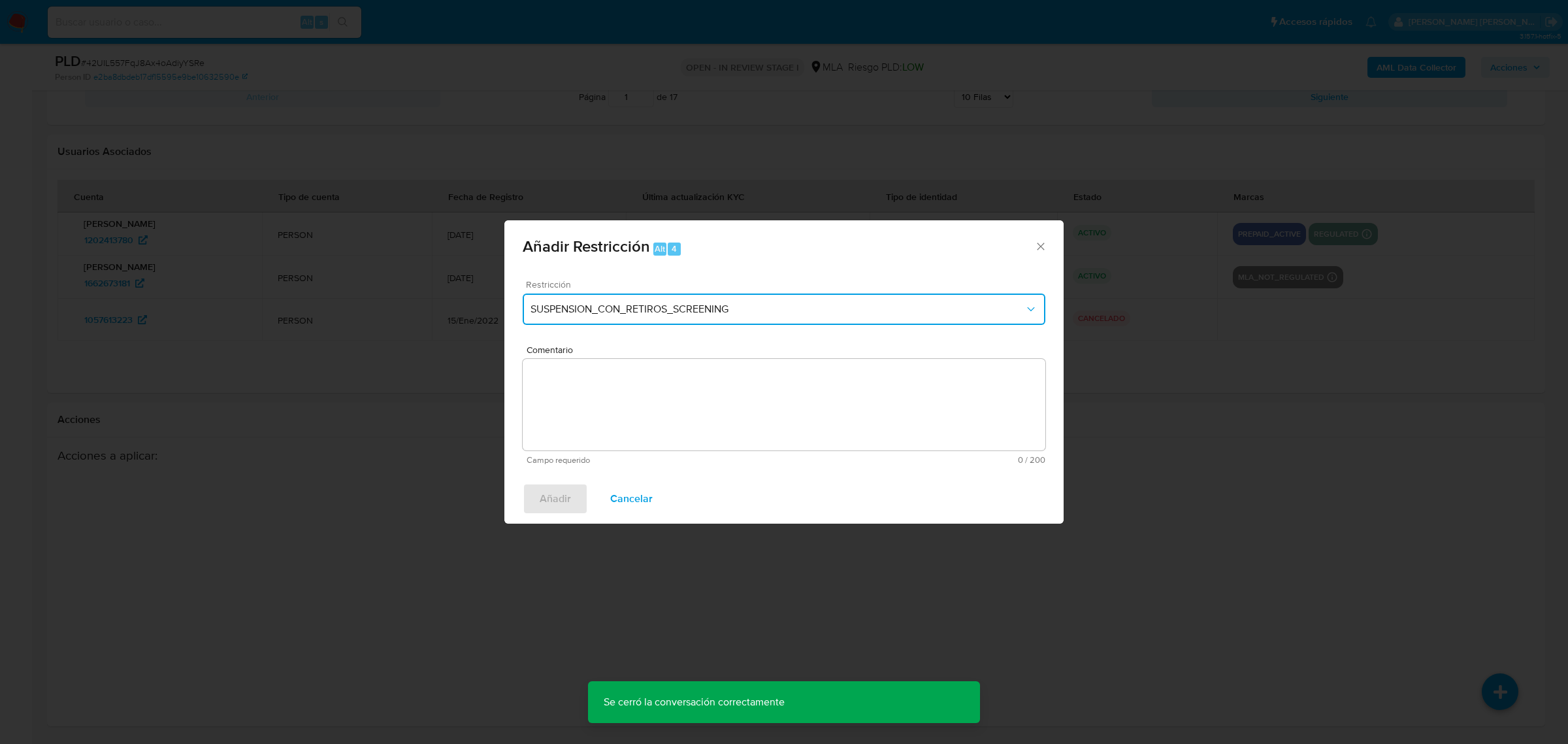
click at [639, 304] on span "SUSPENSION_CON_RETIROS_SCREENING" at bounding box center [777, 308] width 494 height 13
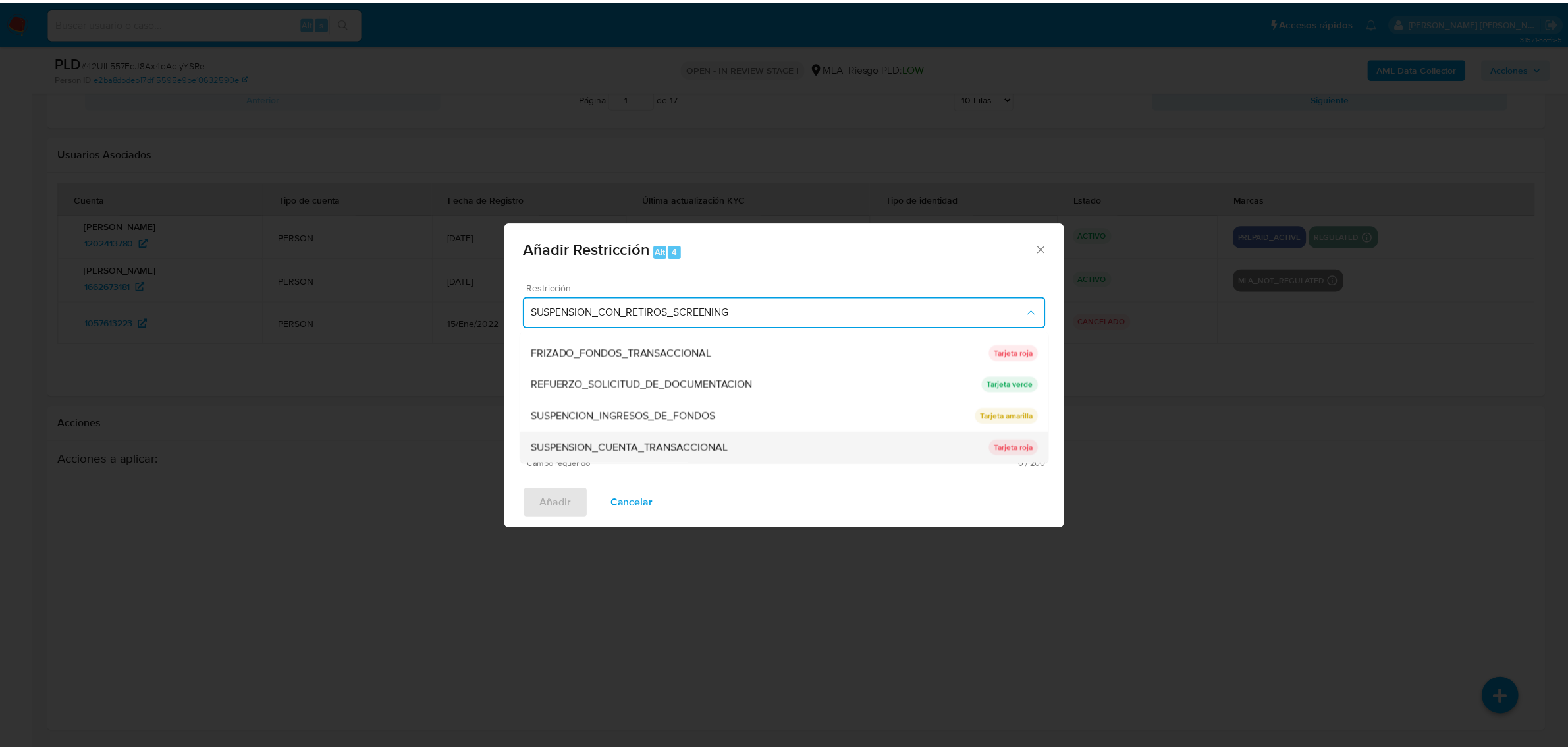
scroll to position [278, 0]
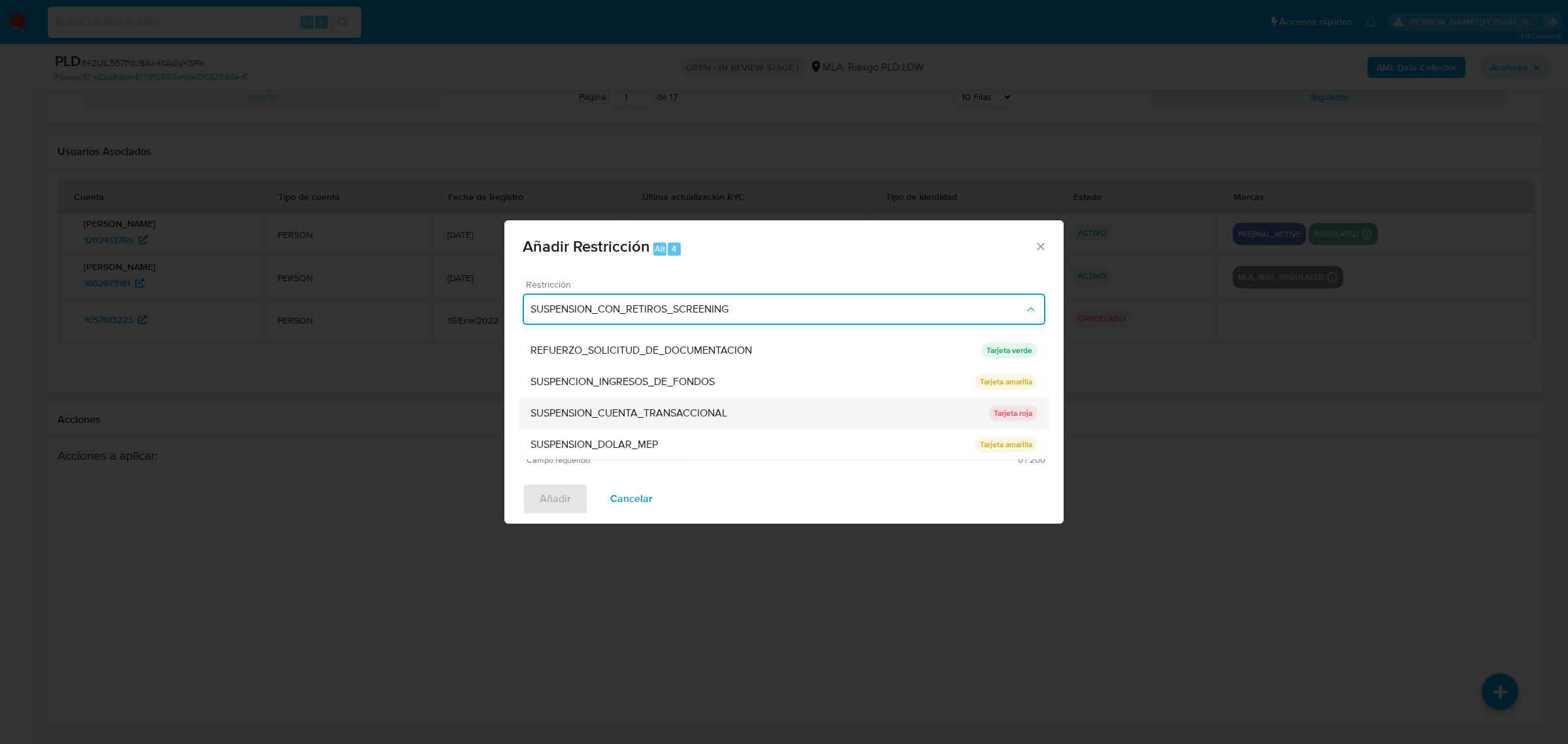
click at [716, 410] on span "SUSPENSION_CUENTA_TRANSACCIONAL" at bounding box center [629, 412] width 197 height 13
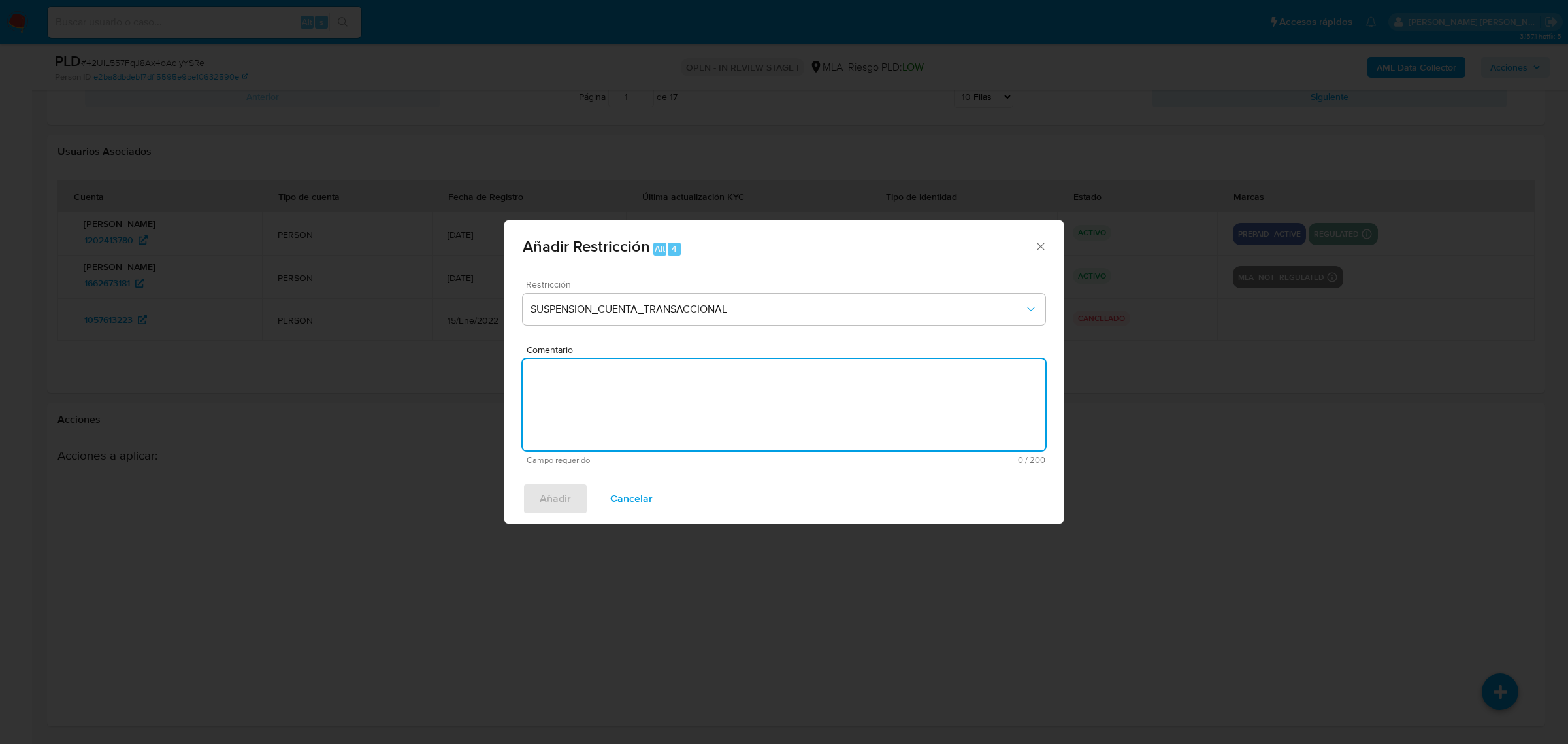
click at [720, 421] on textarea "Comentario" at bounding box center [784, 405] width 523 height 92
type textarea "AML"
click at [553, 499] on span "Añadir" at bounding box center [555, 499] width 31 height 29
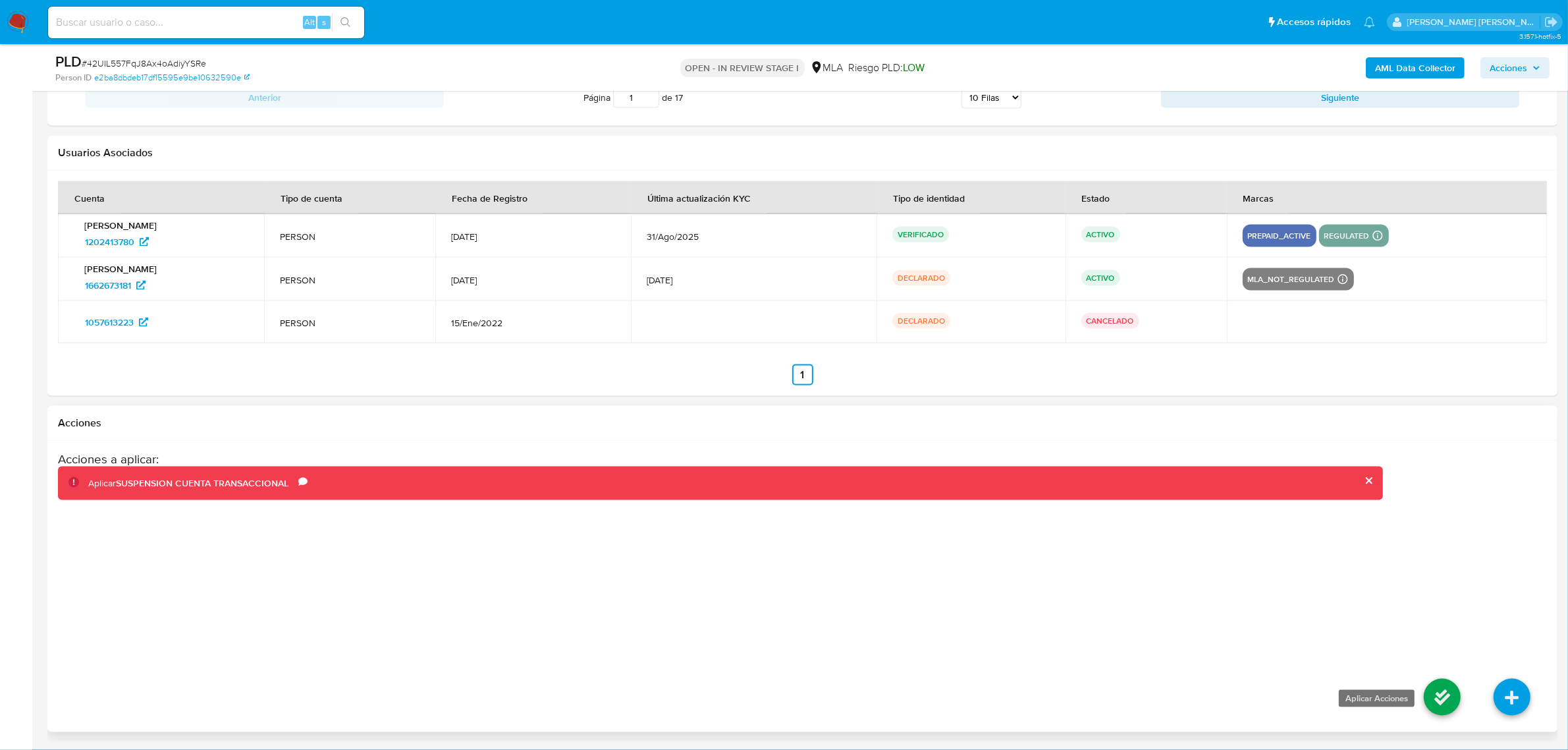
click at [1437, 705] on icon at bounding box center [1442, 697] width 37 height 37
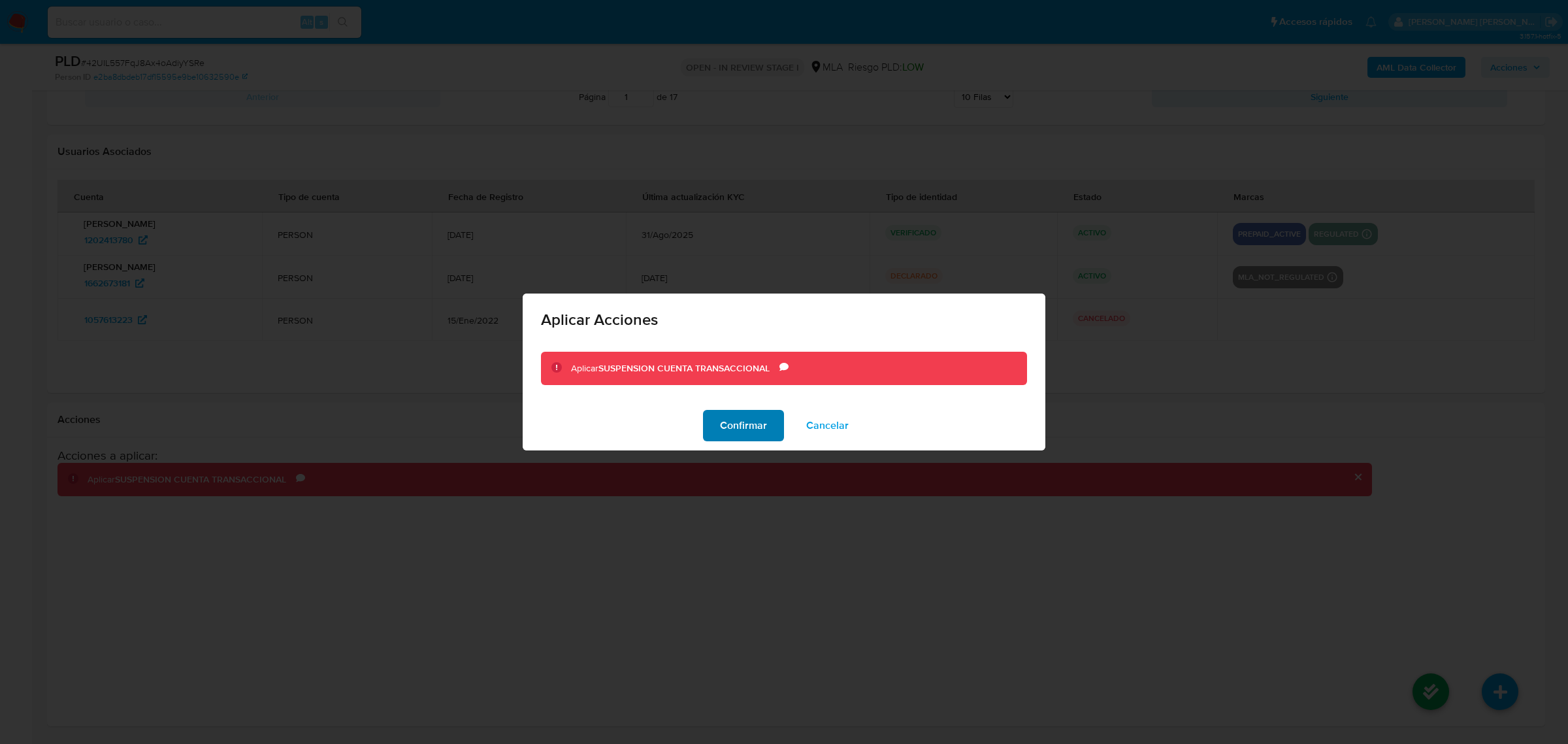
click at [732, 431] on span "Confirmar" at bounding box center [743, 425] width 47 height 29
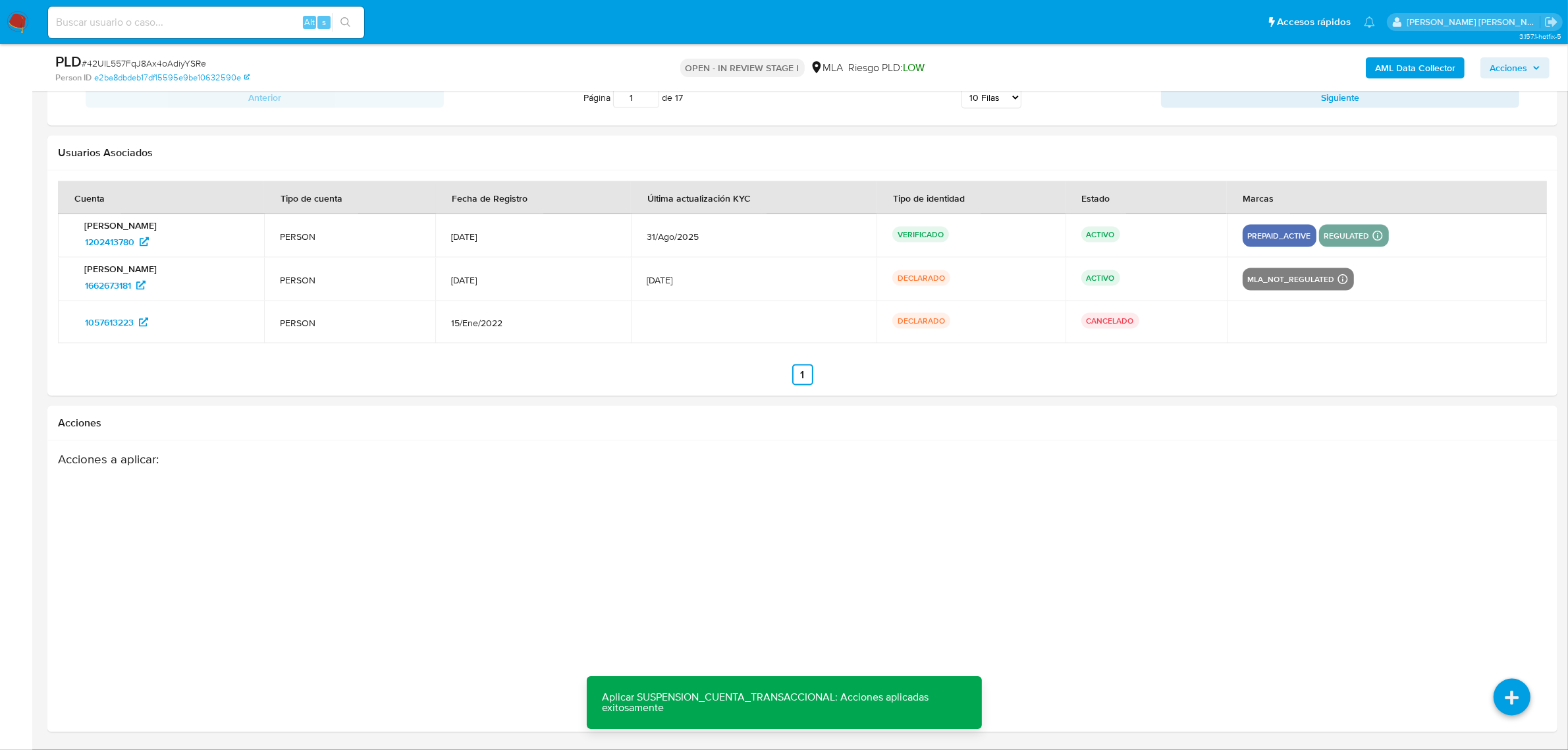
click at [1532, 67] on icon "button" at bounding box center [1536, 68] width 8 height 8
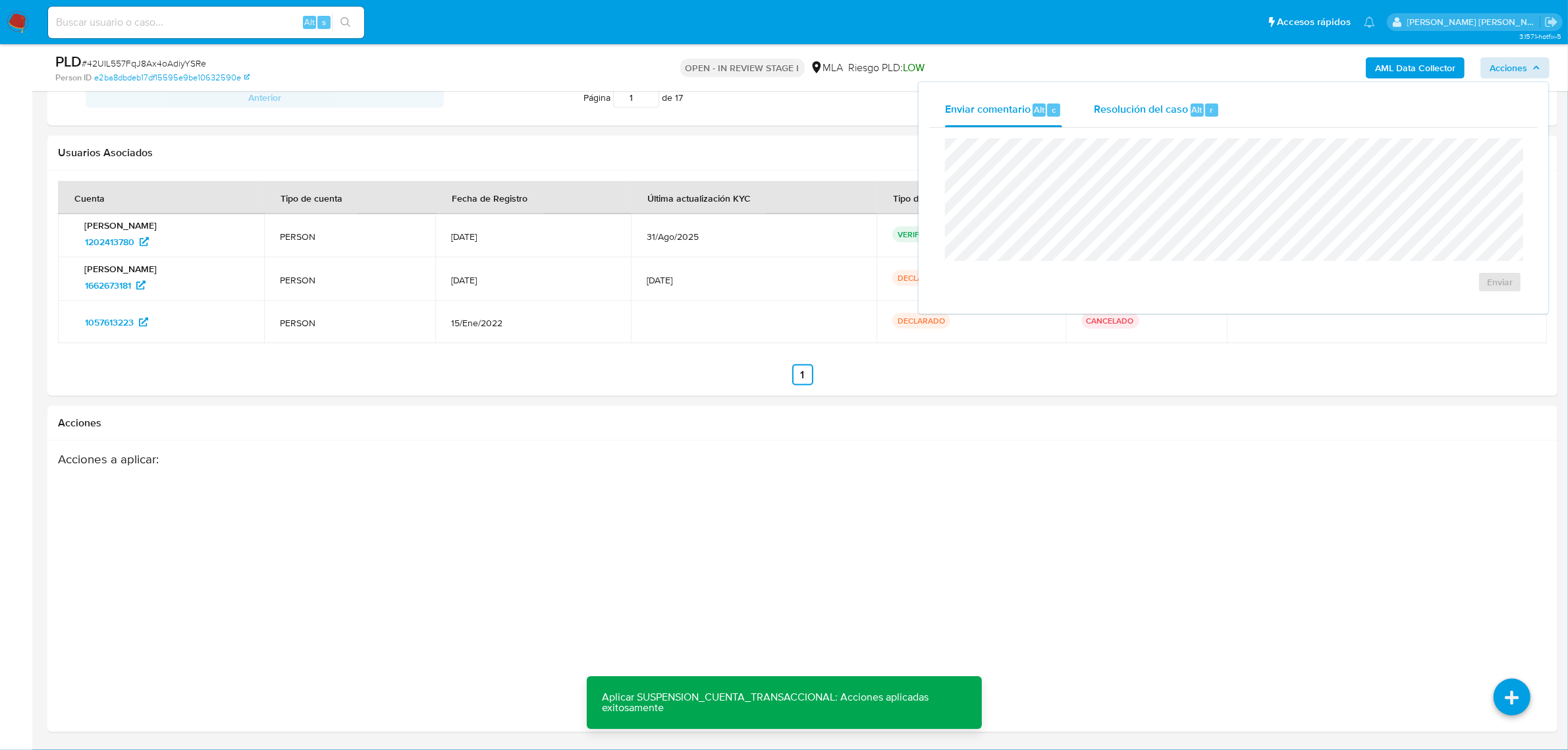
click at [1146, 101] on span "Resolución del caso" at bounding box center [1140, 109] width 94 height 15
click at [534, 425] on h2 "Acciones" at bounding box center [802, 423] width 1489 height 13
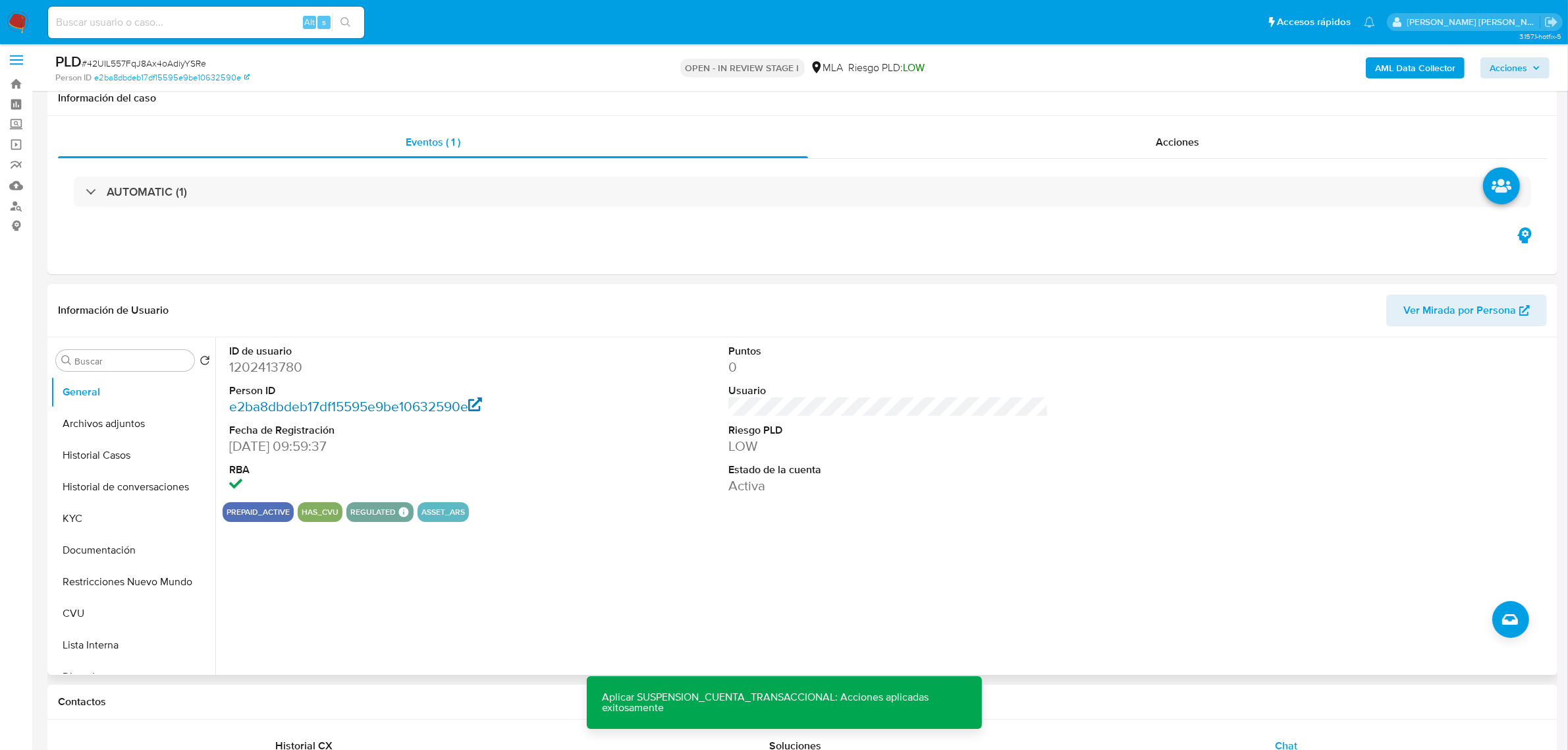
scroll to position [0, 0]
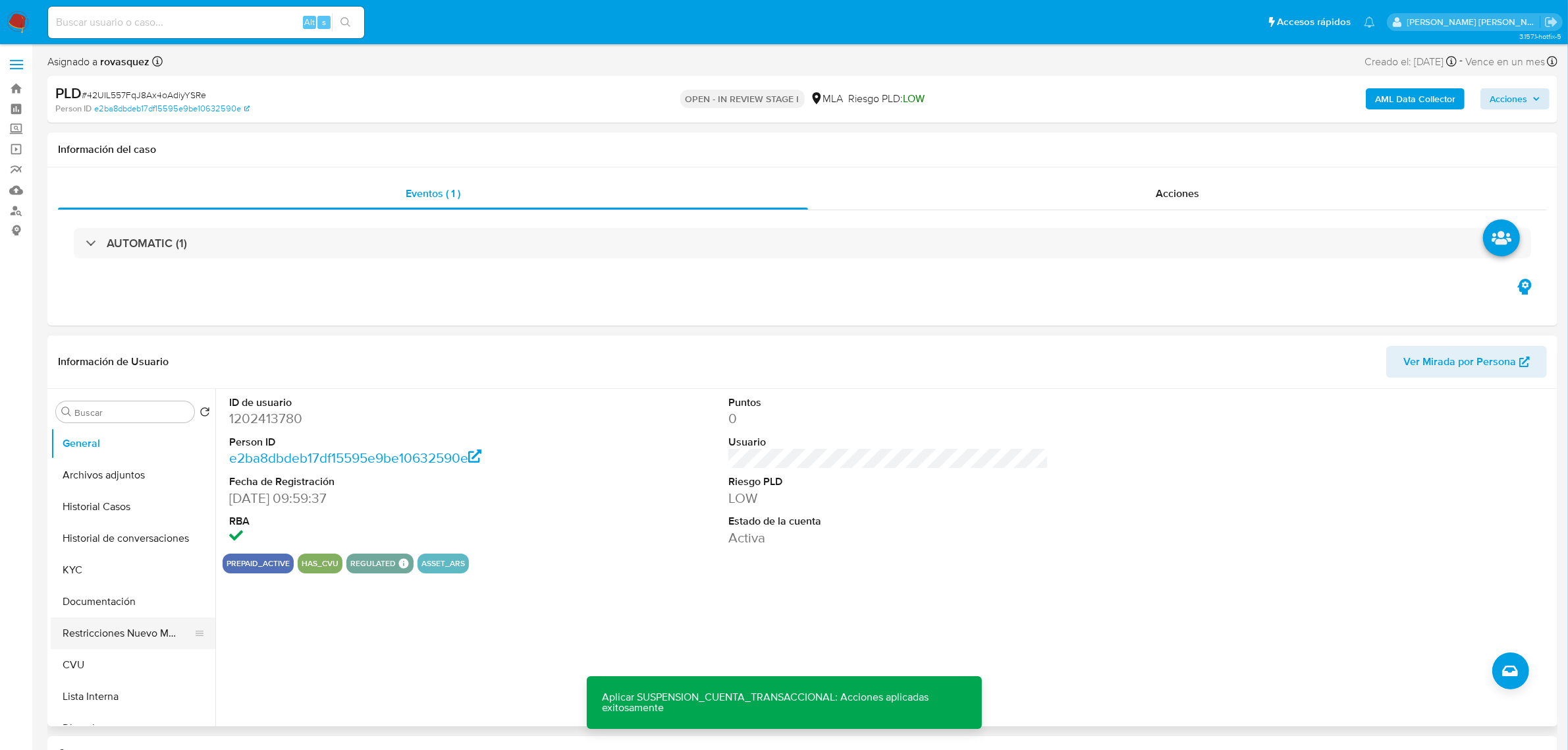
click at [129, 636] on button "Restricciones Nuevo Mundo" at bounding box center [128, 633] width 154 height 32
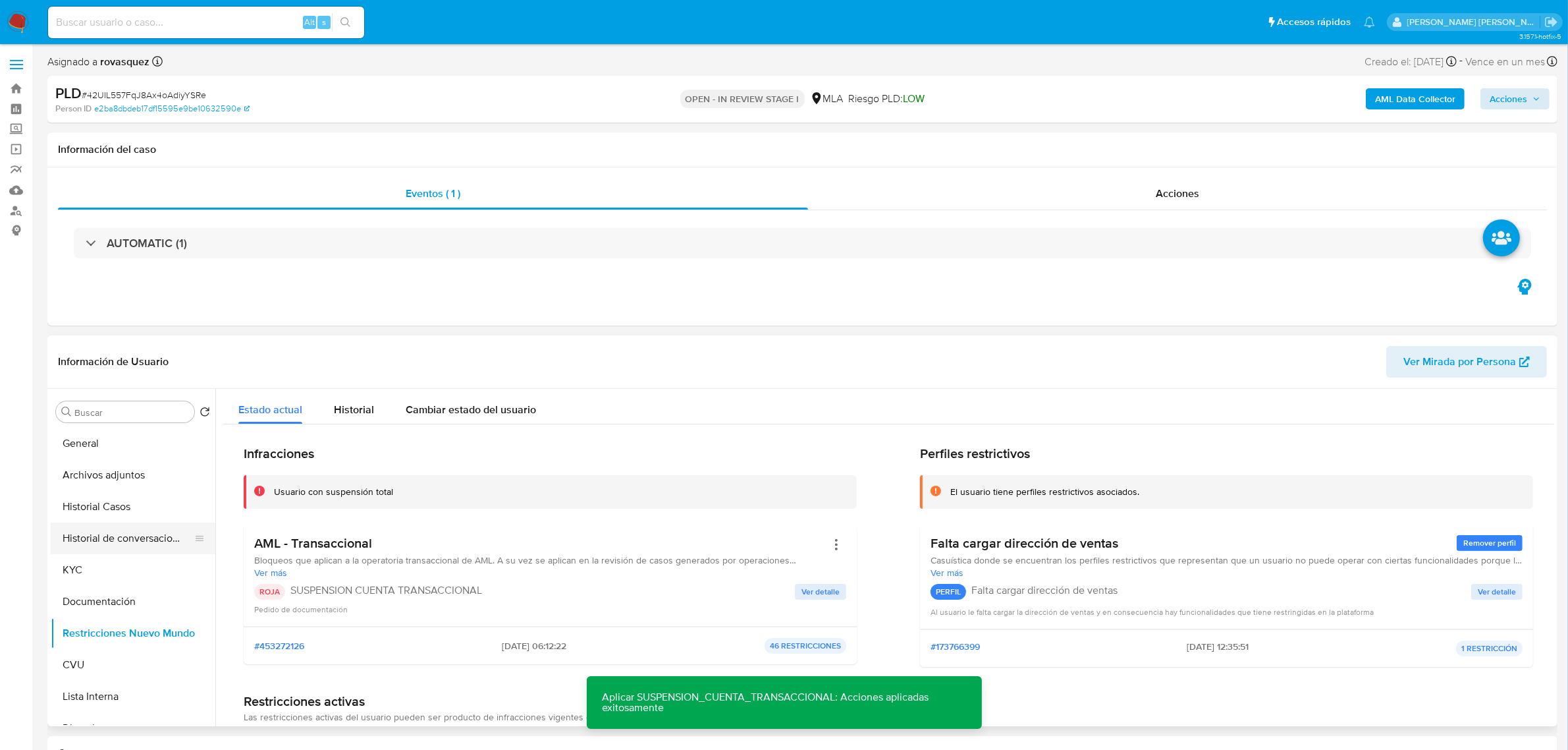
click at [142, 540] on button "Historial de conversaciones" at bounding box center [128, 538] width 154 height 32
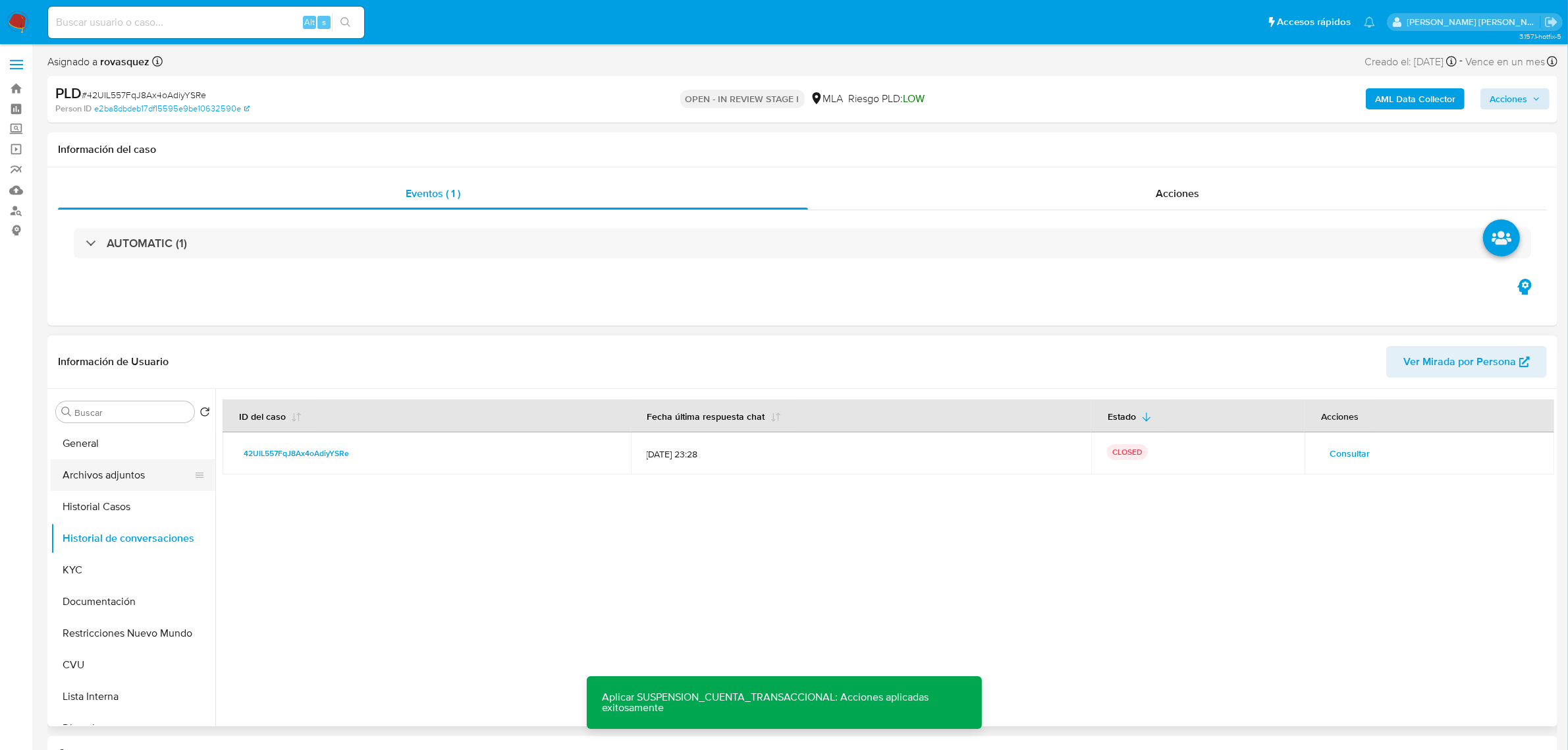
click at [123, 474] on button "Archivos adjuntos" at bounding box center [128, 475] width 154 height 32
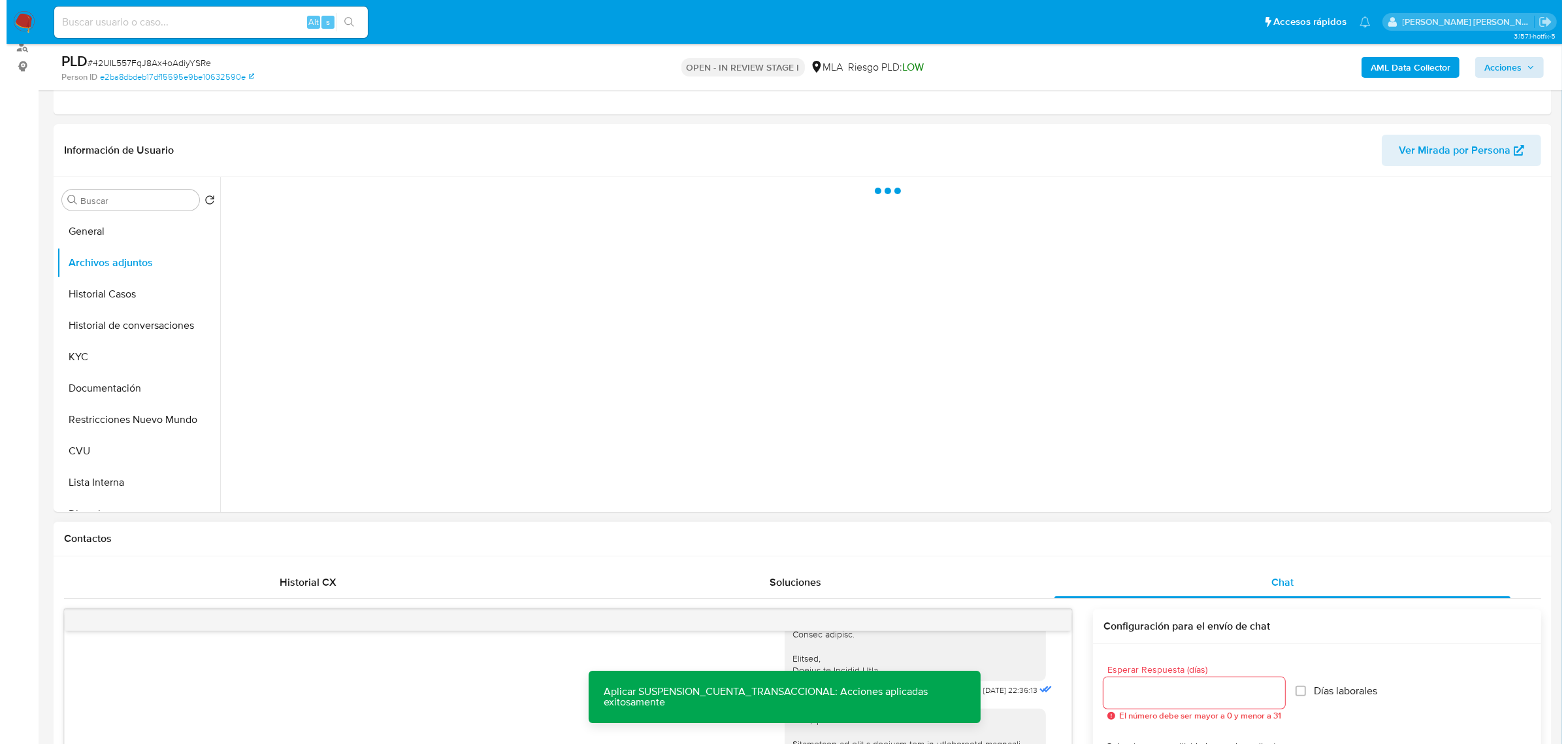
scroll to position [163, 0]
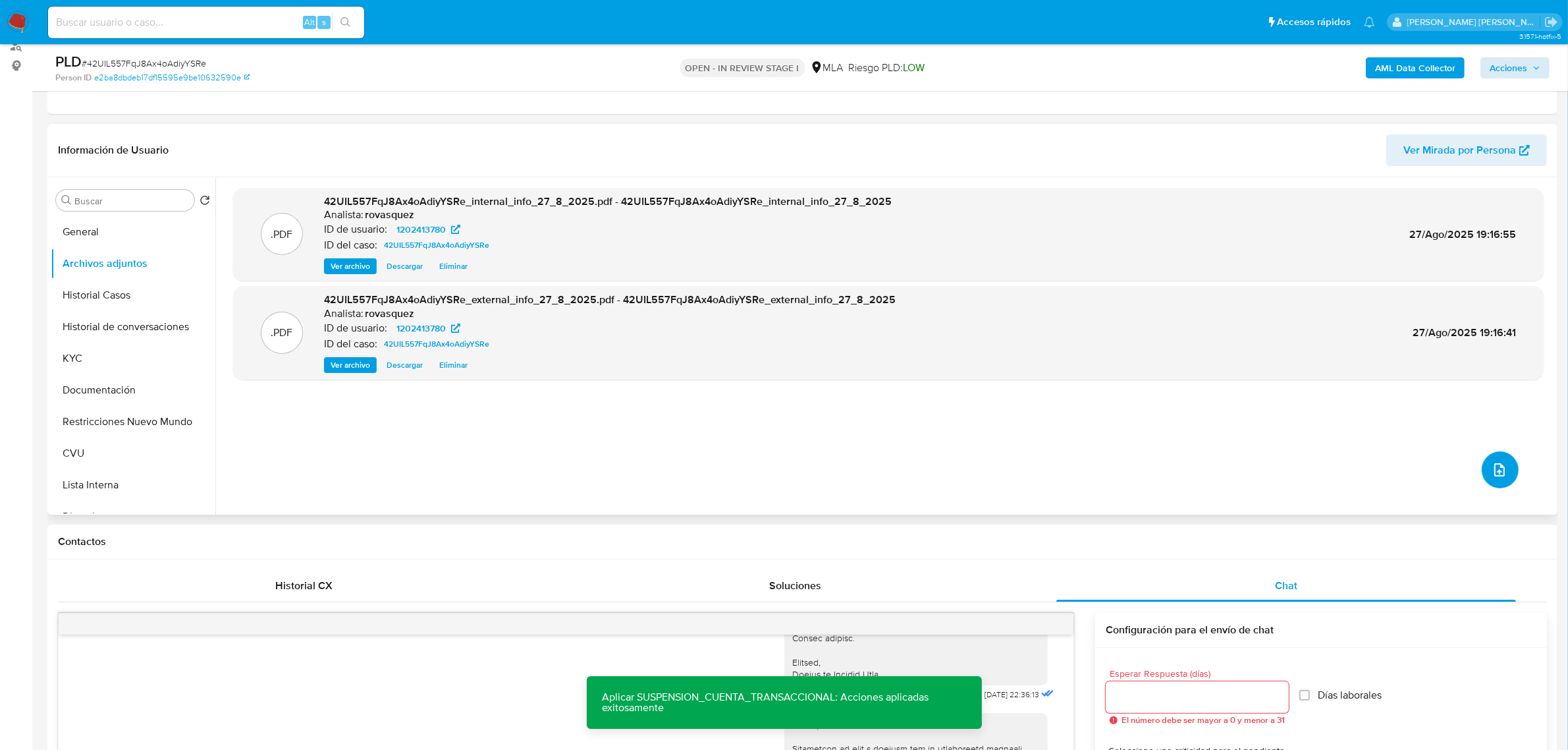
click at [1494, 472] on icon "upload-file" at bounding box center [1499, 469] width 16 height 16
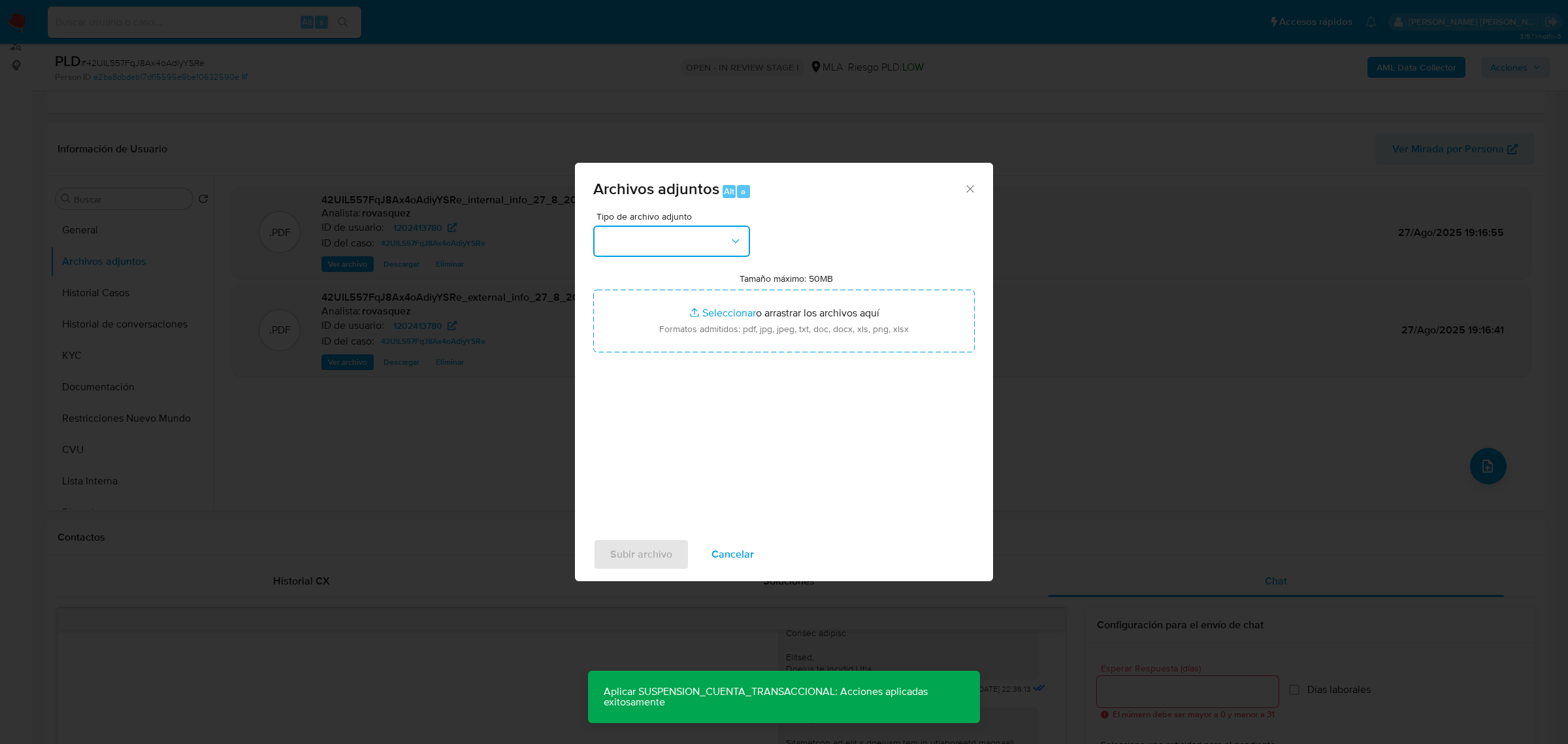
click at [686, 241] on button "button" at bounding box center [671, 241] width 157 height 31
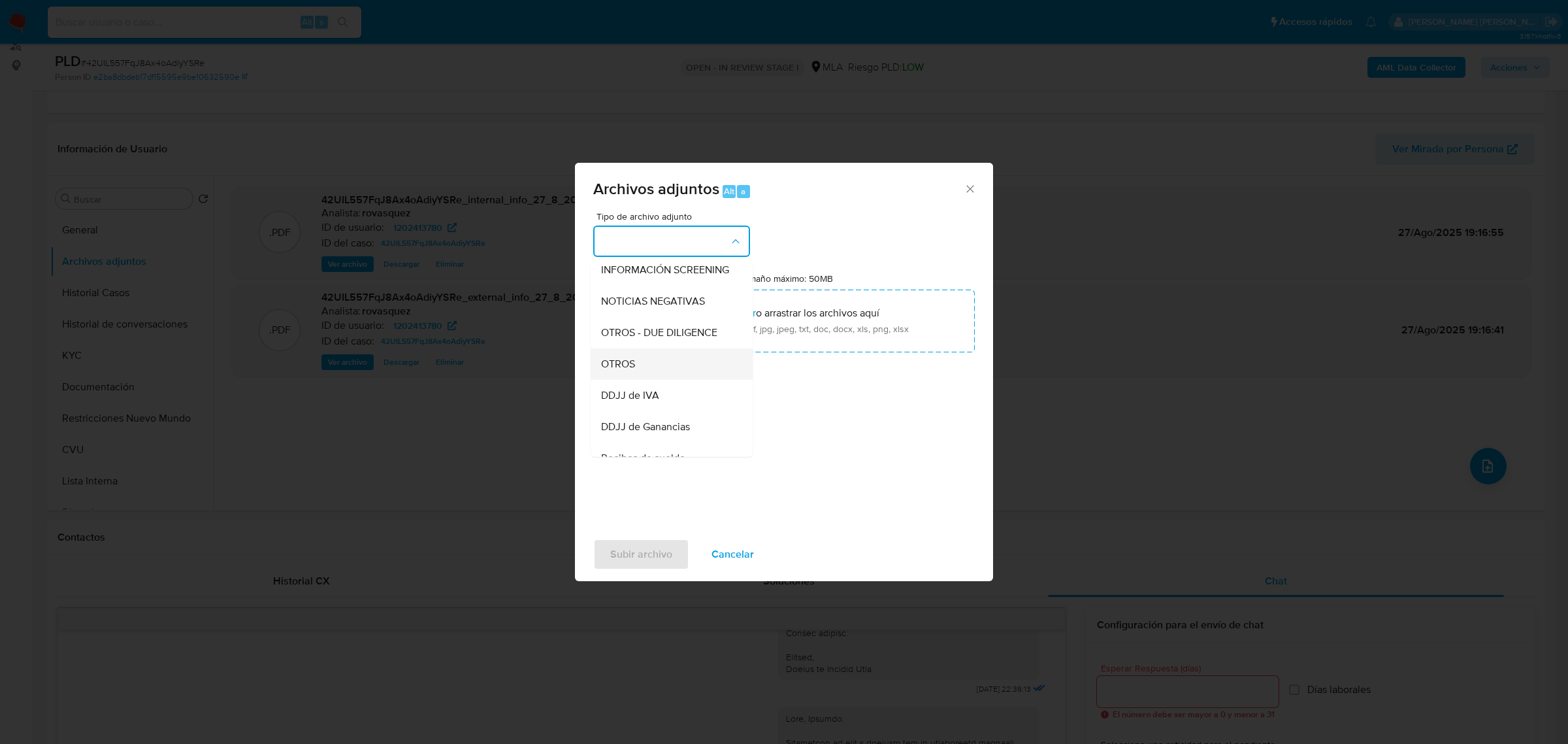
click at [670, 379] on div "OTROS" at bounding box center [667, 363] width 133 height 31
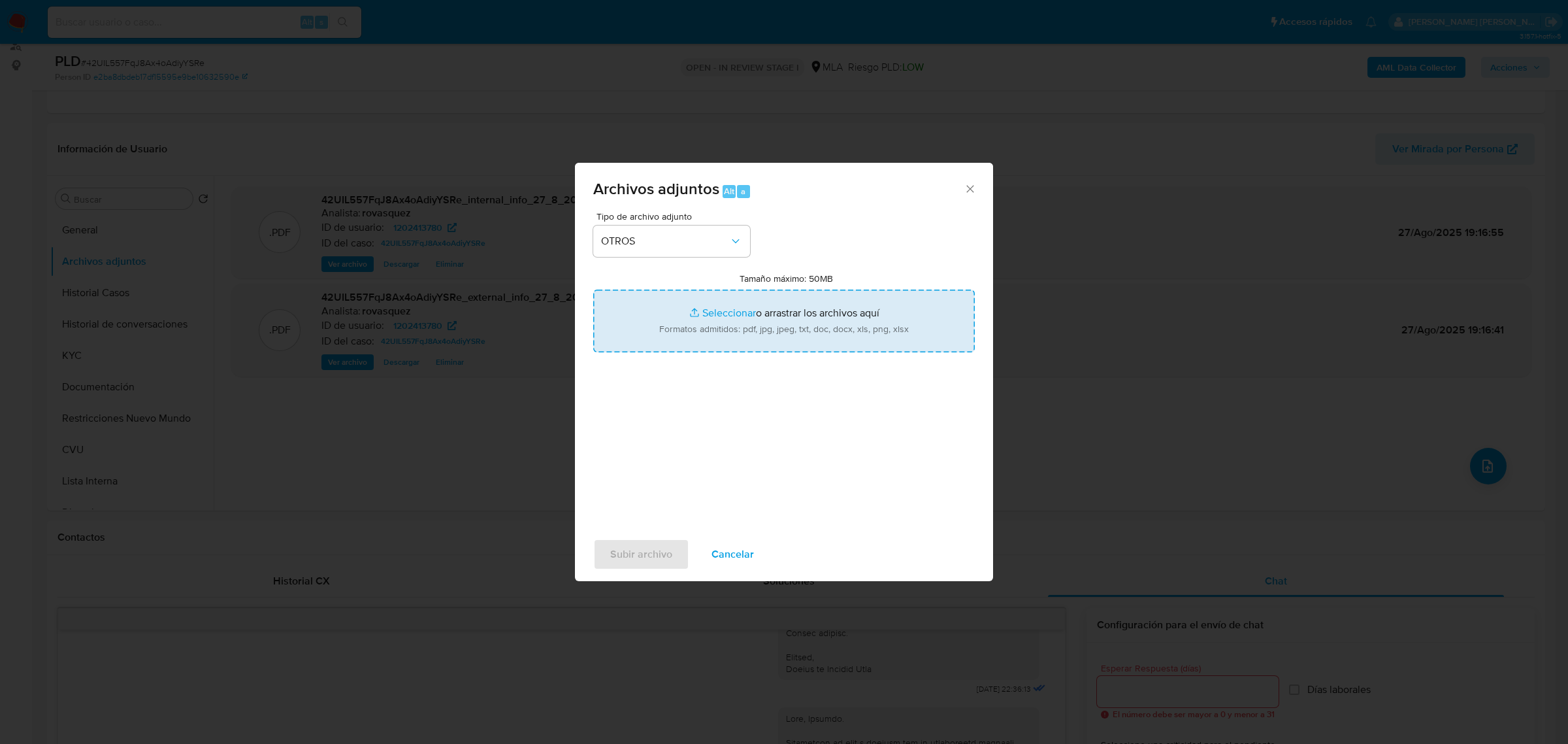
click at [727, 306] on input "Tamaño máximo: 50MB Seleccionar archivos" at bounding box center [784, 321] width 381 height 63
type input "C:\fakepath\Caselog 42UIL557FqJ8Ax4oAdiyYSRe_2025_08_27_15_56_40.docx"
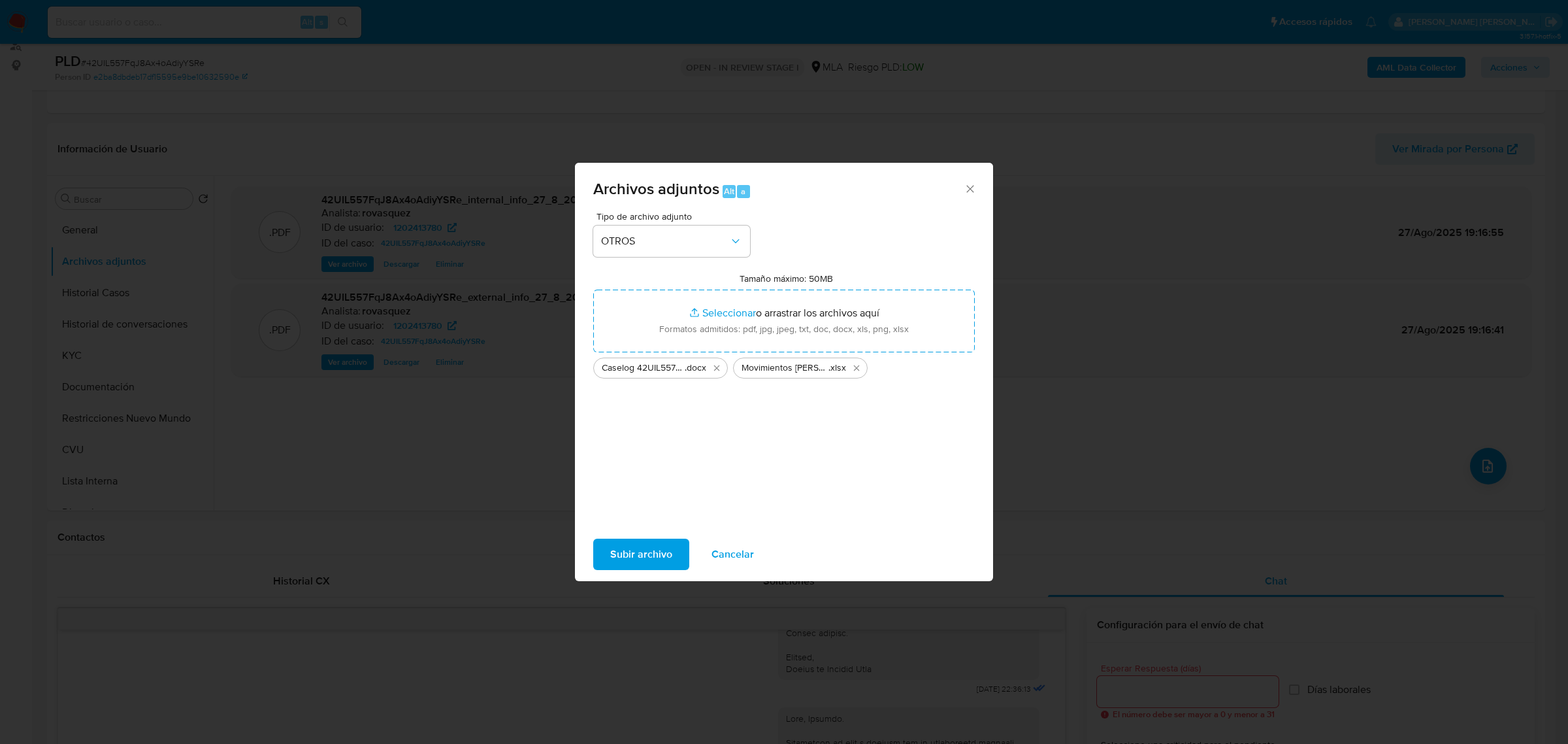
click at [658, 553] on span "Subir archivo" at bounding box center [641, 554] width 62 height 29
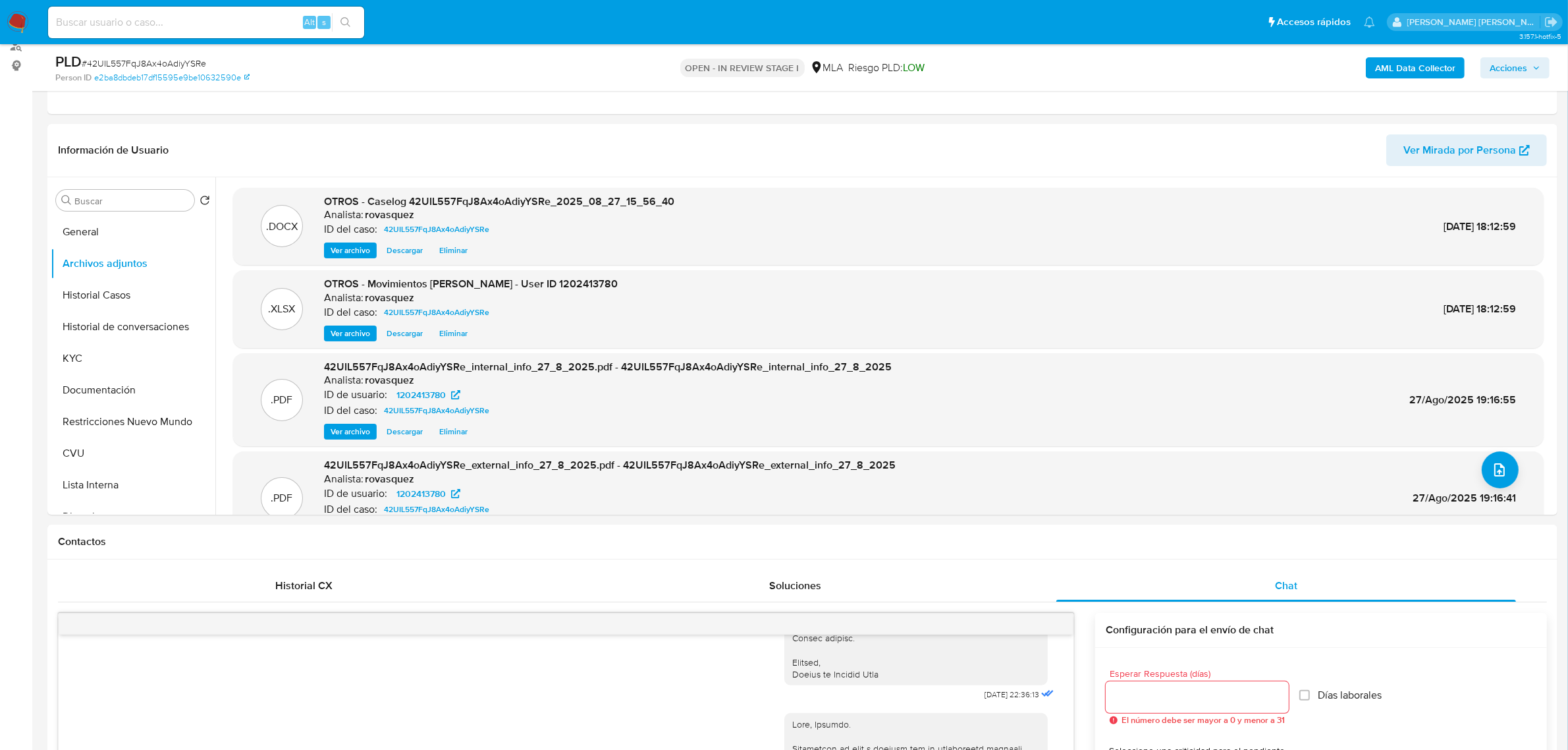
click at [1531, 64] on span "Acciones" at bounding box center [1515, 68] width 51 height 19
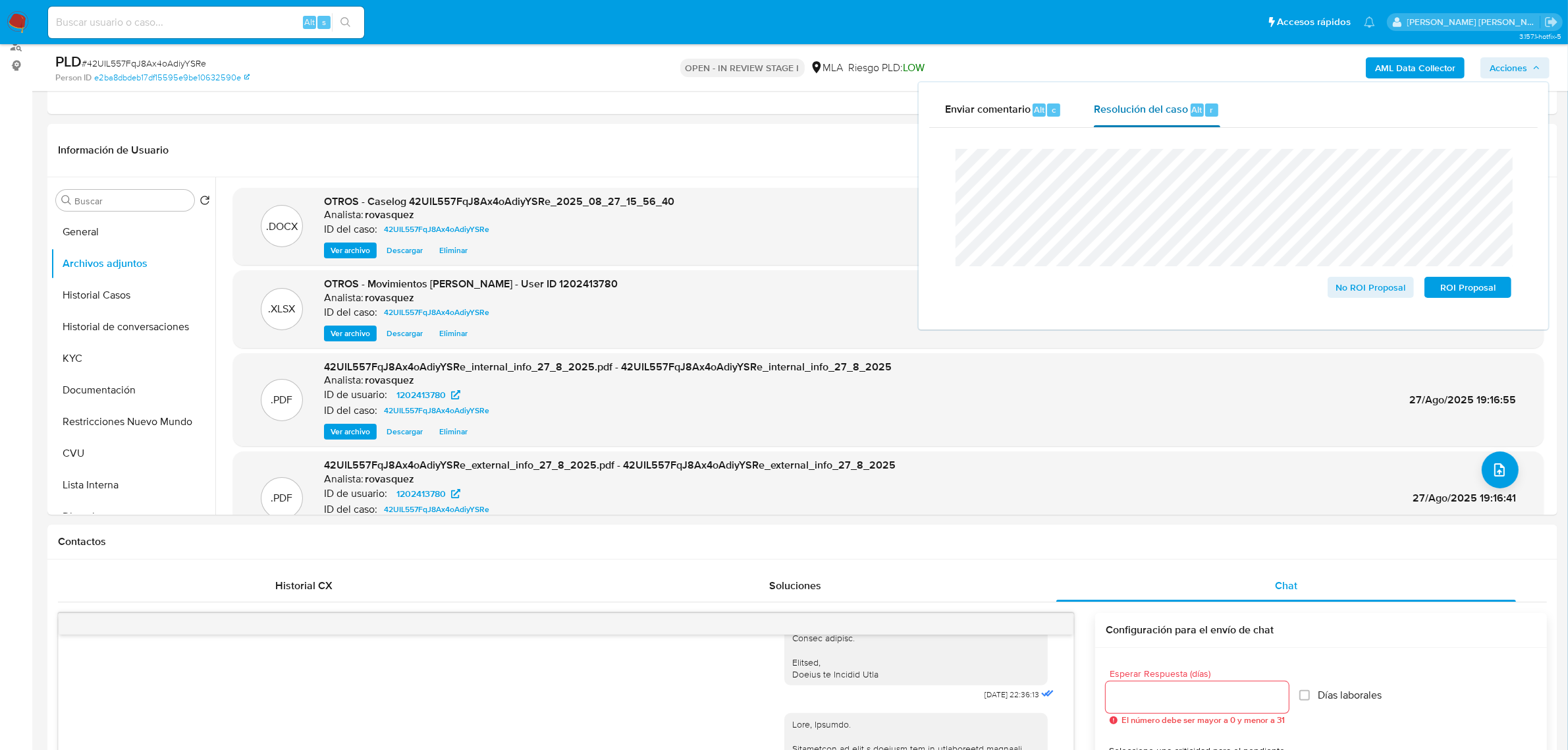
click at [1181, 113] on span "Resolución del caso" at bounding box center [1140, 109] width 94 height 15
drag, startPoint x: 367, startPoint y: 199, endPoint x: 678, endPoint y: 200, distance: 311.0
click at [678, 200] on div ".DOCX OTROS - Caselog 42UIL557FqJ8Ax4oAdiyYSRe_2025_08_27_15_56_40 Analista: ro…" at bounding box center [888, 227] width 1297 height 65
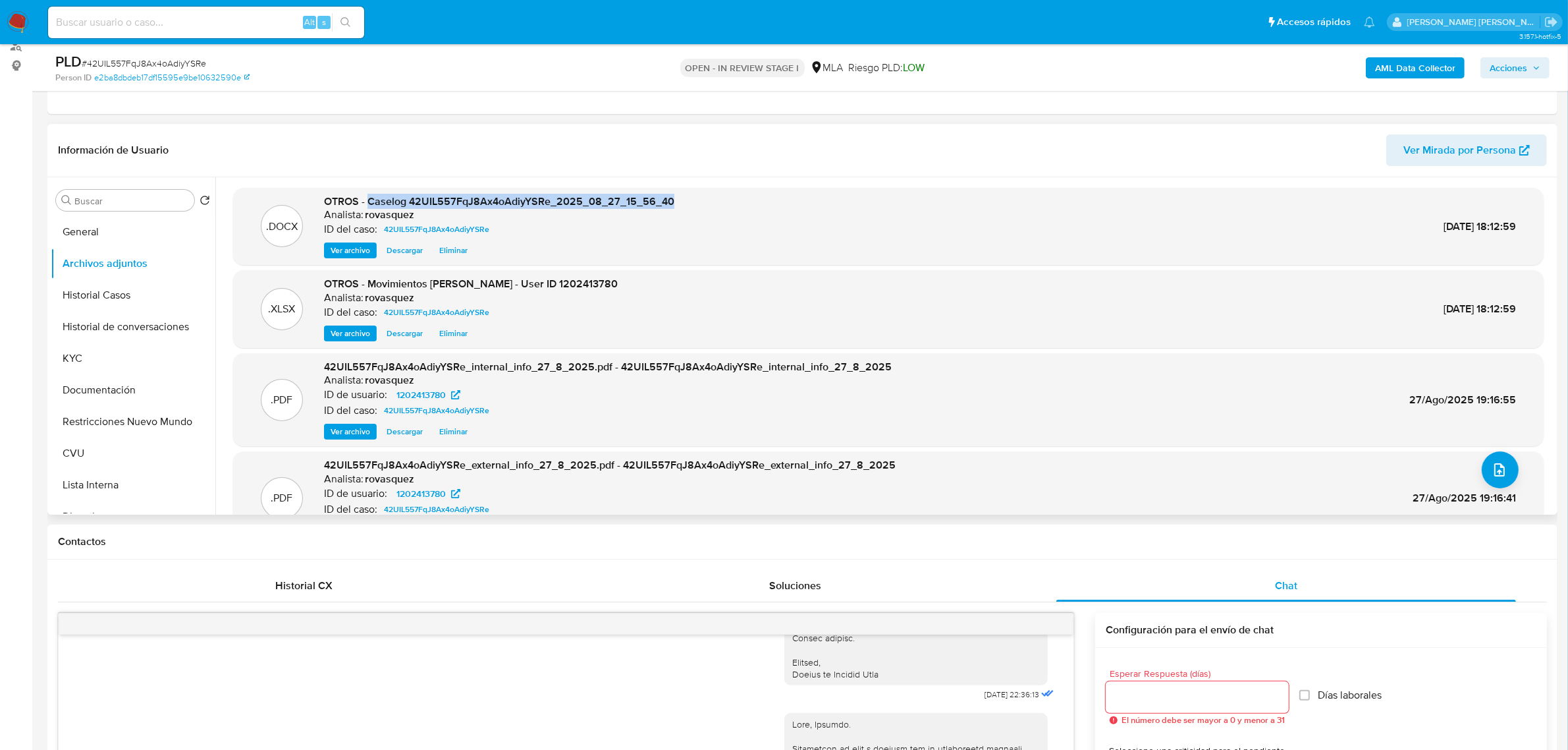
copy span "Caselog 42UIL557FqJ8Ax4oAdiyYSRe_2025_08_27_15_56_40"
drag, startPoint x: 1516, startPoint y: 67, endPoint x: 1499, endPoint y: 77, distance: 19.7
click at [1516, 66] on span "Acciones" at bounding box center [1508, 68] width 37 height 21
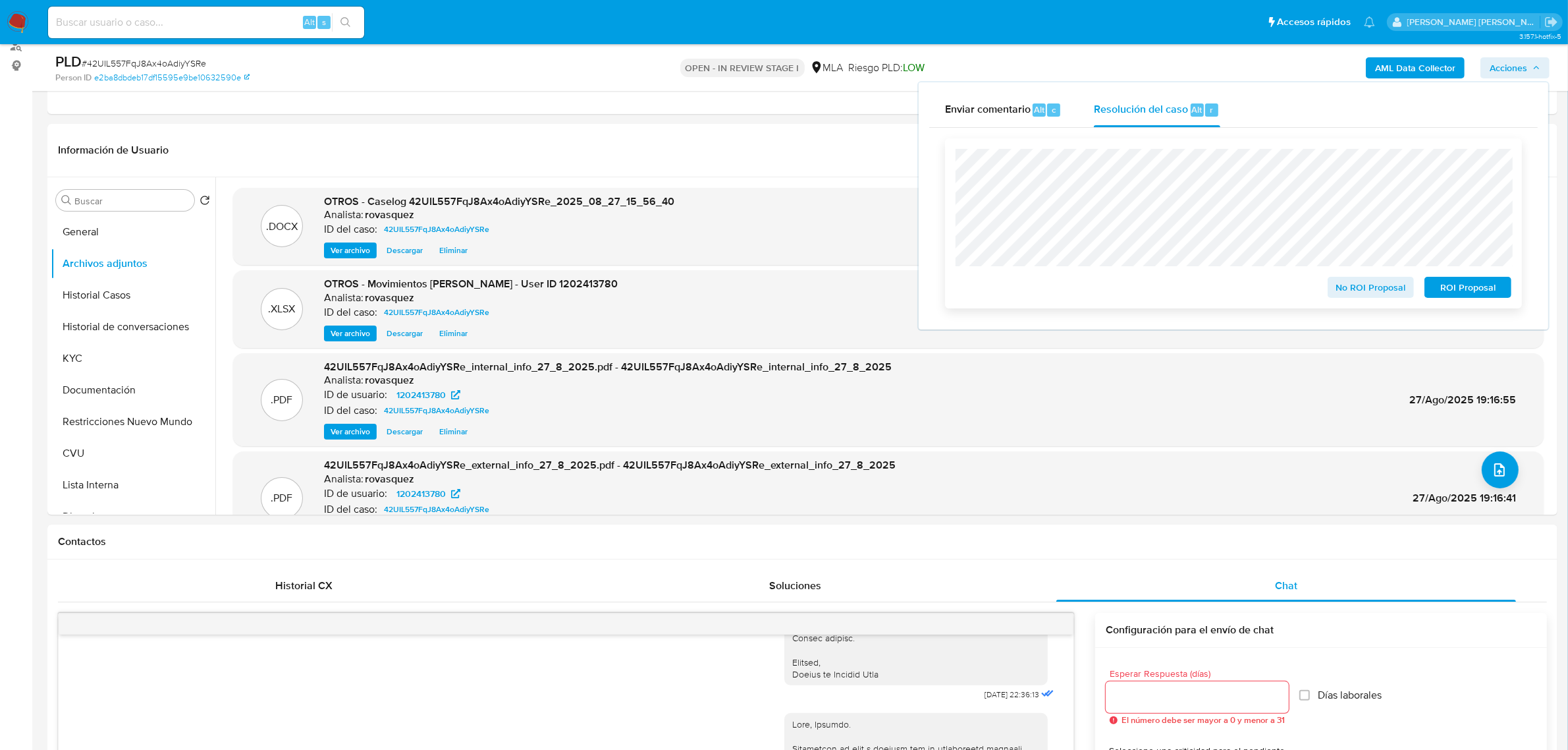
click at [1477, 290] on span "ROI Proposal" at bounding box center [1467, 287] width 68 height 19
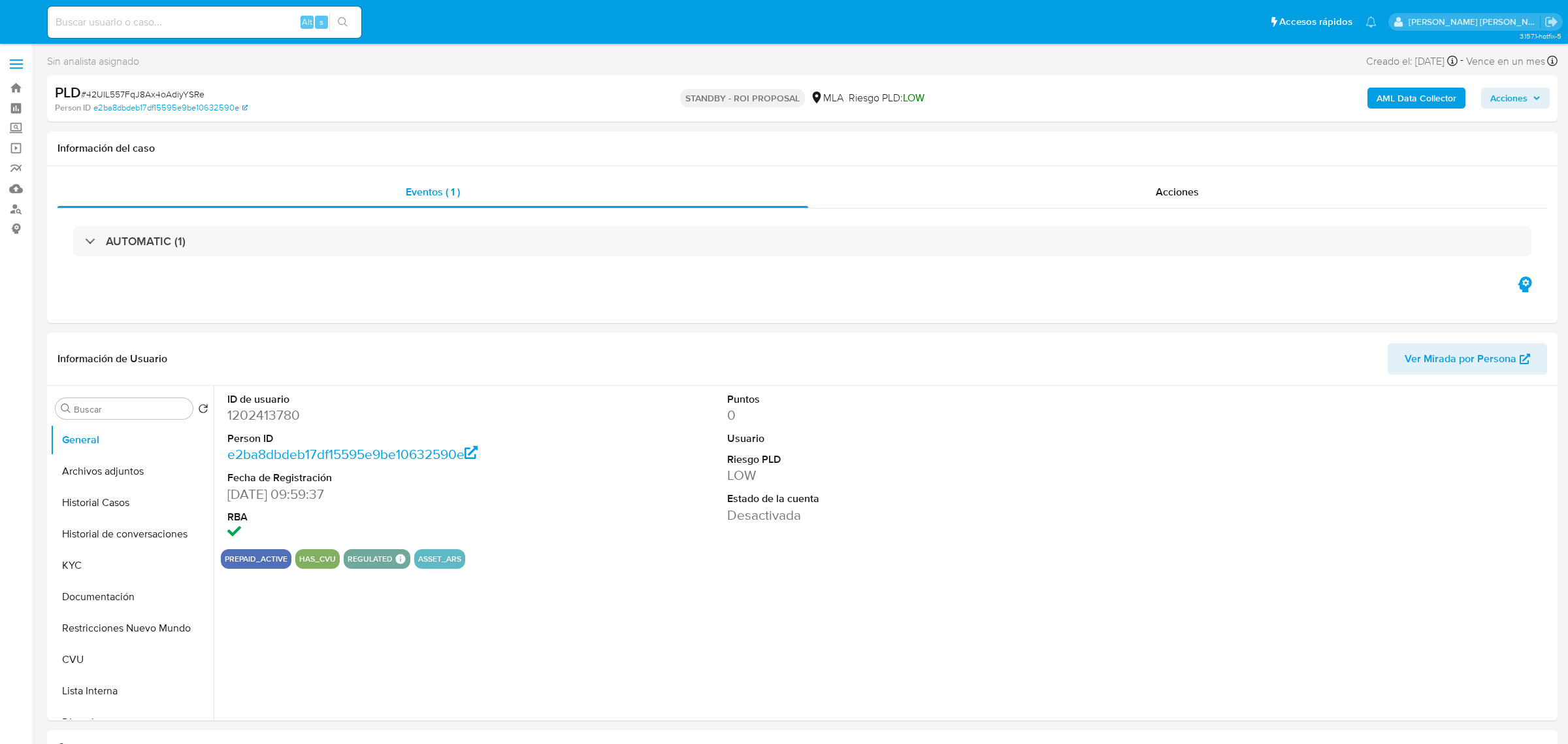
select select "10"
